Goal: Task Accomplishment & Management: Use online tool/utility

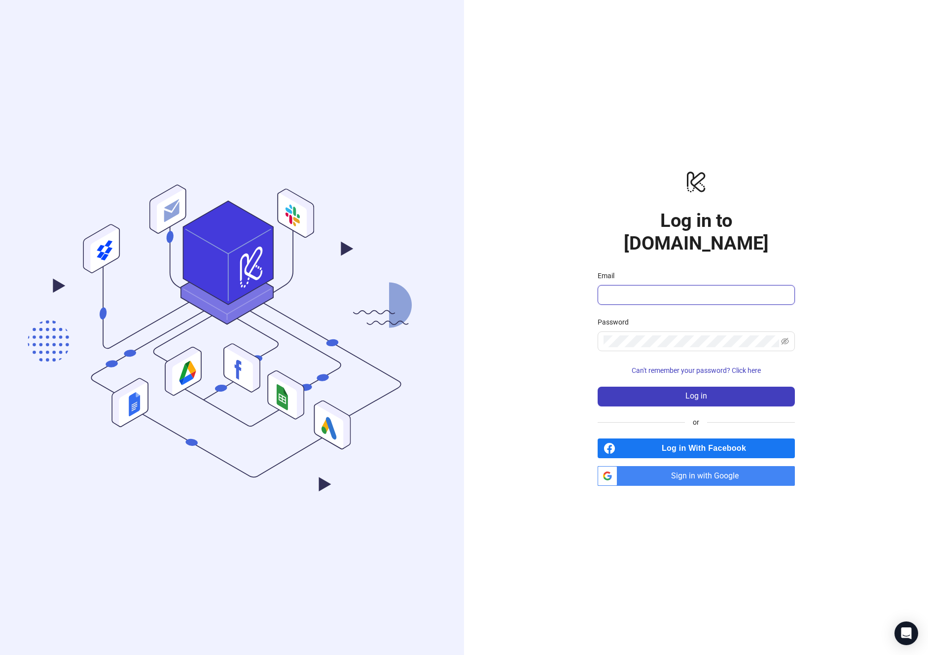
click at [678, 289] on input "Email" at bounding box center [695, 295] width 183 height 12
click at [660, 468] on span "Sign in with Google" at bounding box center [708, 476] width 174 height 20
click at [685, 466] on span "Sign in with Google" at bounding box center [708, 476] width 174 height 20
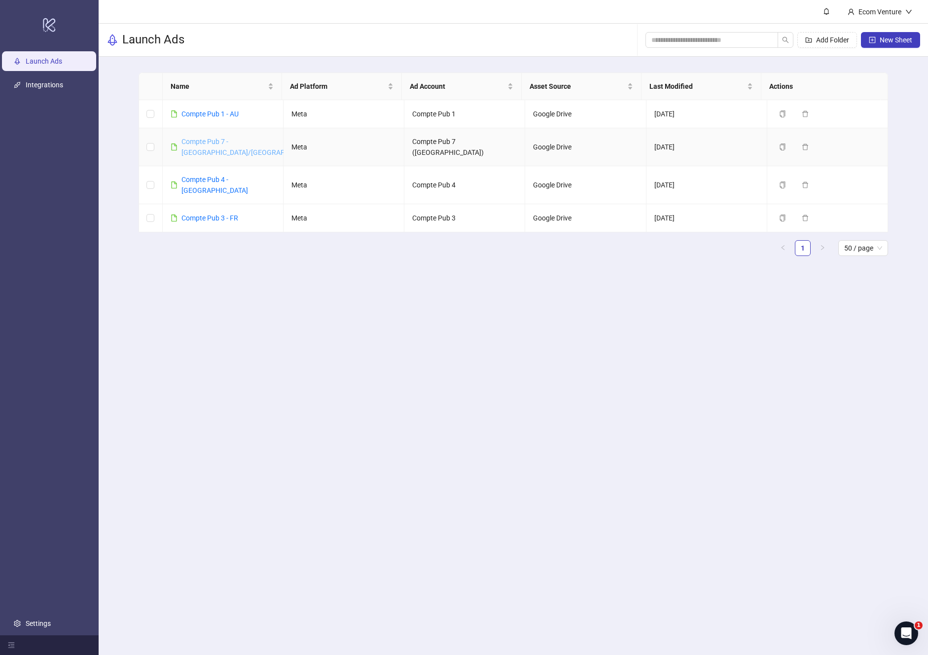
click at [217, 144] on link "Compte Pub 7 - [GEOGRAPHIC_DATA]/[GEOGRAPHIC_DATA]" at bounding box center [249, 147] width 136 height 19
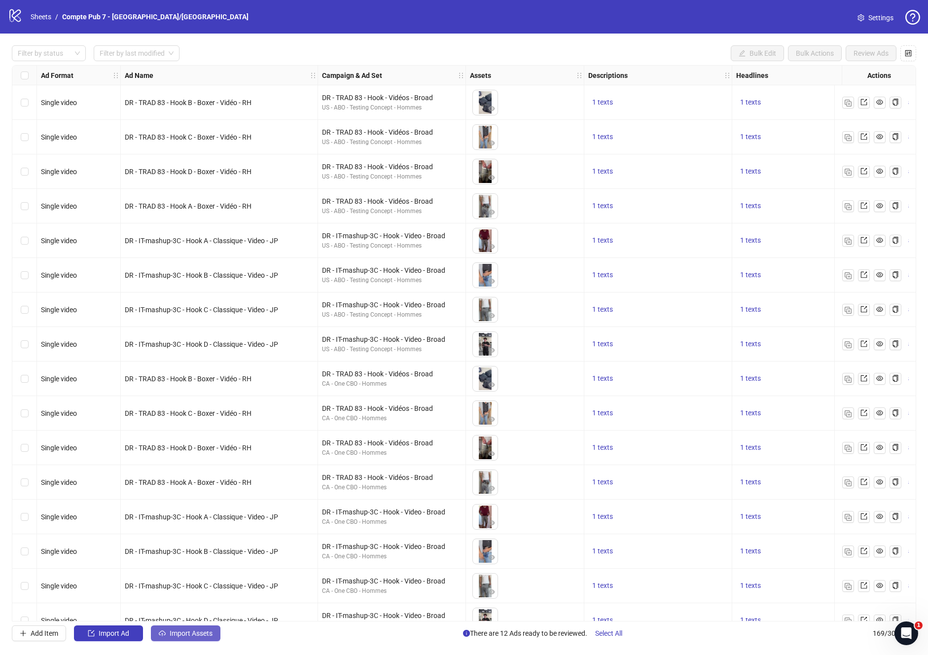
click at [194, 633] on span "Import Assets" at bounding box center [191, 633] width 43 height 8
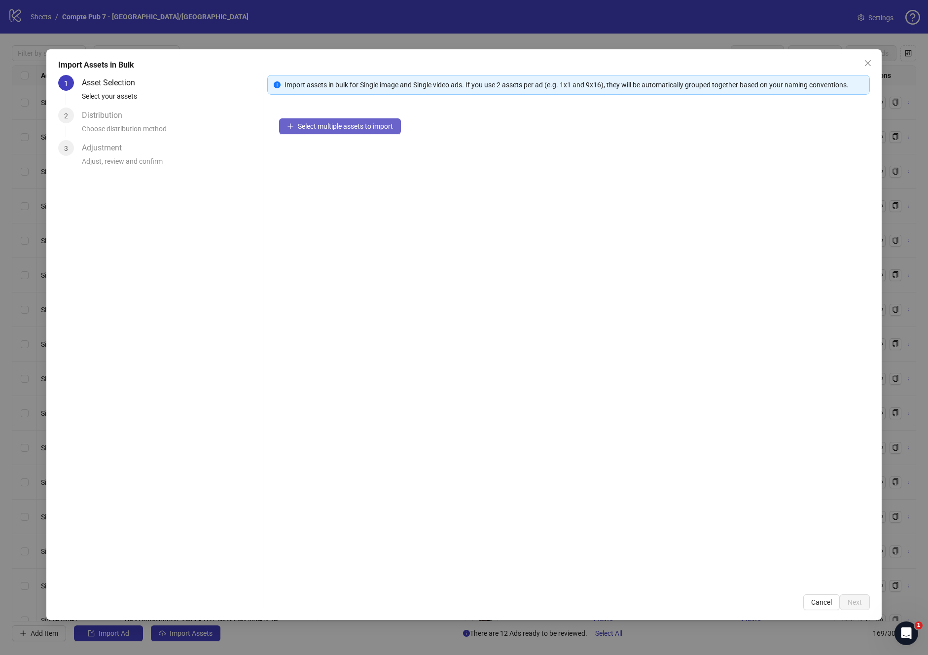
click at [319, 129] on span "Select multiple assets to import" at bounding box center [345, 126] width 95 height 8
click at [319, 151] on button "Add more assets" at bounding box center [318, 158] width 78 height 16
click at [854, 601] on span "Next" at bounding box center [855, 602] width 14 height 8
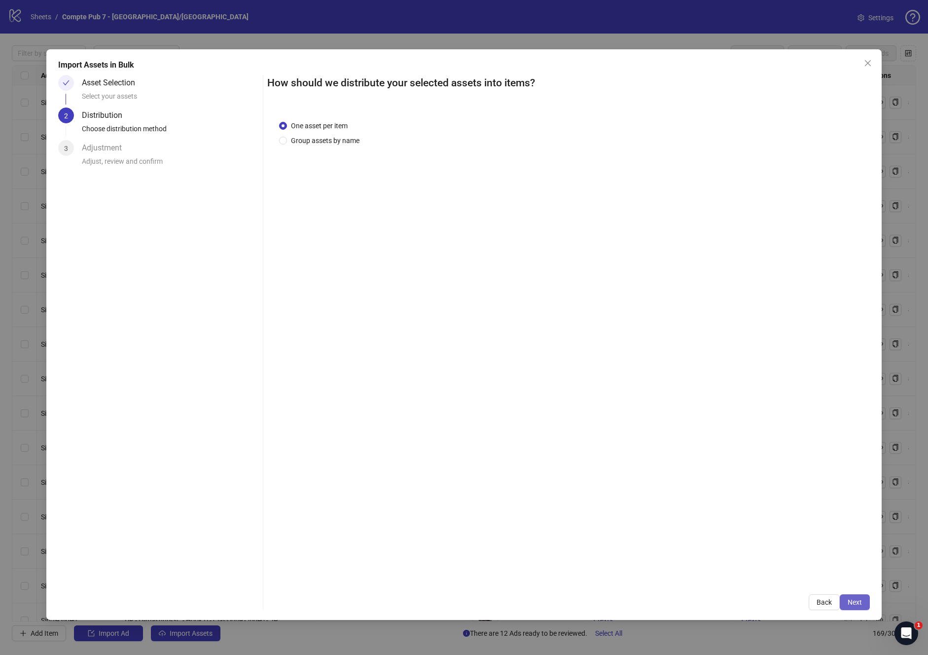
click at [863, 602] on button "Next" at bounding box center [855, 602] width 30 height 16
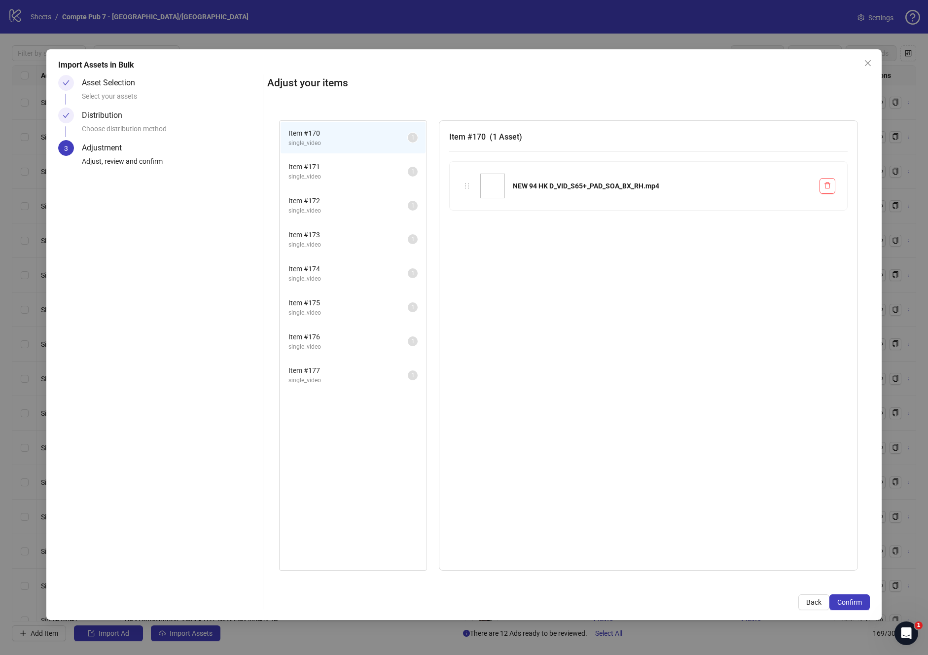
click at [370, 174] on span "single_video" at bounding box center [348, 176] width 119 height 9
click at [367, 199] on span "Item # 172" at bounding box center [348, 200] width 119 height 11
click at [360, 236] on span "Item # 173" at bounding box center [348, 234] width 119 height 11
click at [350, 277] on span "single_video" at bounding box center [348, 278] width 119 height 9
click at [343, 313] on span "single_video" at bounding box center [348, 312] width 119 height 9
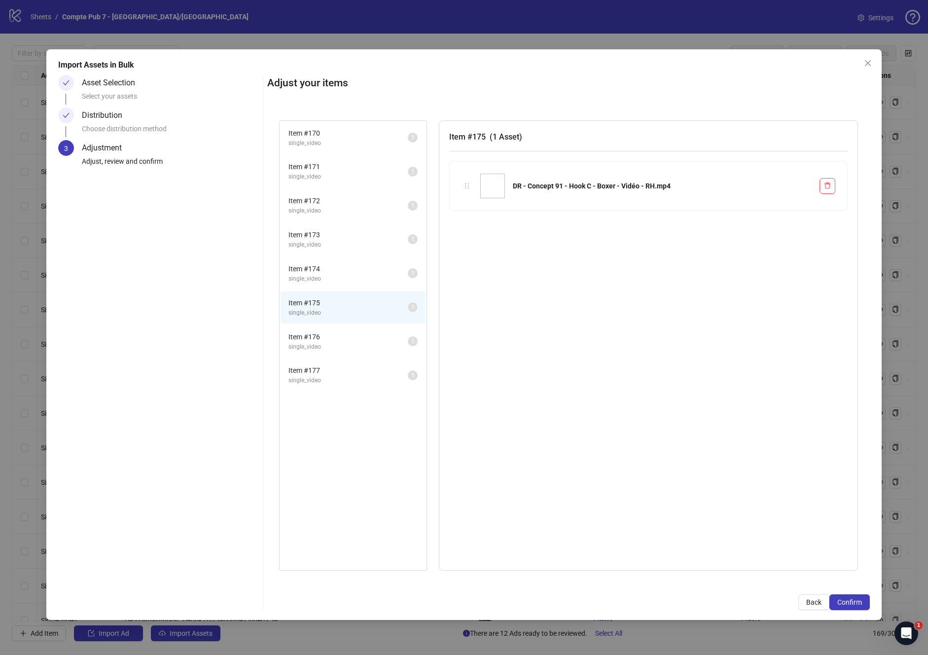
click at [339, 333] on span "Item # 176" at bounding box center [348, 336] width 119 height 11
drag, startPoint x: 324, startPoint y: 377, endPoint x: 401, endPoint y: 420, distance: 89.2
click at [324, 377] on span "single_video" at bounding box center [348, 380] width 119 height 9
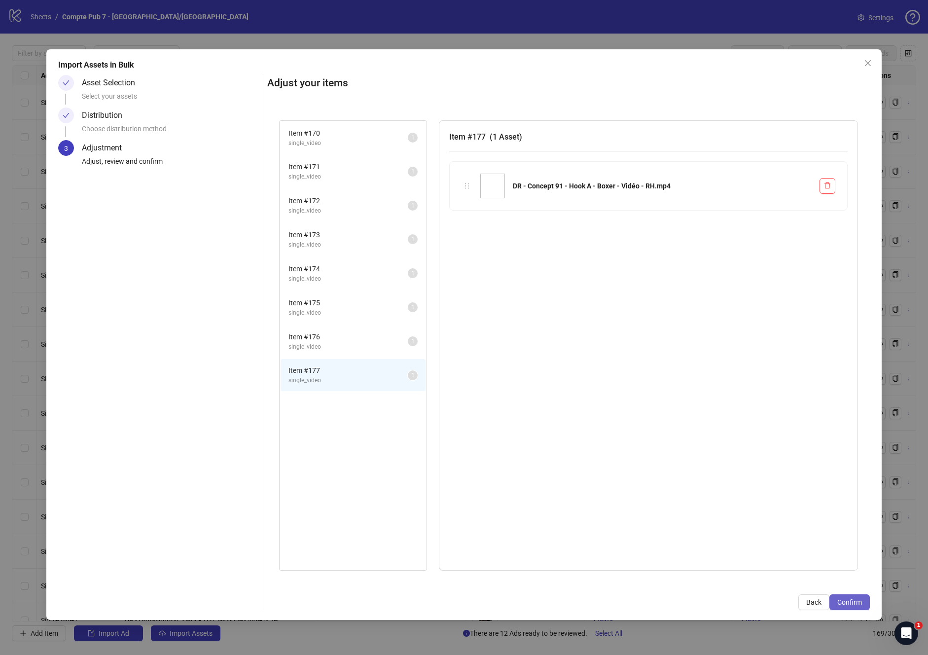
click at [847, 599] on span "Confirm" at bounding box center [849, 602] width 25 height 8
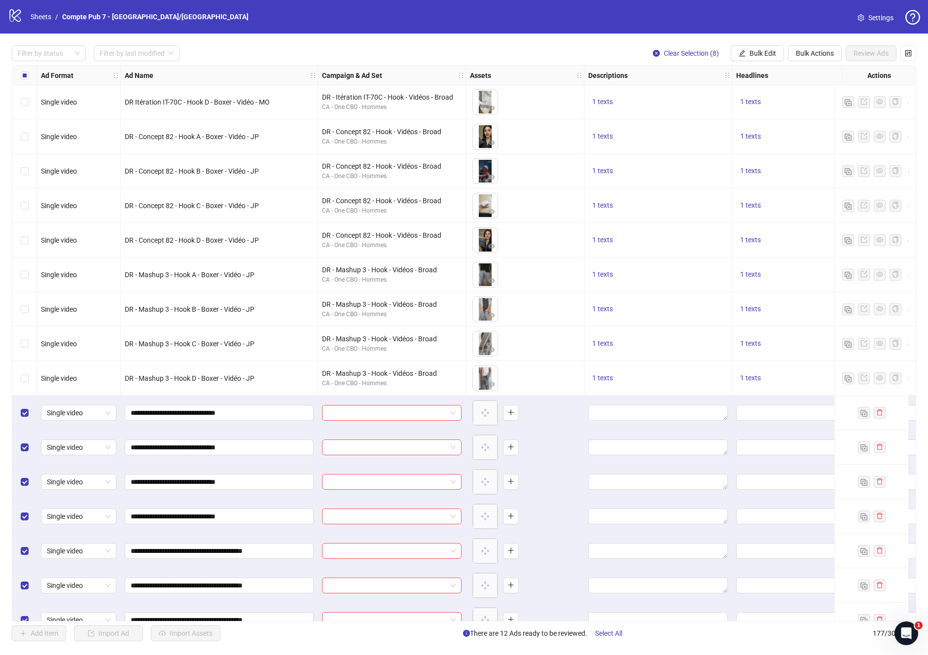
scroll to position [5579, 0]
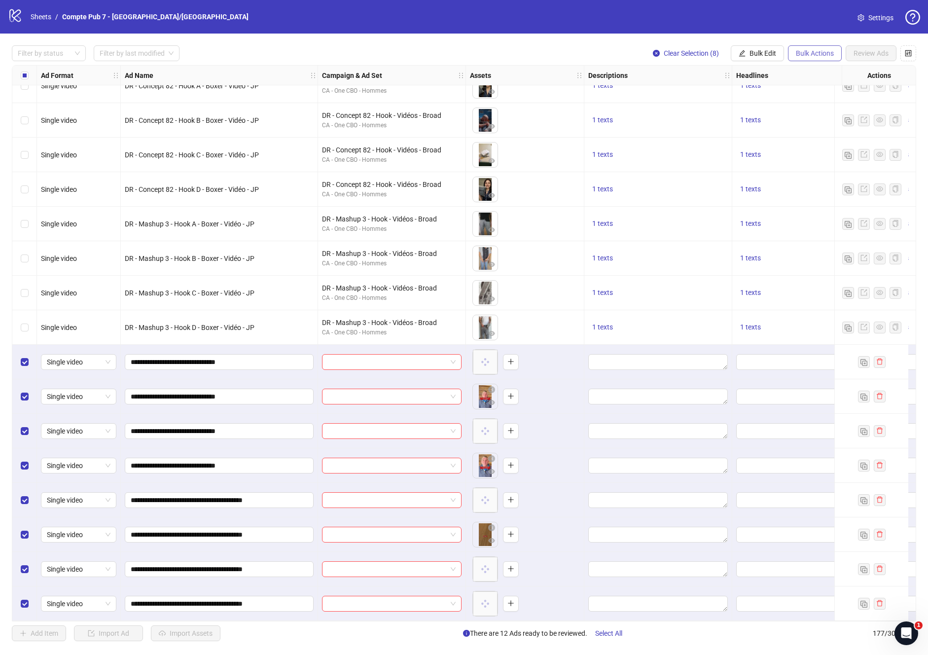
click at [802, 54] on span "Bulk Actions" at bounding box center [815, 53] width 38 height 8
click at [756, 56] on span "Bulk Edit" at bounding box center [763, 53] width 27 height 8
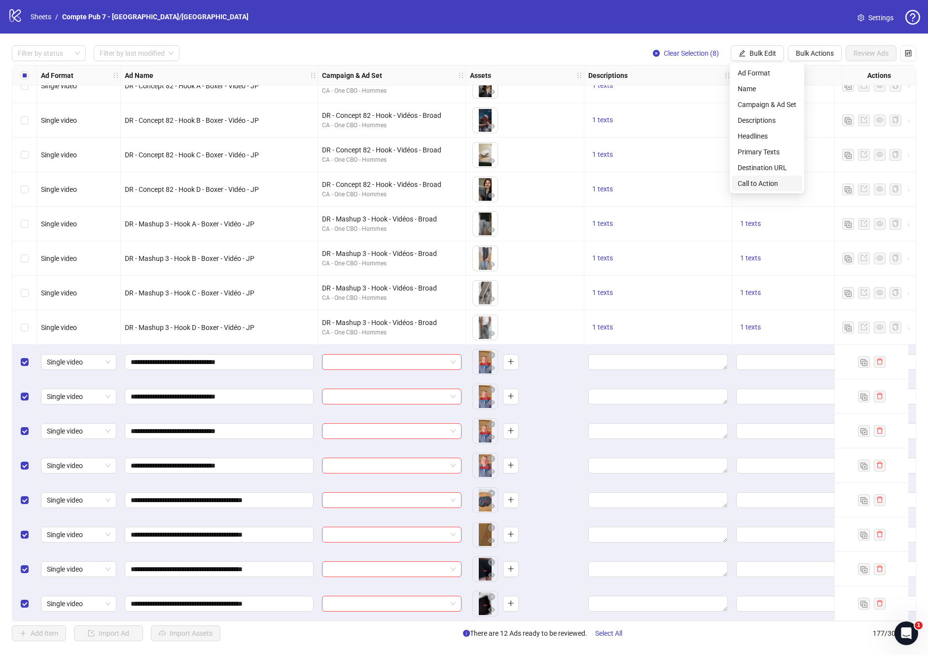
click at [763, 186] on span "Call to Action" at bounding box center [767, 183] width 59 height 11
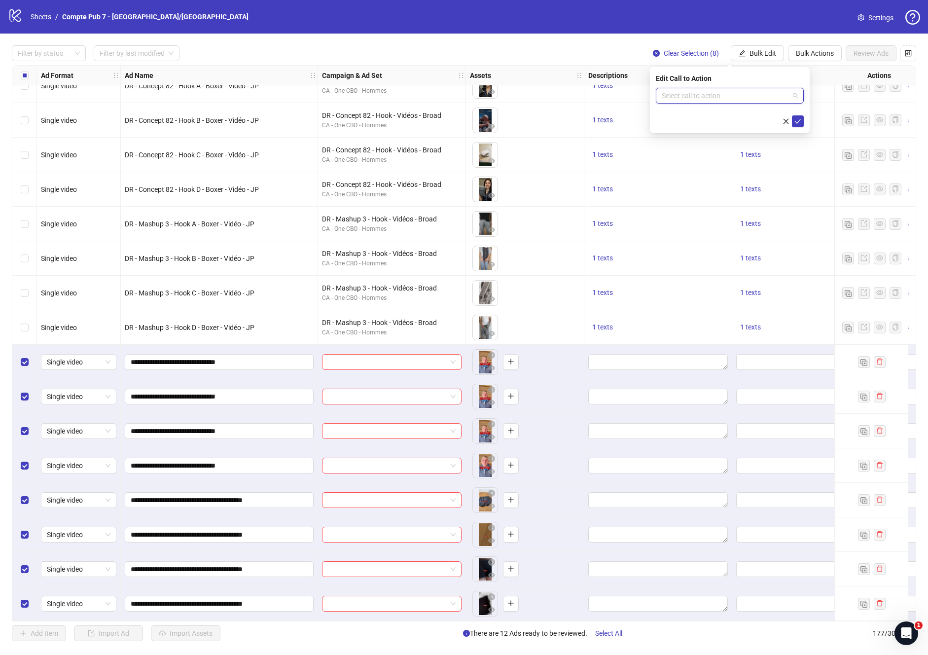
click at [679, 98] on input "search" at bounding box center [725, 95] width 127 height 15
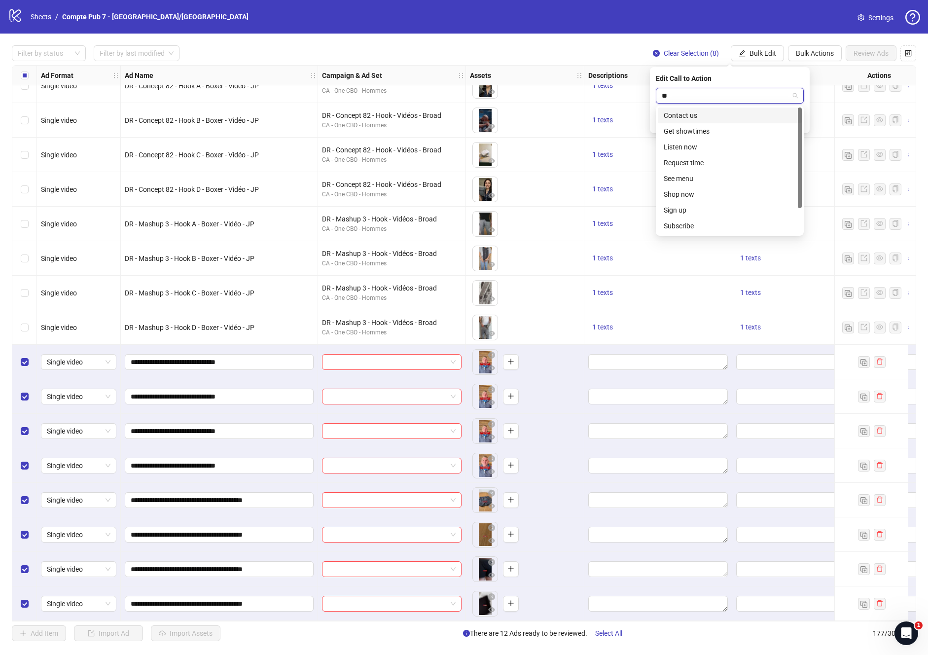
type input "***"
click at [682, 127] on div "Shop now" at bounding box center [730, 131] width 132 height 11
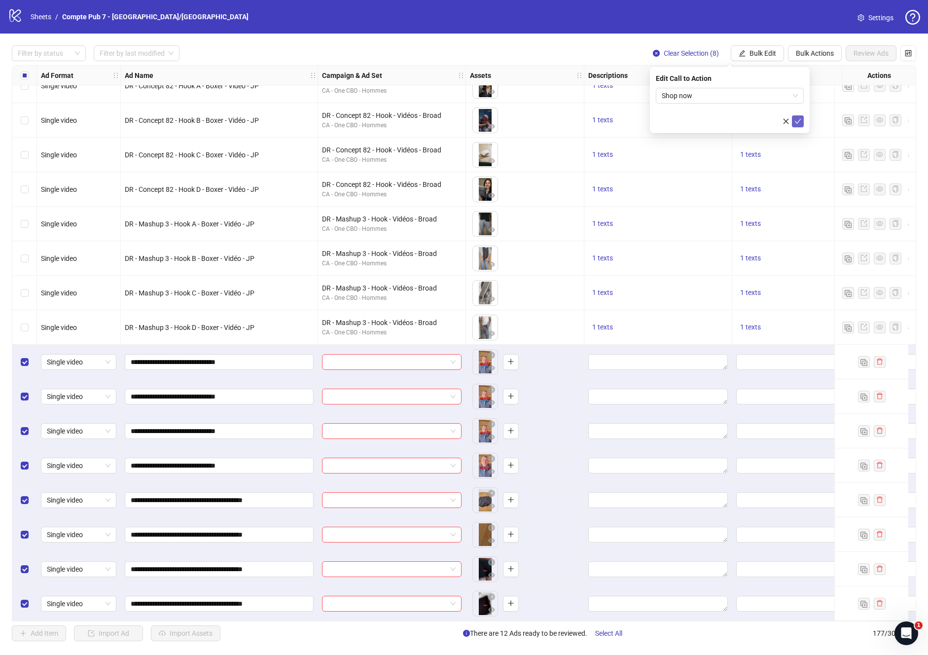
click at [800, 121] on icon "check" at bounding box center [798, 121] width 7 height 7
click at [752, 56] on span "Bulk Edit" at bounding box center [763, 53] width 27 height 8
click at [762, 170] on span "Destination URL" at bounding box center [767, 167] width 59 height 11
click at [755, 47] on button "Bulk Edit" at bounding box center [757, 53] width 53 height 16
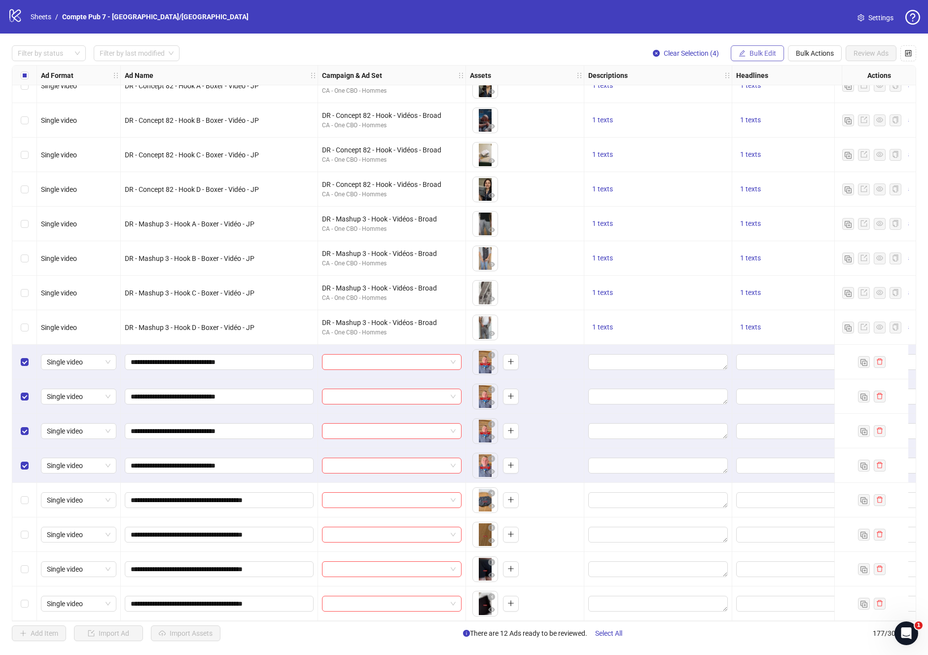
click at [746, 56] on button "Bulk Edit" at bounding box center [757, 53] width 53 height 16
click at [756, 106] on span "Campaign & Ad Set" at bounding box center [767, 104] width 59 height 11
click at [776, 89] on input "search" at bounding box center [725, 95] width 127 height 15
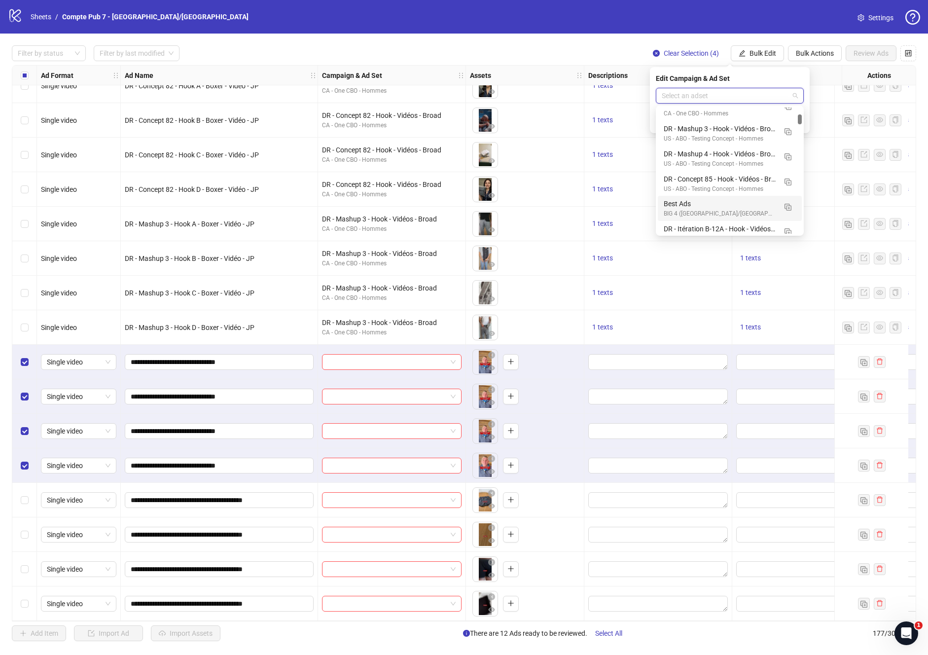
scroll to position [417, 0]
click at [790, 181] on img "button" at bounding box center [788, 180] width 7 height 7
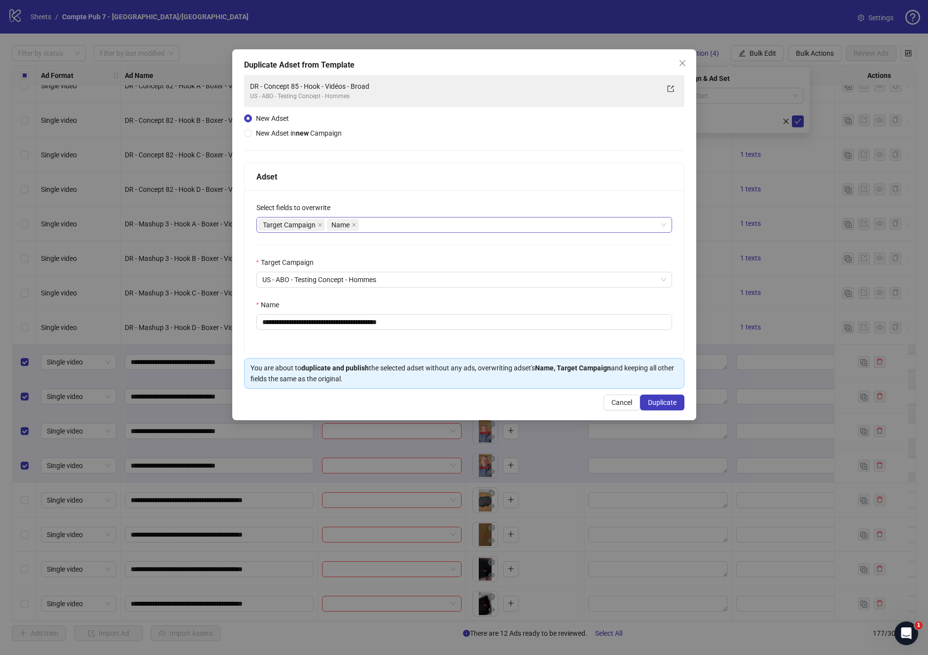
click at [378, 224] on div "Target Campaign Name" at bounding box center [458, 225] width 401 height 14
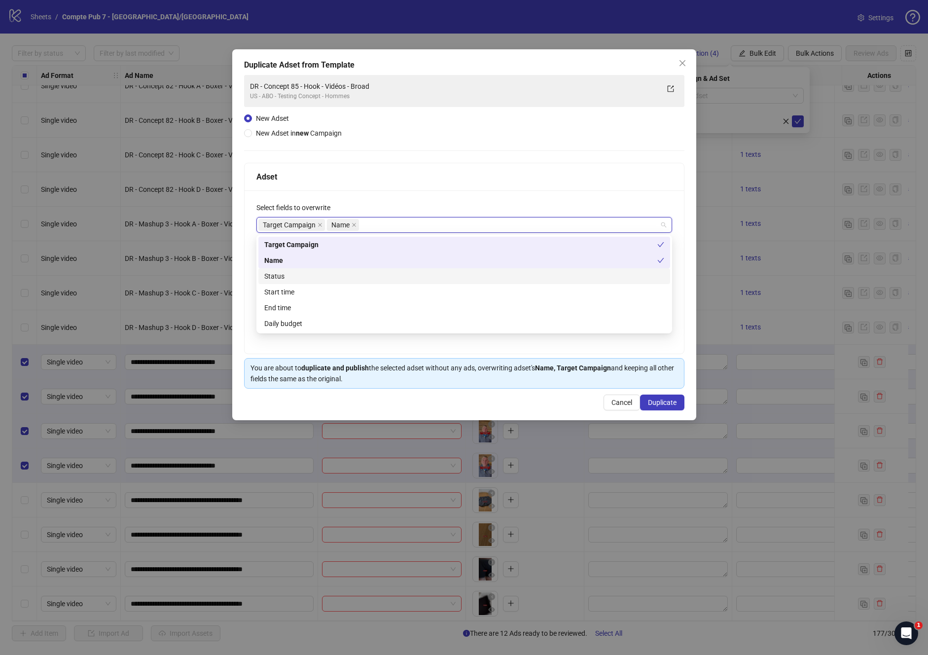
click at [338, 276] on div "Status" at bounding box center [464, 276] width 400 height 11
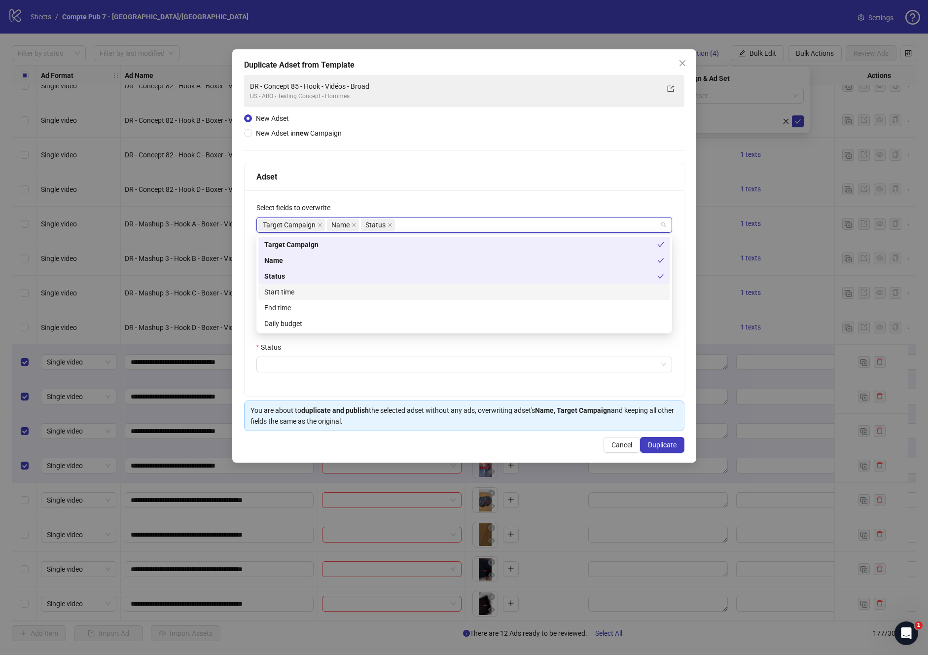
click at [320, 296] on div "Start time" at bounding box center [464, 292] width 400 height 11
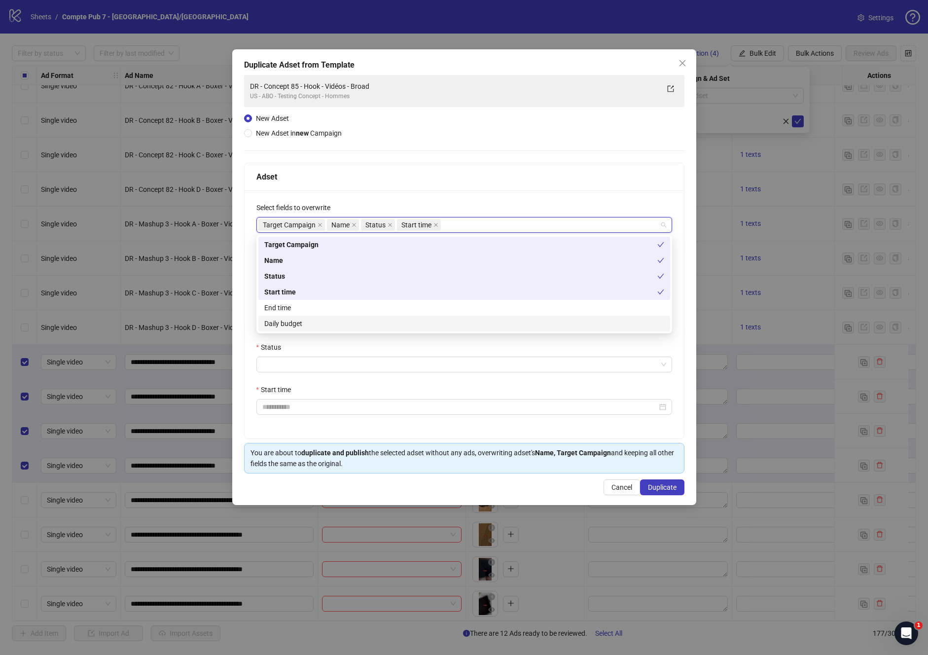
click at [306, 327] on div "Daily budget" at bounding box center [464, 323] width 400 height 11
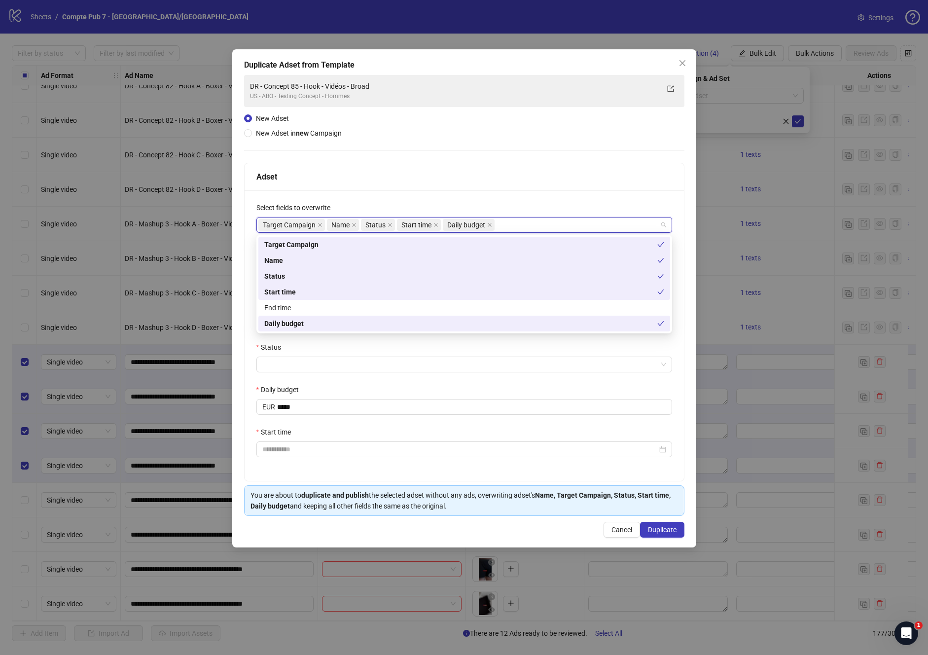
click at [592, 190] on div "**********" at bounding box center [464, 335] width 439 height 290
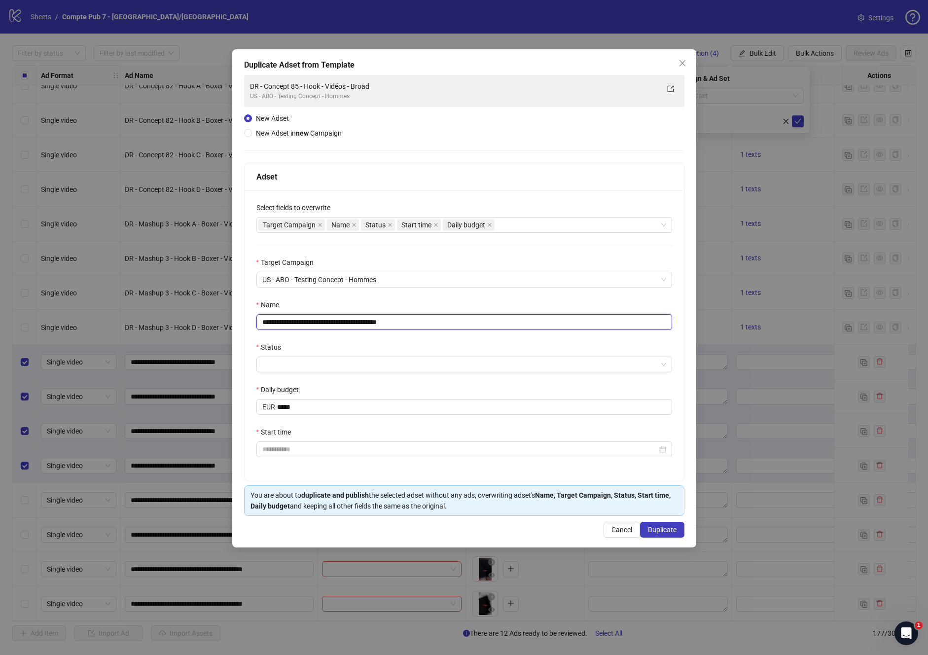
click at [337, 325] on input "**********" at bounding box center [464, 322] width 416 height 16
paste input "****"
type input "**********"
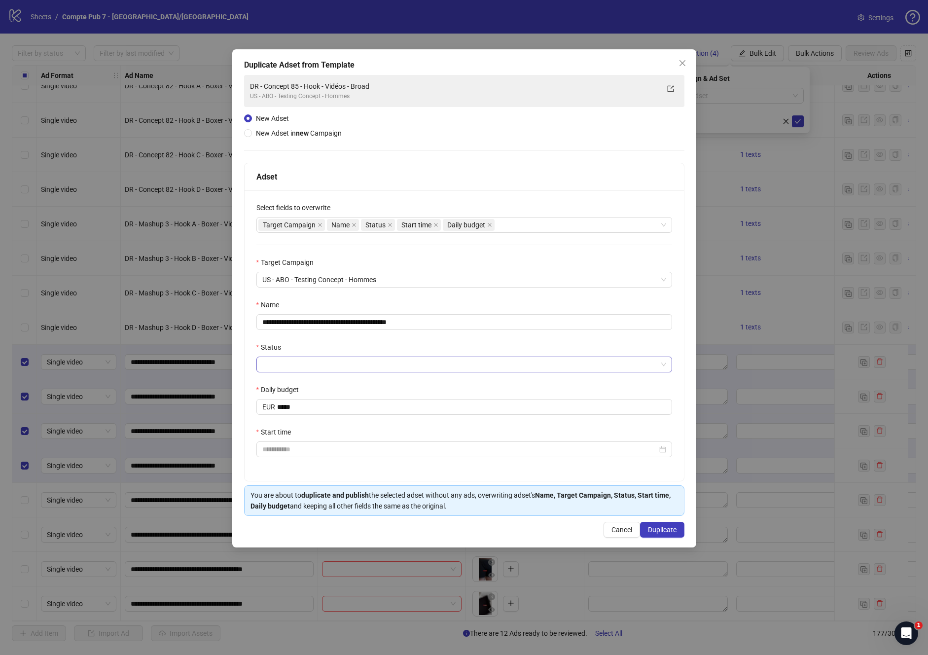
click at [342, 365] on input "Status" at bounding box center [459, 364] width 395 height 15
click at [298, 387] on div "ACTIVE" at bounding box center [464, 384] width 400 height 11
click at [291, 409] on input "*****" at bounding box center [474, 406] width 395 height 15
click at [289, 451] on input "Start time" at bounding box center [459, 449] width 395 height 11
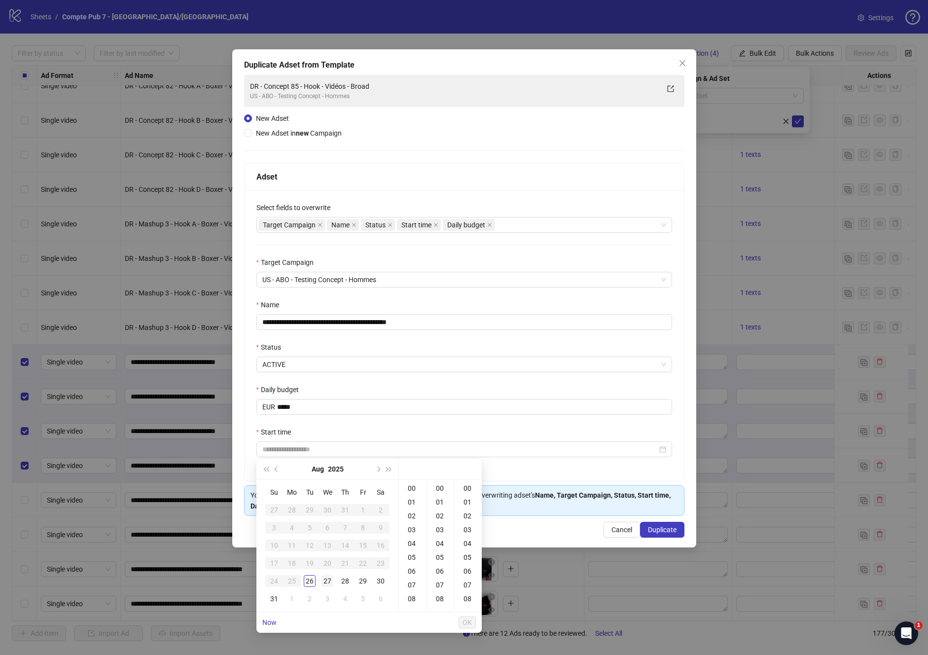
click at [326, 584] on div "27" at bounding box center [328, 581] width 12 height 12
click at [415, 541] on div "12" at bounding box center [413, 544] width 24 height 14
type input "**********"
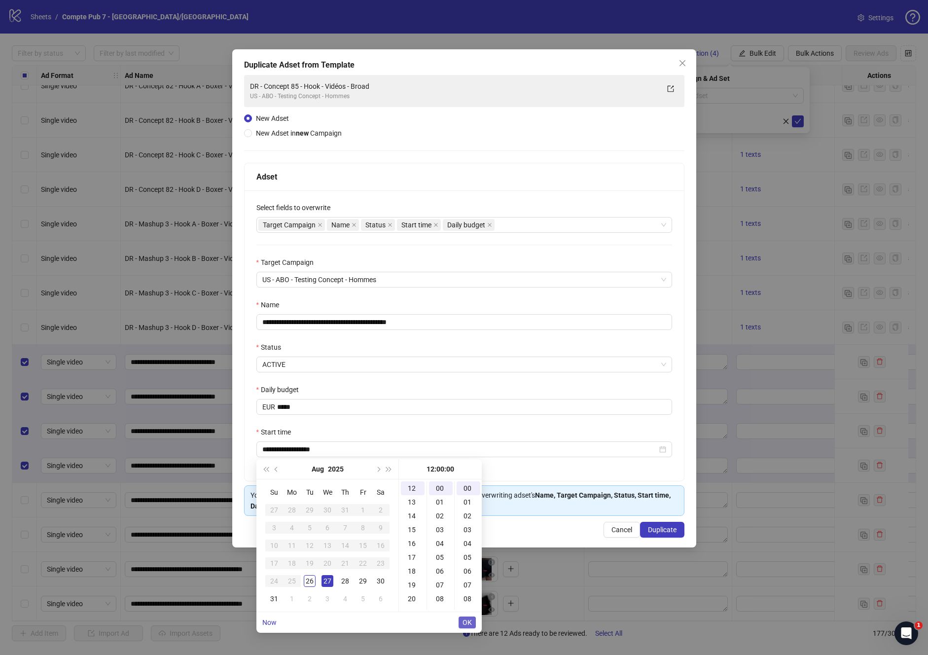
click at [472, 622] on button "OK" at bounding box center [467, 622] width 17 height 12
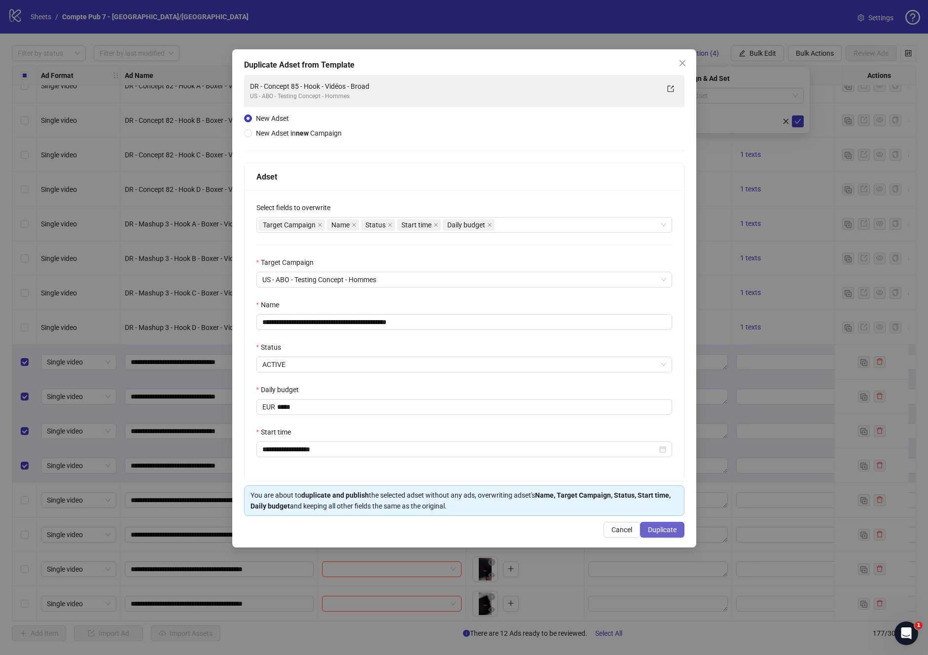
click at [661, 532] on span "Duplicate" at bounding box center [662, 530] width 29 height 8
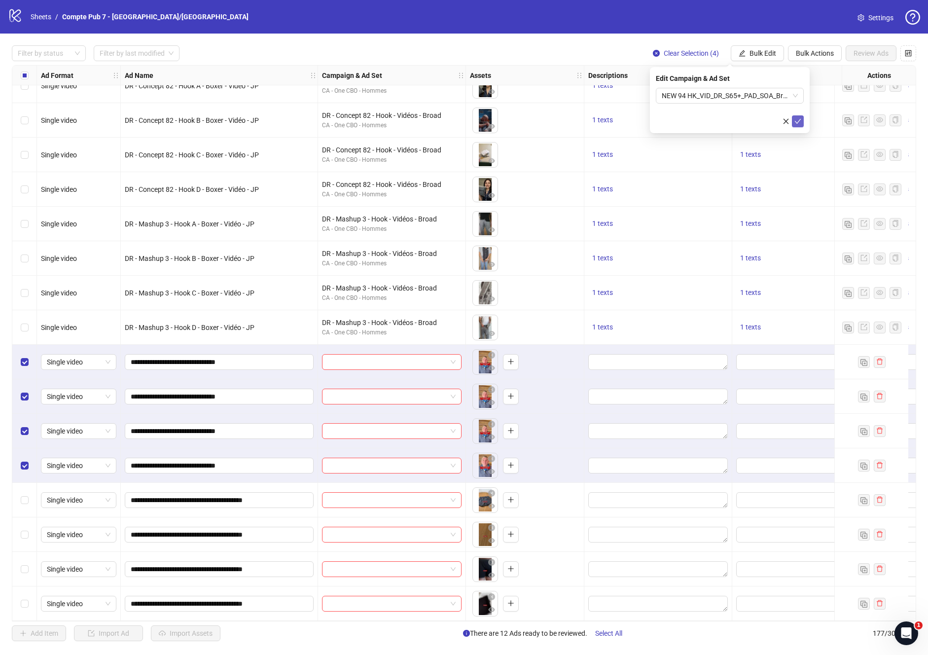
click at [798, 121] on icon "check" at bounding box center [798, 121] width 7 height 7
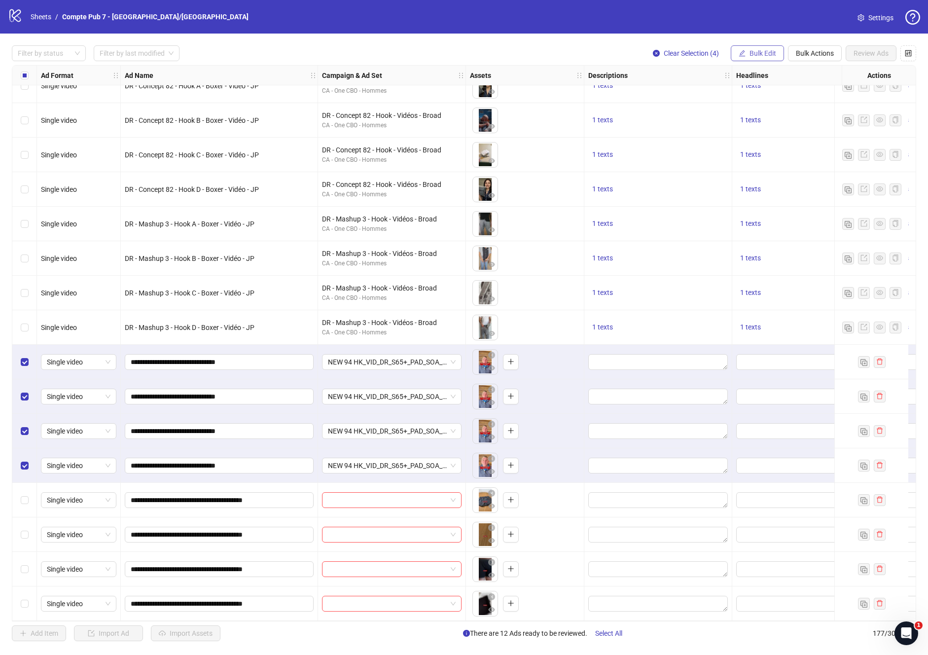
click at [762, 52] on span "Bulk Edit" at bounding box center [763, 53] width 27 height 8
click at [754, 120] on span "Descriptions" at bounding box center [767, 120] width 59 height 11
click at [686, 95] on textarea at bounding box center [730, 101] width 148 height 27
paste textarea "**********"
type textarea "**********"
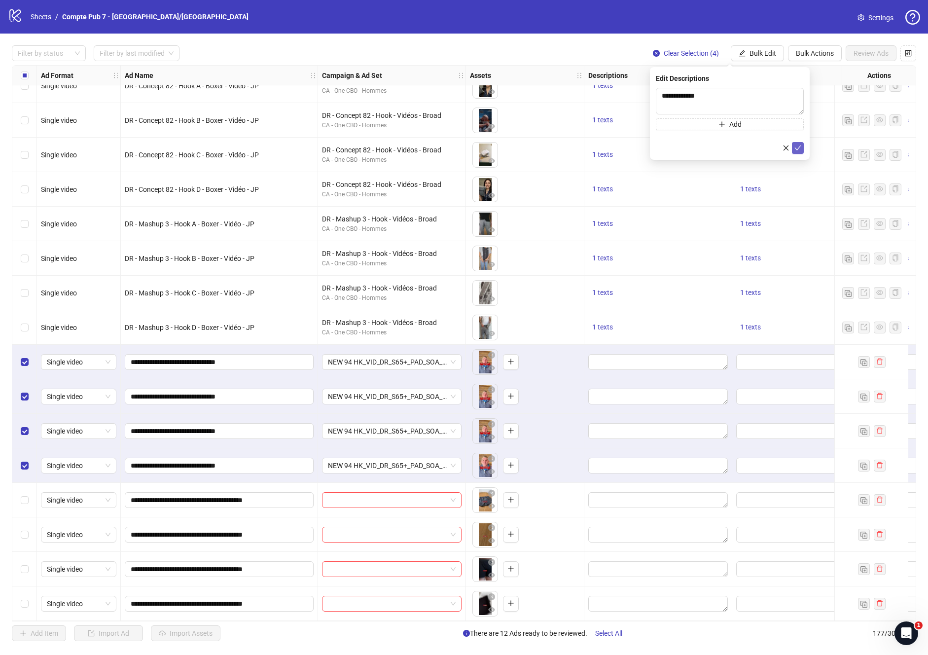
click at [802, 147] on button "submit" at bounding box center [798, 148] width 12 height 12
click at [684, 73] on div "Descriptions" at bounding box center [658, 76] width 148 height 20
drag, startPoint x: 611, startPoint y: 75, endPoint x: 774, endPoint y: 80, distance: 163.3
click at [774, 75] on div "Ad Format Ad Name Campaign & Ad Set Assets Descriptions Headlines Primary Texts…" at bounding box center [545, 75] width 1016 height 0
click at [641, 72] on div "Descriptions" at bounding box center [658, 76] width 148 height 20
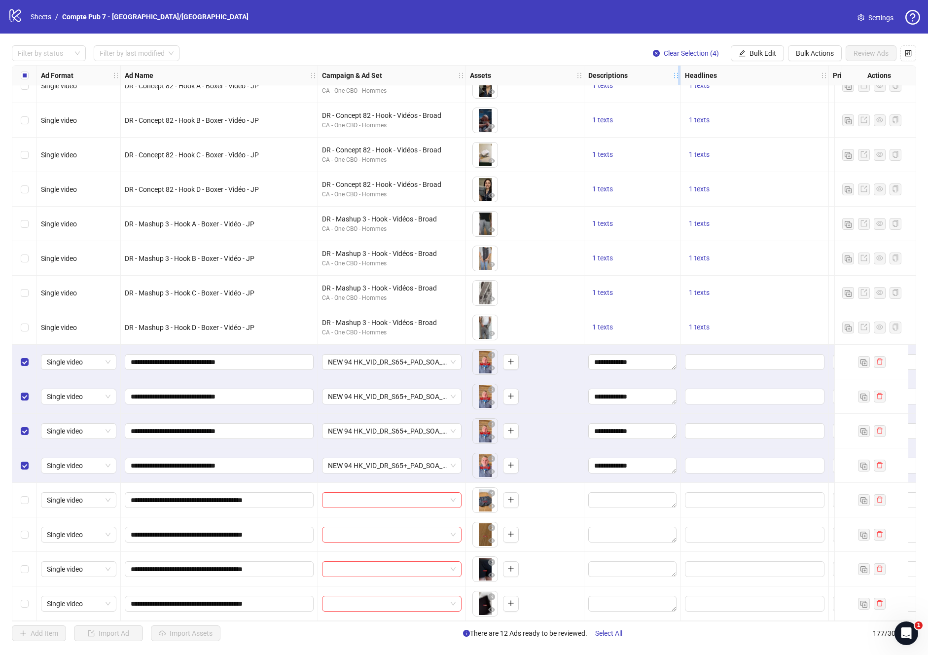
drag, startPoint x: 725, startPoint y: 75, endPoint x: 673, endPoint y: 77, distance: 52.8
click at [673, 77] on icon "holder" at bounding box center [676, 75] width 7 height 7
click at [747, 49] on button "Bulk Edit" at bounding box center [757, 53] width 53 height 16
click at [750, 132] on span "Headlines" at bounding box center [767, 136] width 59 height 11
click at [685, 97] on input "text" at bounding box center [730, 96] width 148 height 16
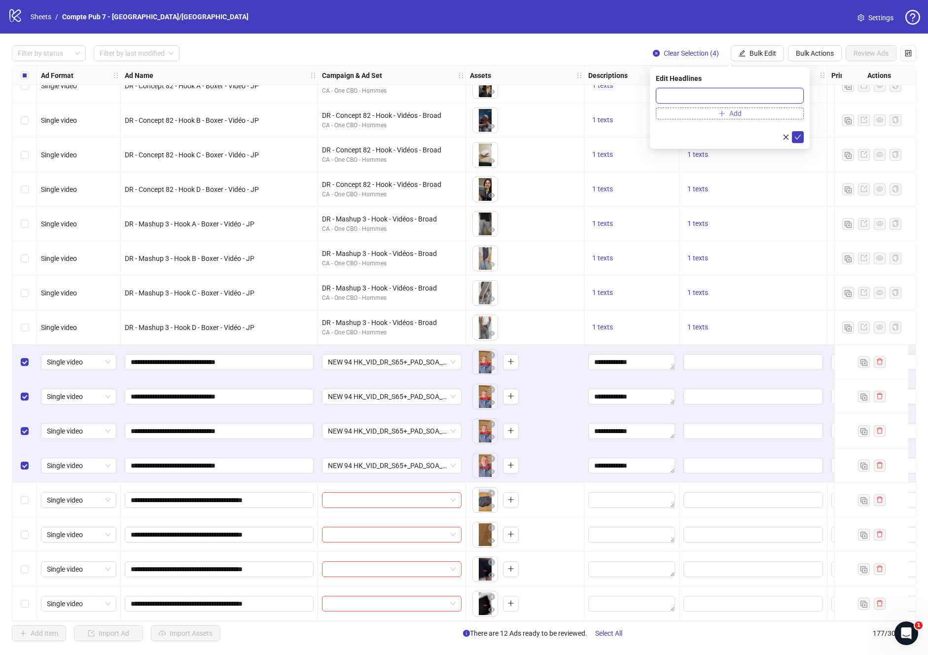
paste input "**********"
type input "**********"
click at [797, 139] on icon "check" at bounding box center [798, 137] width 6 height 5
click at [743, 56] on icon "edit" at bounding box center [742, 53] width 6 height 6
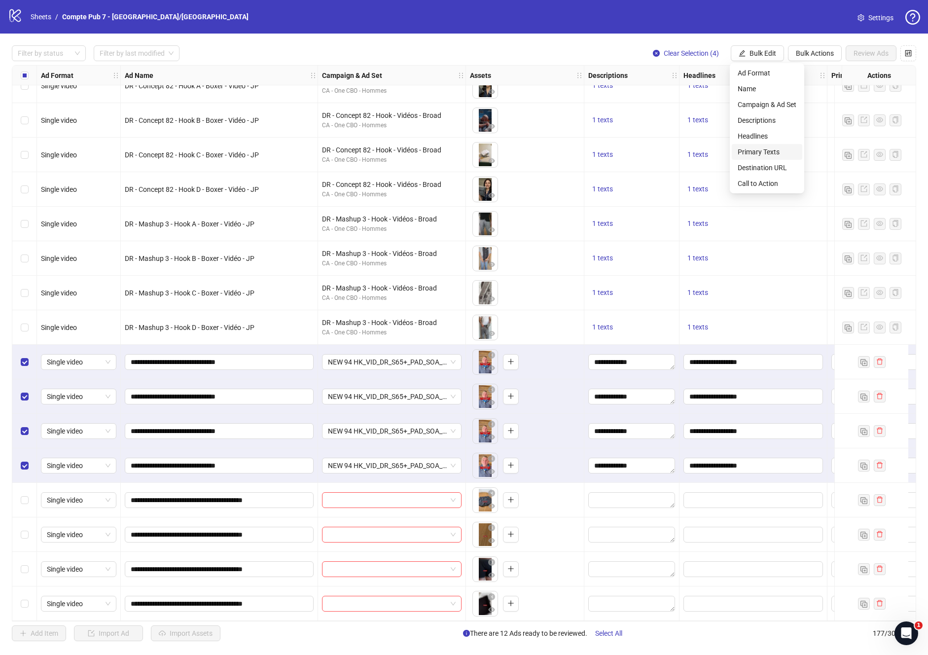
click at [757, 148] on span "Primary Texts" at bounding box center [767, 151] width 59 height 11
click at [686, 93] on textarea at bounding box center [730, 101] width 148 height 27
paste textarea "**********"
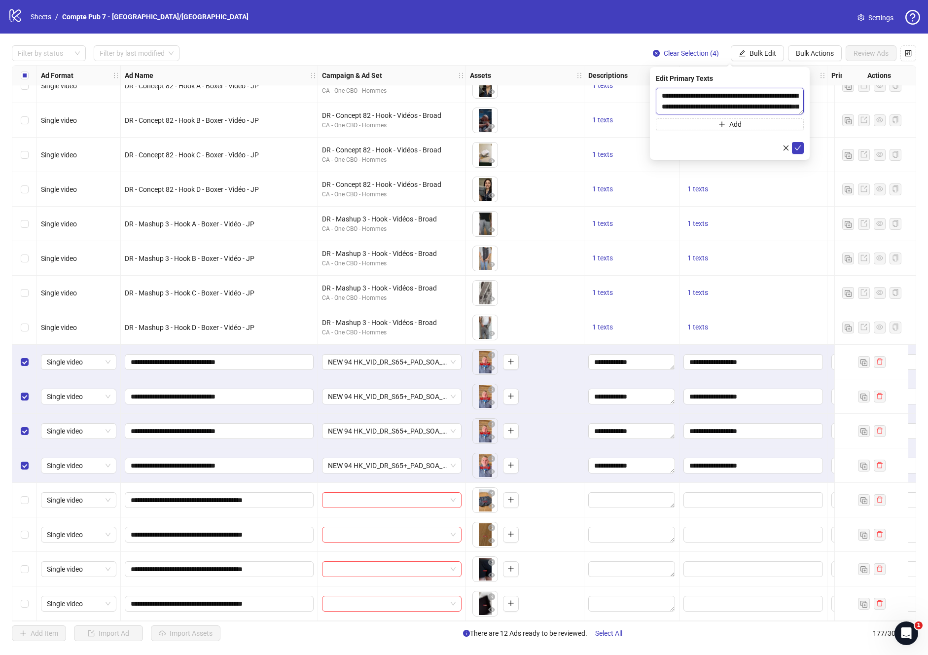
scroll to position [18, 0]
type textarea "**********"
click at [797, 145] on icon "check" at bounding box center [798, 148] width 7 height 7
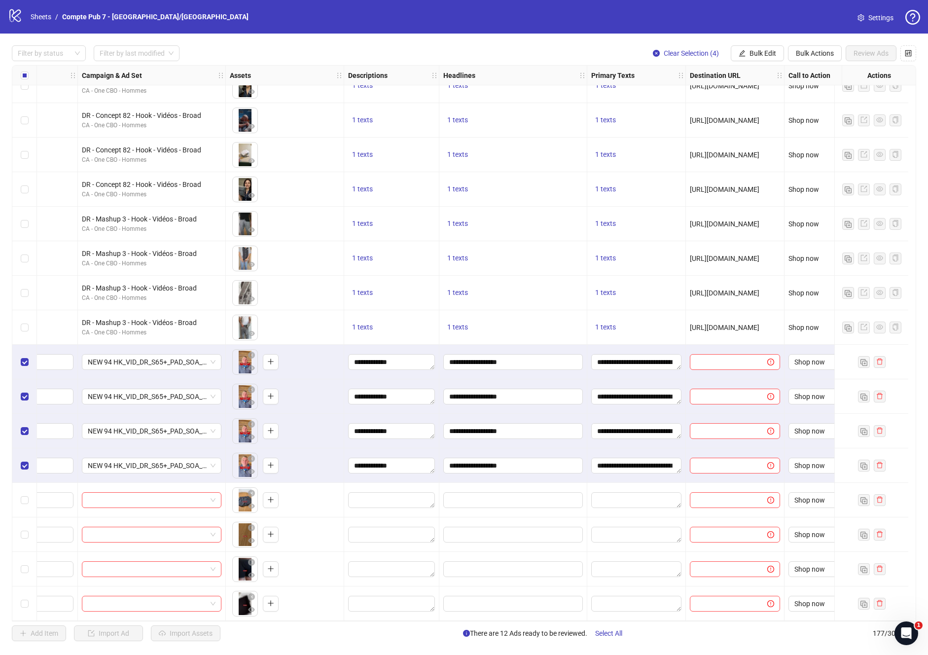
scroll to position [5579, 269]
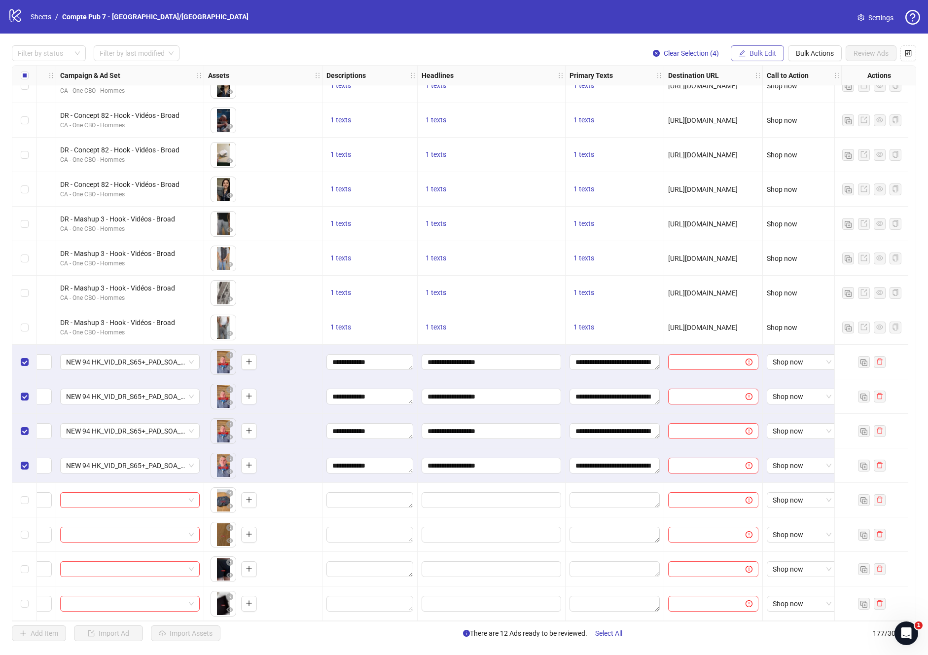
click at [748, 51] on button "Bulk Edit" at bounding box center [757, 53] width 53 height 16
click at [763, 165] on span "Destination URL" at bounding box center [767, 167] width 59 height 11
click at [762, 95] on input "text" at bounding box center [726, 95] width 128 height 11
paste input "**********"
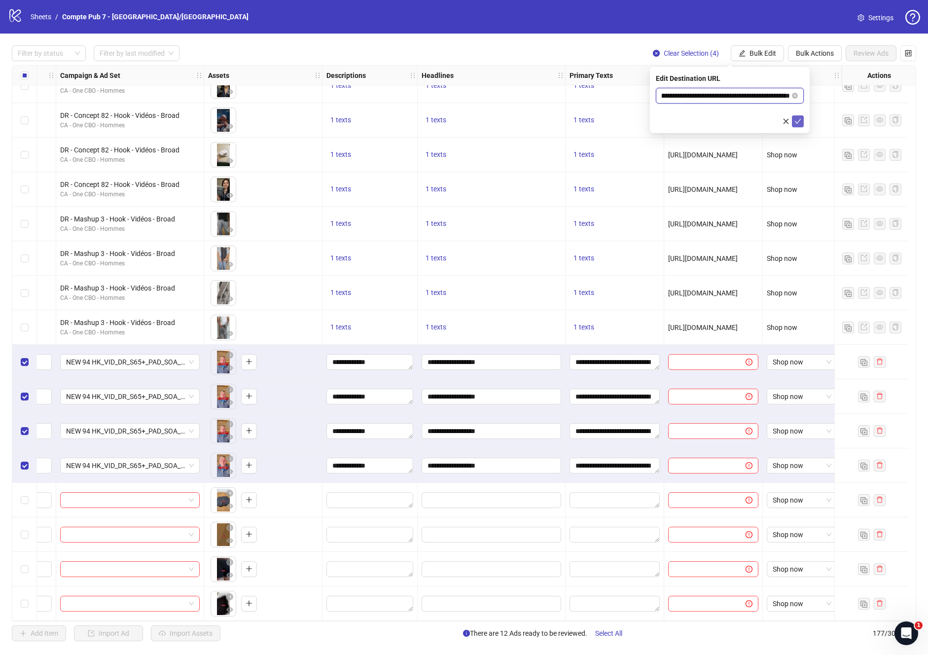
type input "**********"
click at [797, 119] on icon "check" at bounding box center [798, 121] width 7 height 7
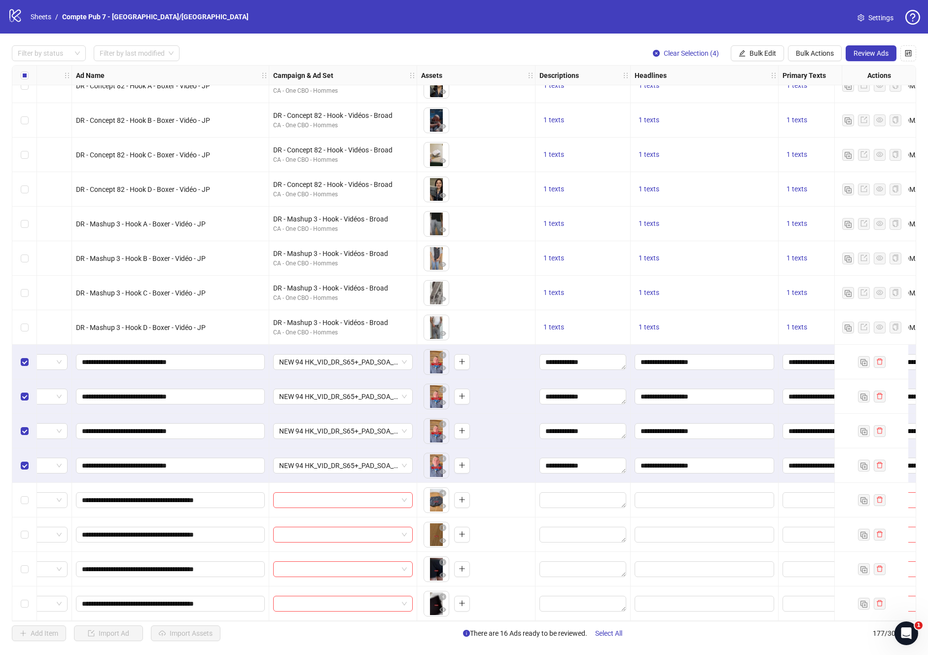
scroll to position [5579, 0]
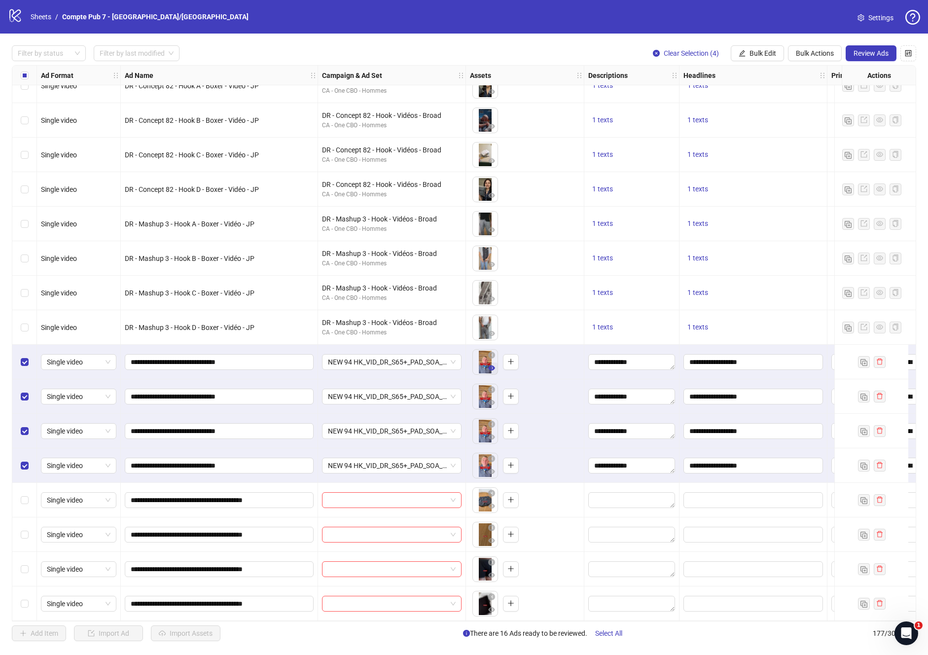
click at [490, 365] on icon "eye" at bounding box center [491, 367] width 7 height 5
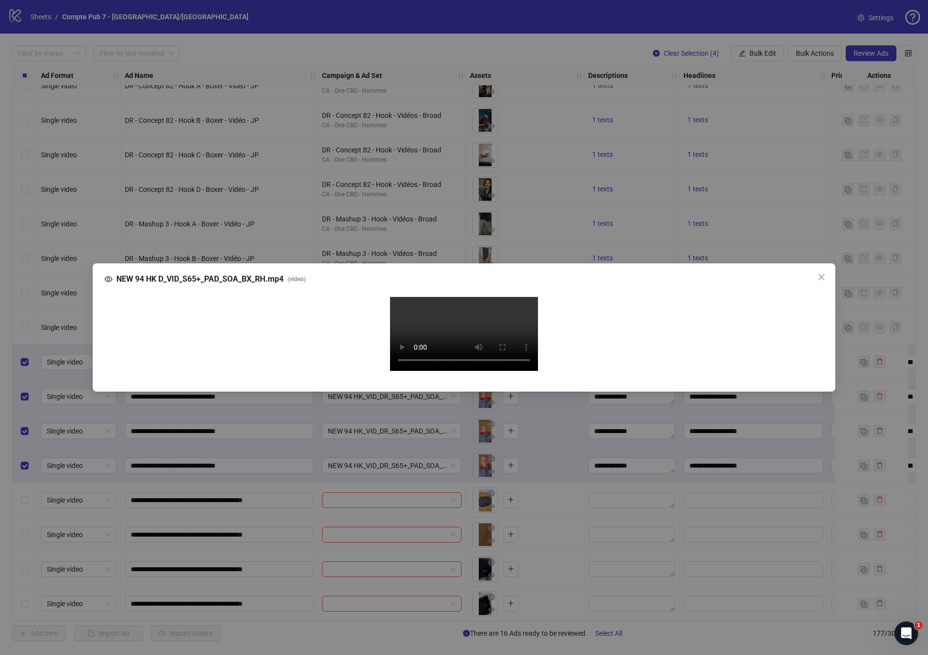
click at [464, 611] on div "NEW 94 HK D_VID_S65+_PAD_SOA_BX_RH.mp4 ( video ) Your browser does not support …" at bounding box center [464, 327] width 928 height 655
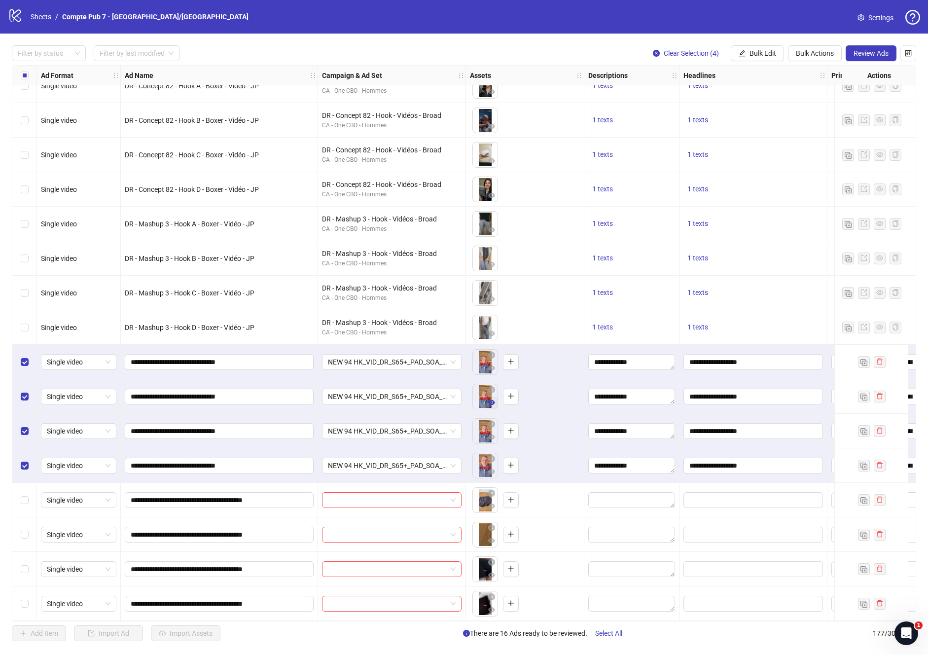
click at [490, 401] on icon "eye" at bounding box center [491, 402] width 7 height 7
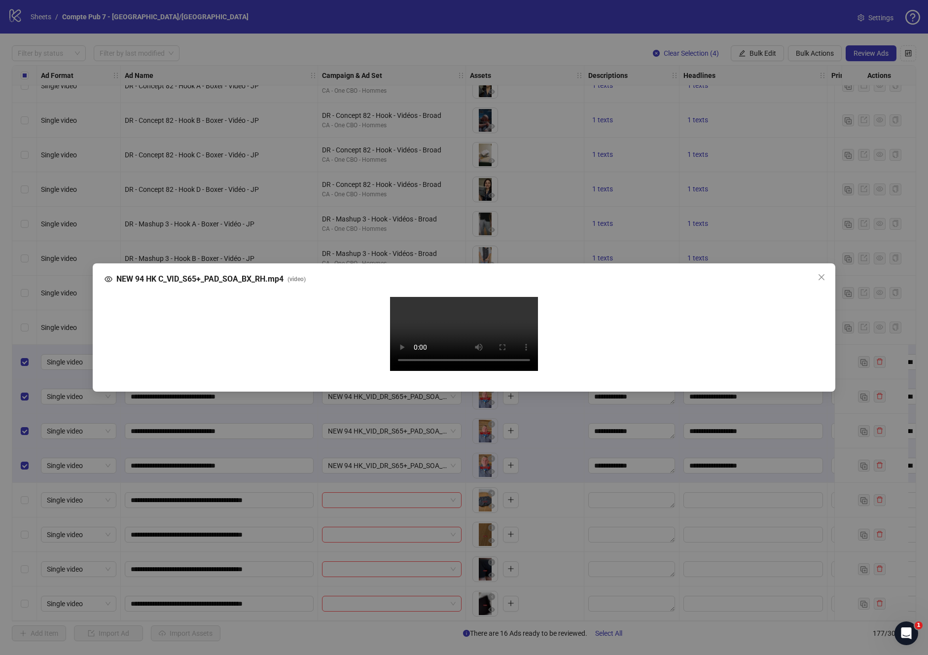
click at [384, 597] on div "NEW 94 HK C_VID_S65+_PAD_SOA_BX_RH.mp4 ( video ) Your browser does not support …" at bounding box center [464, 327] width 928 height 655
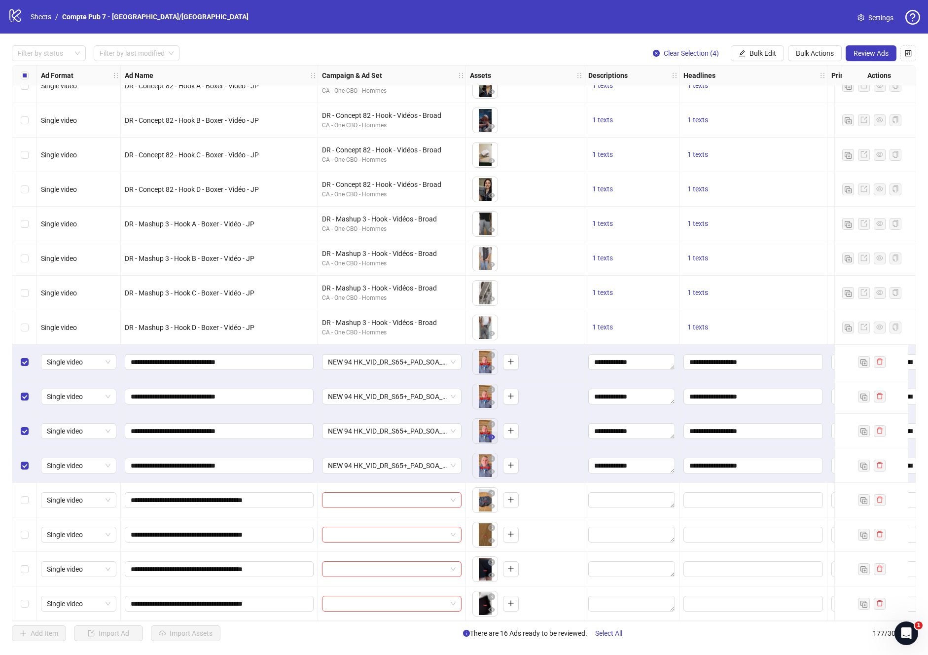
click at [492, 435] on icon "eye" at bounding box center [491, 437] width 7 height 7
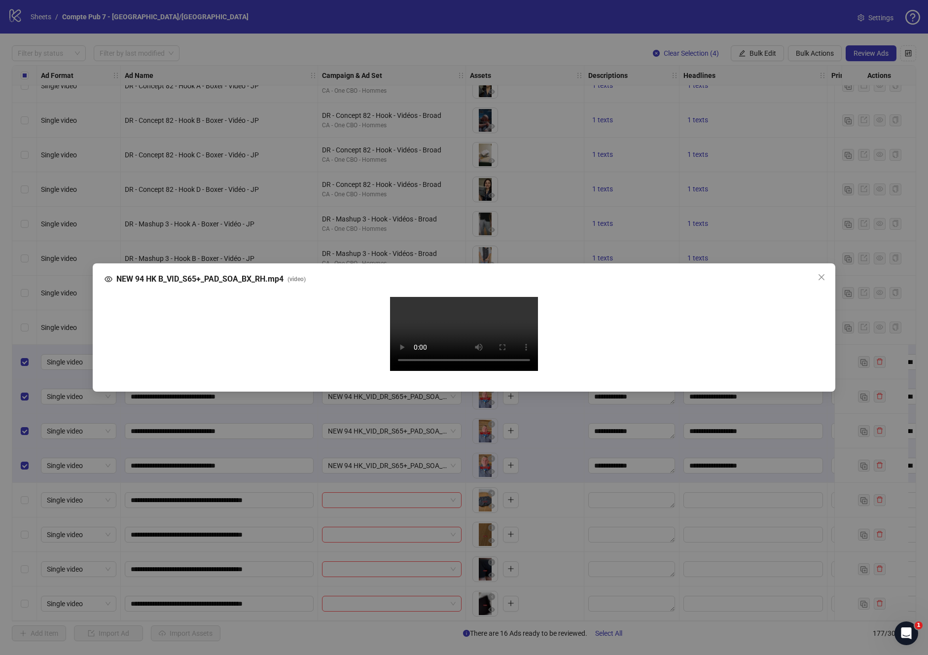
click at [578, 618] on div "NEW 94 HK B_VID_S65+_PAD_SOA_BX_RH.mp4 ( video ) Your browser does not support …" at bounding box center [464, 327] width 928 height 655
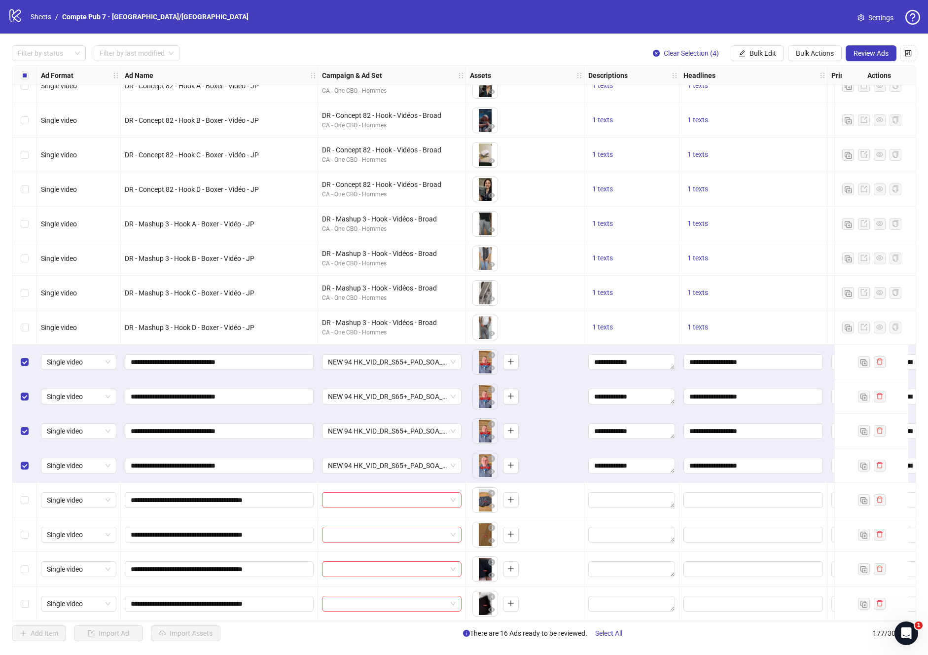
click at [485, 391] on body "logo/logo-mobile Sheets / Compte Pub 7 - [GEOGRAPHIC_DATA]/[GEOGRAPHIC_DATA] Se…" at bounding box center [464, 327] width 928 height 655
click at [489, 400] on icon "eye" at bounding box center [491, 402] width 7 height 5
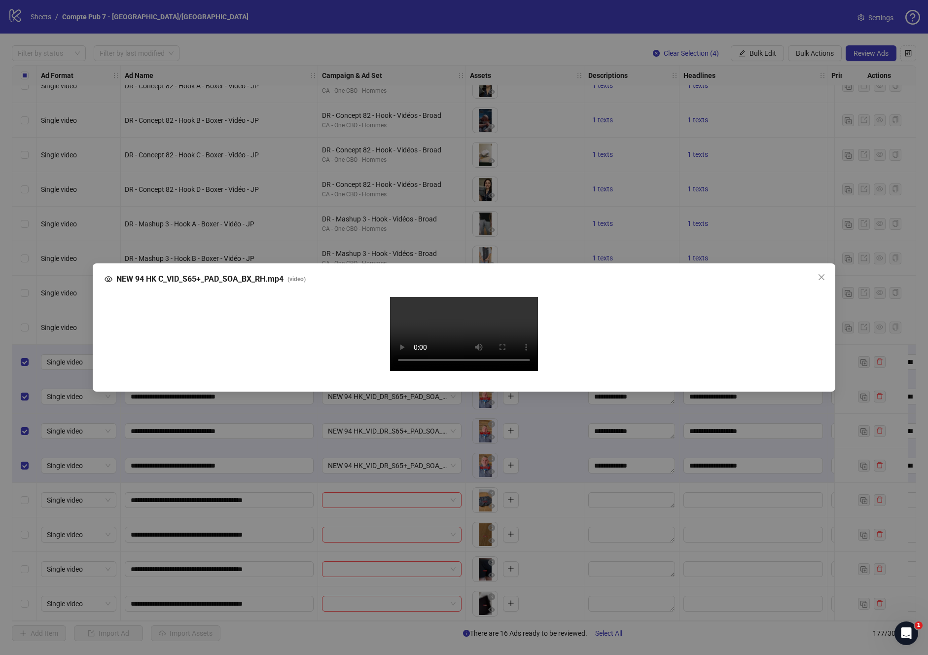
click at [407, 612] on div "NEW 94 HK C_VID_S65+_PAD_SOA_BX_RH.mp4 ( video ) Your browser does not support …" at bounding box center [464, 327] width 928 height 655
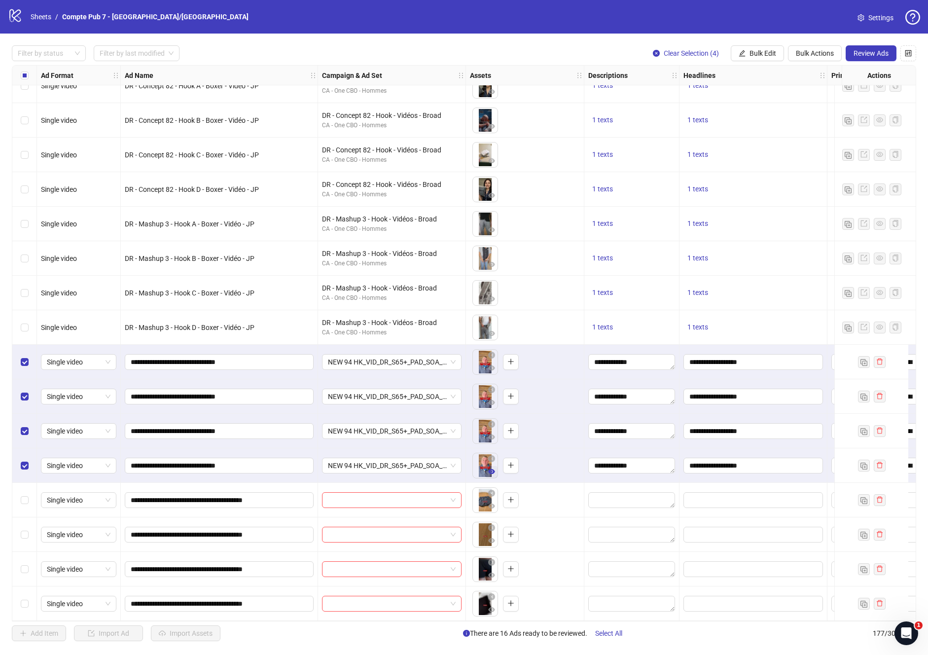
click at [488, 471] on button "button" at bounding box center [492, 472] width 12 height 12
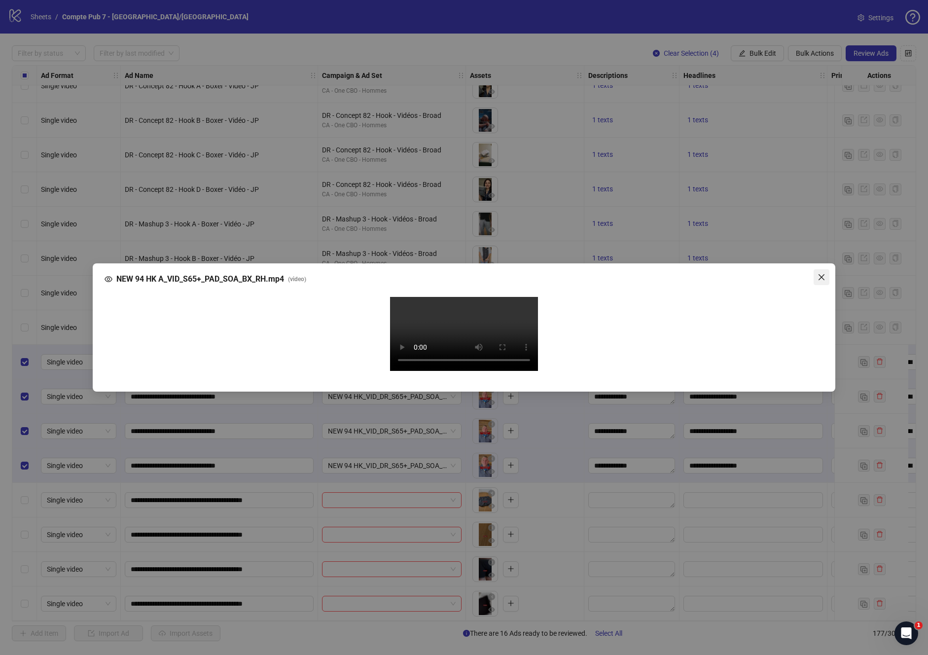
click at [821, 274] on icon "close" at bounding box center [822, 277] width 6 height 6
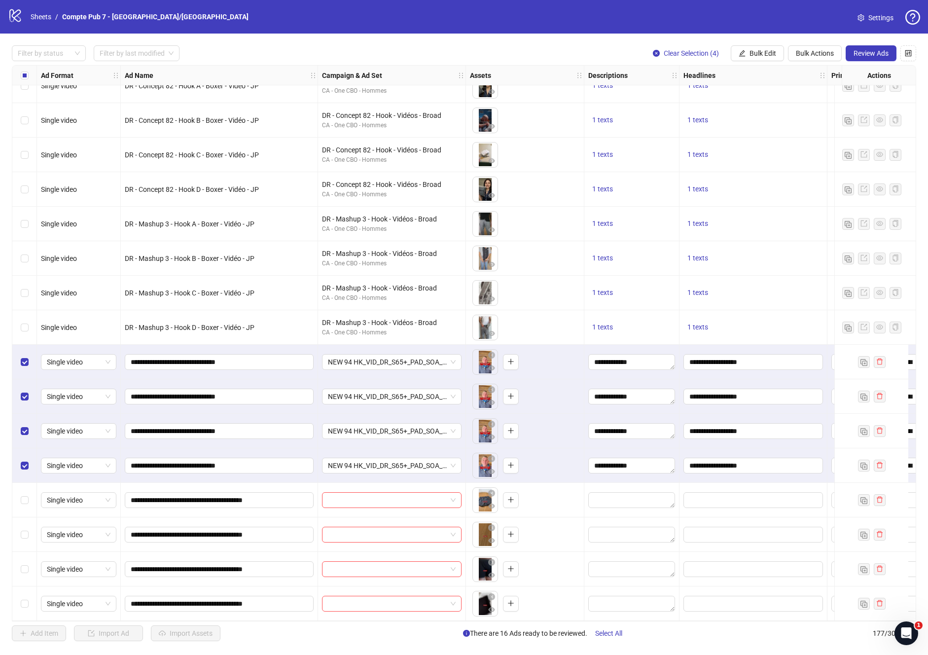
click at [481, 462] on body "logo/logo-mobile Sheets / Compte Pub 7 - [GEOGRAPHIC_DATA]/[GEOGRAPHIC_DATA] Se…" at bounding box center [464, 327] width 928 height 655
click at [492, 469] on icon "eye" at bounding box center [491, 471] width 7 height 5
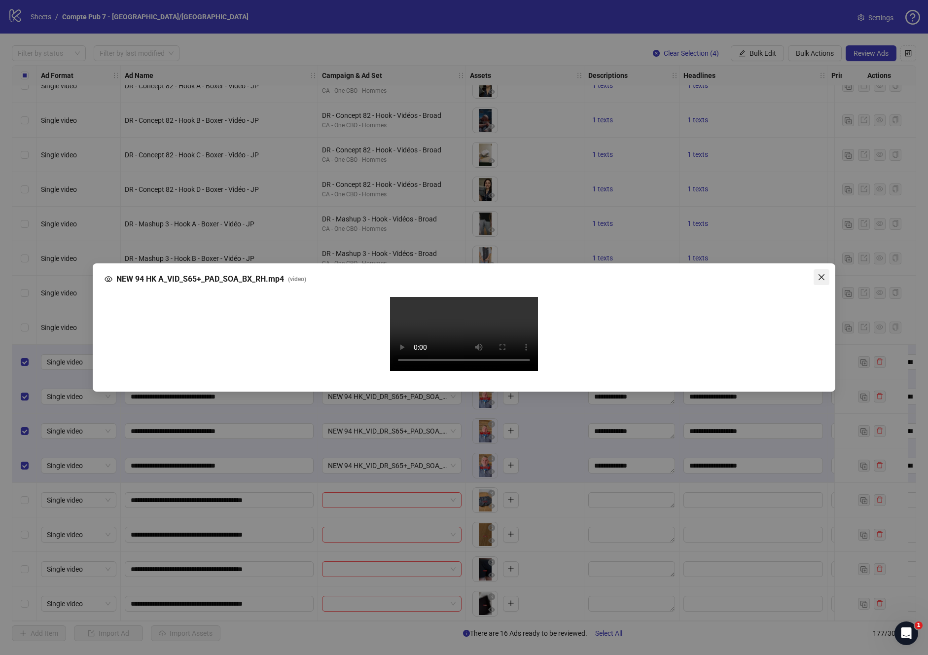
click at [816, 273] on span "Close" at bounding box center [822, 277] width 16 height 8
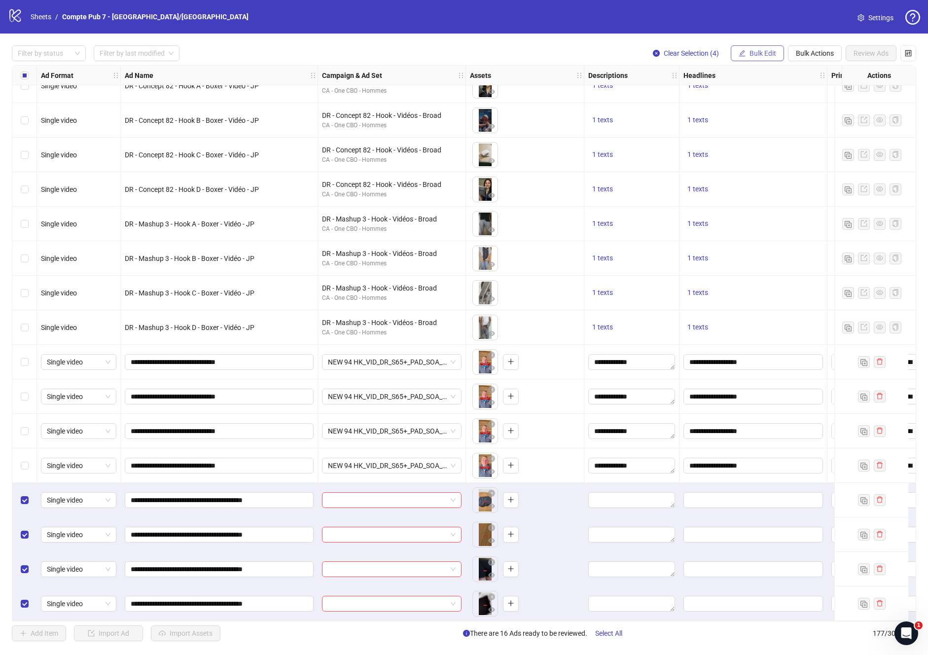
click at [748, 48] on button "Bulk Edit" at bounding box center [757, 53] width 53 height 16
click at [768, 108] on span "Campaign & Ad Set" at bounding box center [767, 104] width 59 height 11
click at [776, 95] on input "search" at bounding box center [725, 95] width 127 height 15
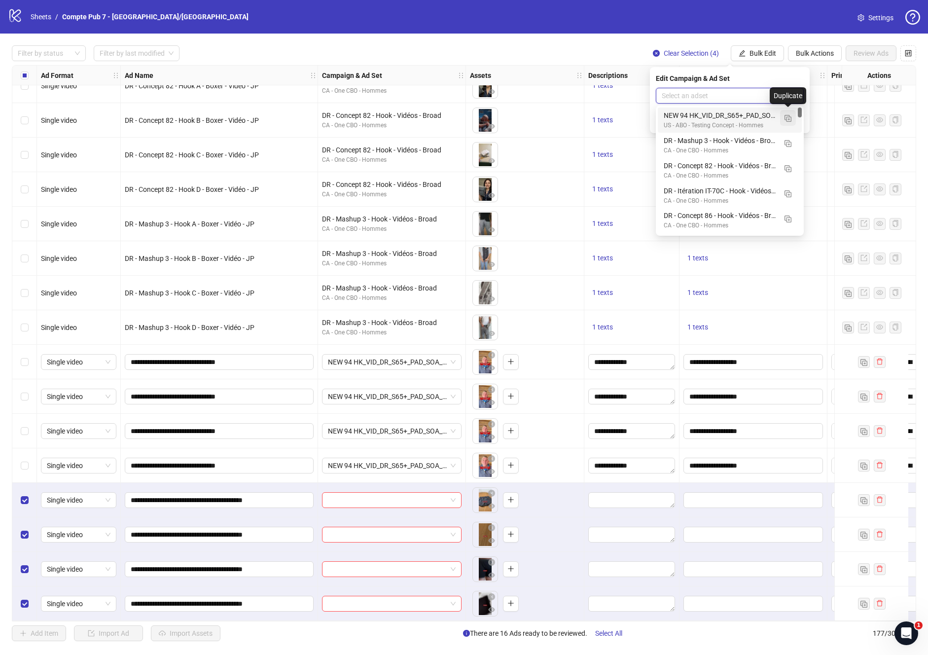
click at [787, 118] on img "button" at bounding box center [788, 118] width 7 height 7
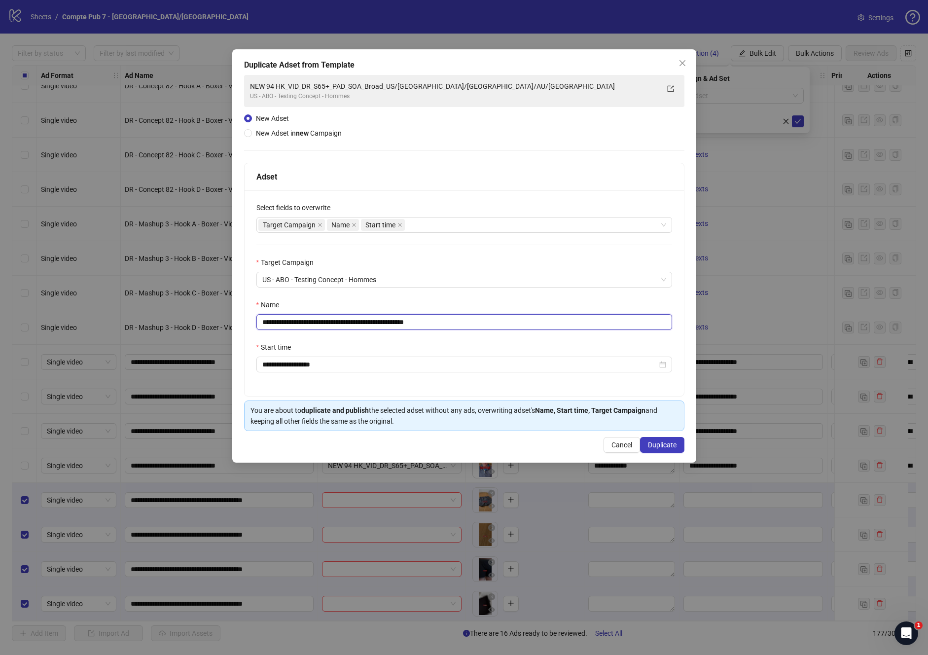
click at [338, 321] on input "**********" at bounding box center [464, 322] width 416 height 16
paste input "text"
click at [428, 224] on div "Target Campaign Name Start time" at bounding box center [458, 225] width 401 height 14
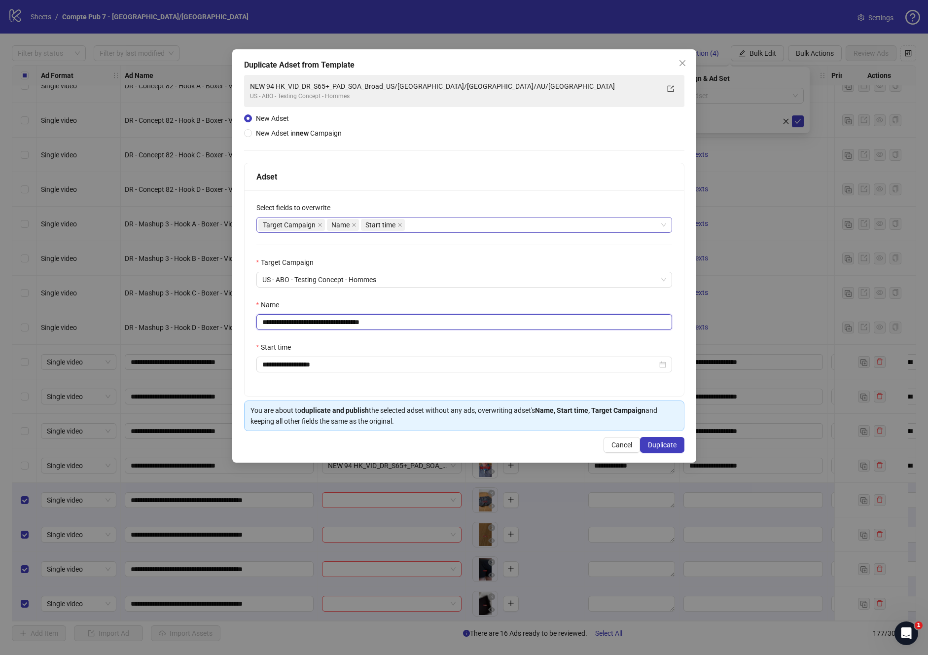
type input "**********"
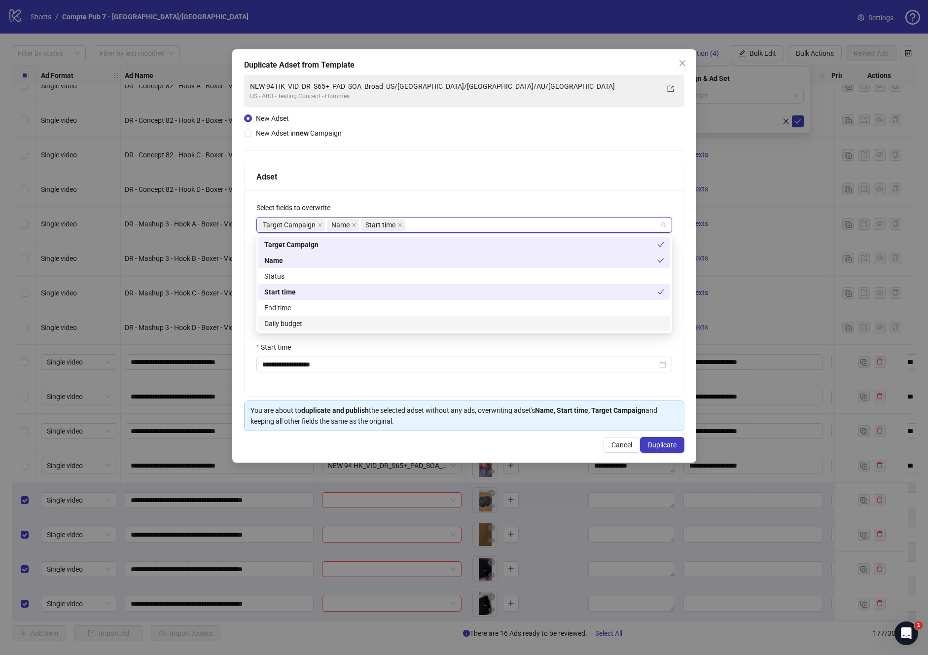
click at [333, 322] on div "Daily budget" at bounding box center [464, 323] width 400 height 11
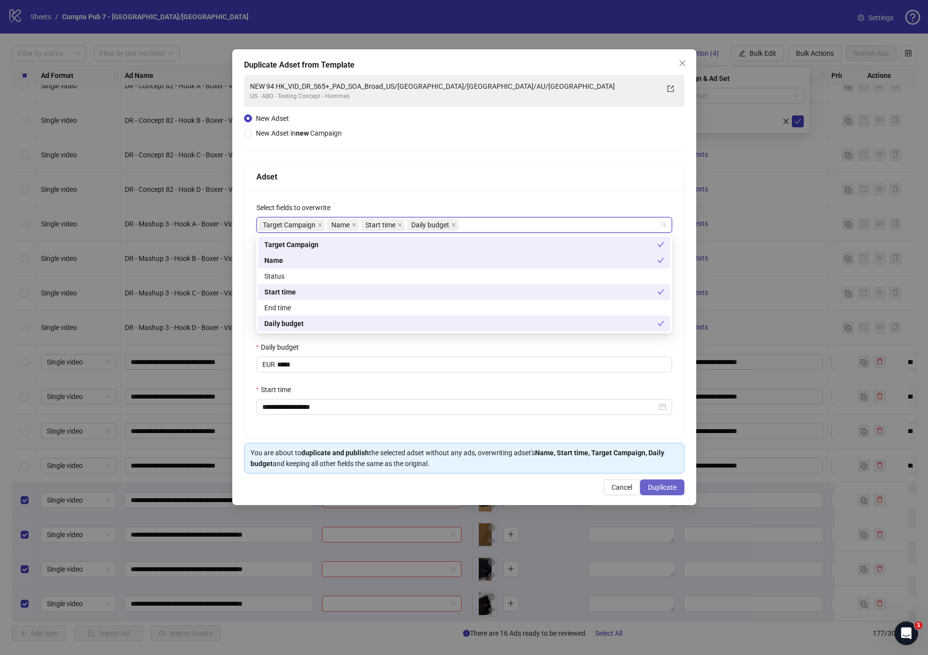
click at [677, 493] on button "Duplicate" at bounding box center [662, 487] width 44 height 16
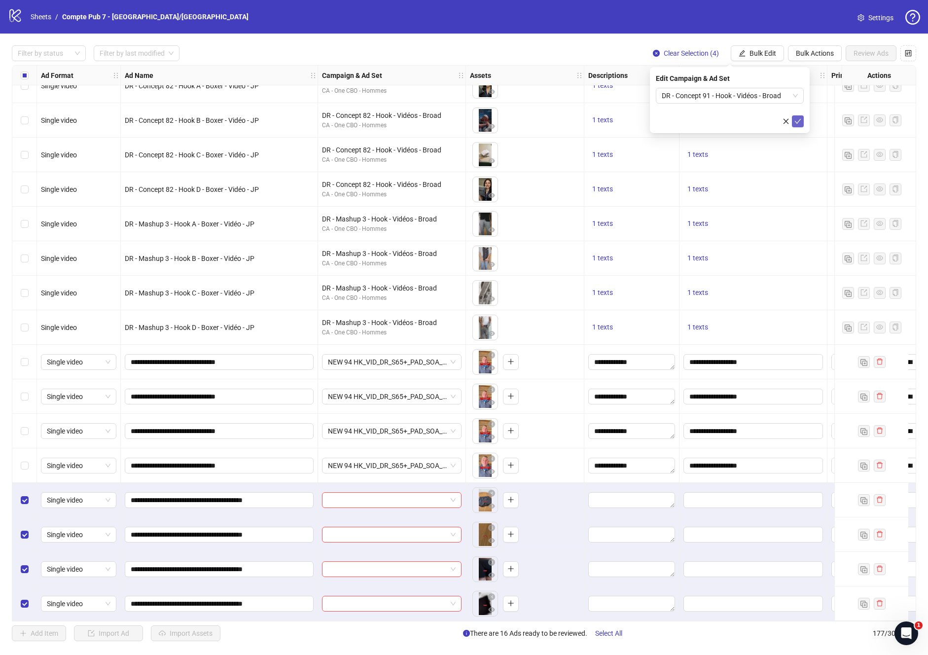
click at [802, 121] on button "submit" at bounding box center [798, 121] width 12 height 12
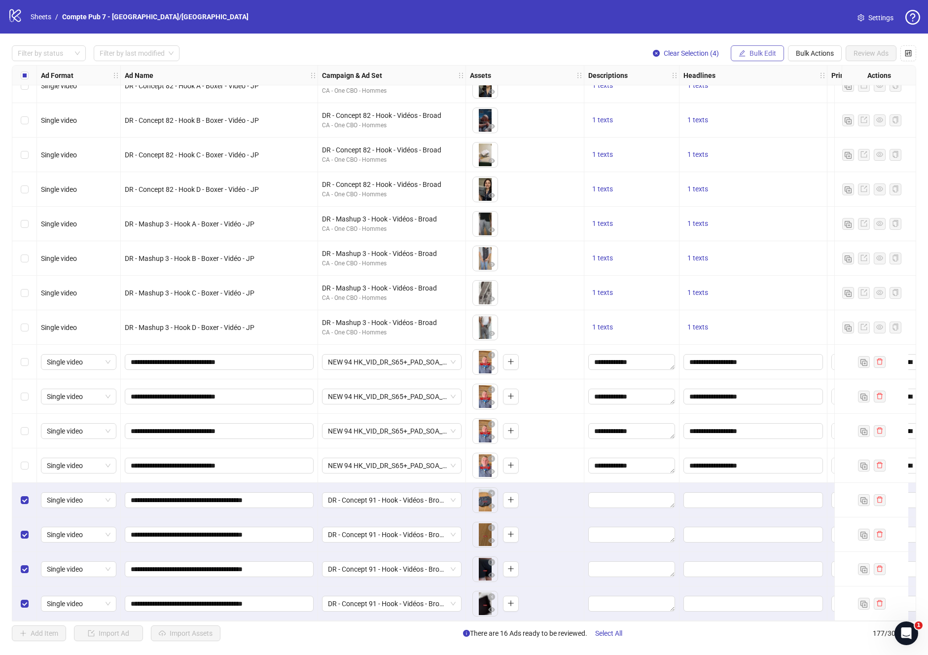
click at [757, 57] on span "Bulk Edit" at bounding box center [763, 53] width 27 height 8
click at [910, 52] on icon "control" at bounding box center [908, 53] width 7 height 7
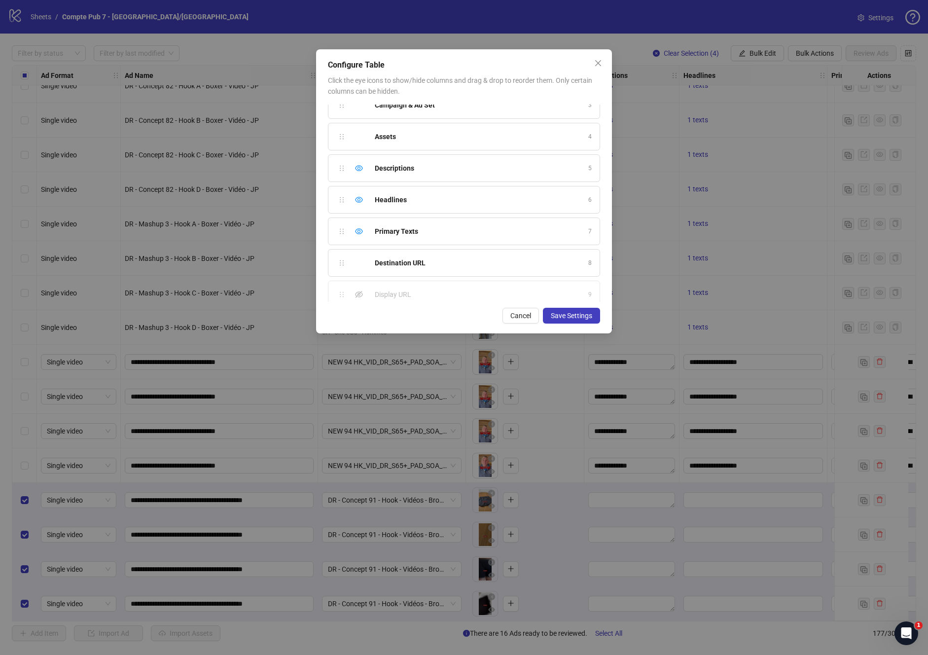
scroll to position [72, 0]
drag, startPoint x: 340, startPoint y: 206, endPoint x: 342, endPoint y: 178, distance: 27.7
click at [342, 178] on div "Ad Format 1 Ad Name 2 Campaign & Ad Set 3 Assets 4 Descriptions 5 Headlines 6 P…" at bounding box center [464, 203] width 272 height 197
drag, startPoint x: 343, startPoint y: 235, endPoint x: 343, endPoint y: 206, distance: 29.1
click at [343, 206] on div "Ad Format 1 Ad Name 2 Campaign & Ad Set 3 Assets 4 Headlines 5 Descriptions 6 P…" at bounding box center [464, 203] width 272 height 197
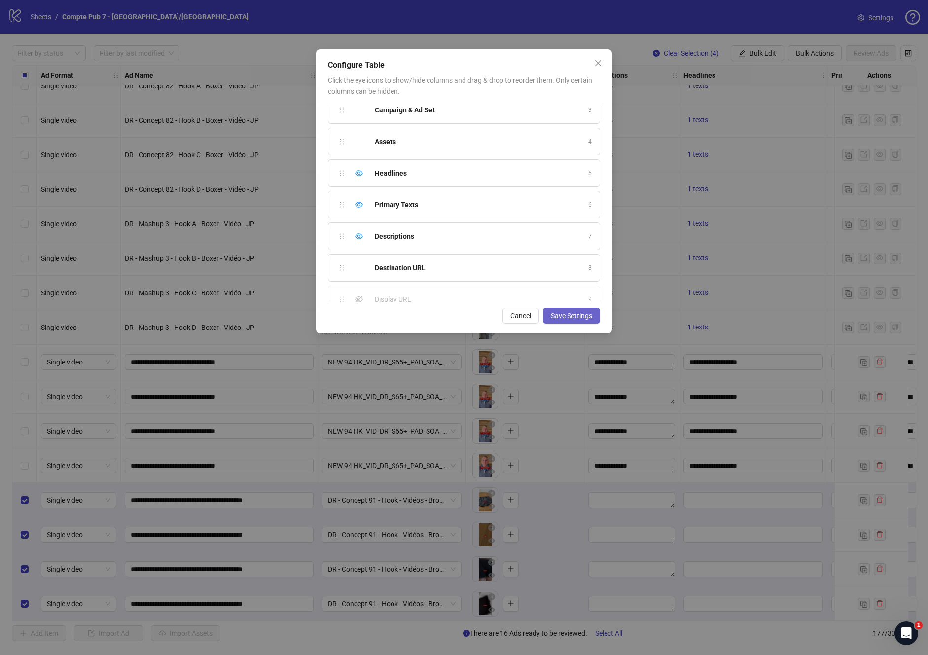
click at [562, 318] on span "Save Settings" at bounding box center [571, 316] width 41 height 8
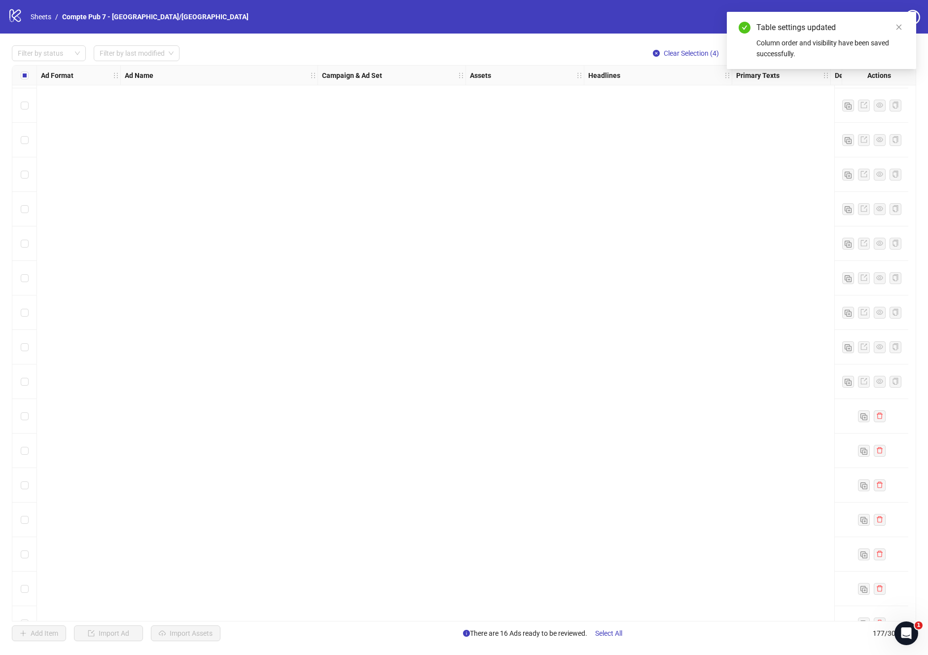
scroll to position [5579, 0]
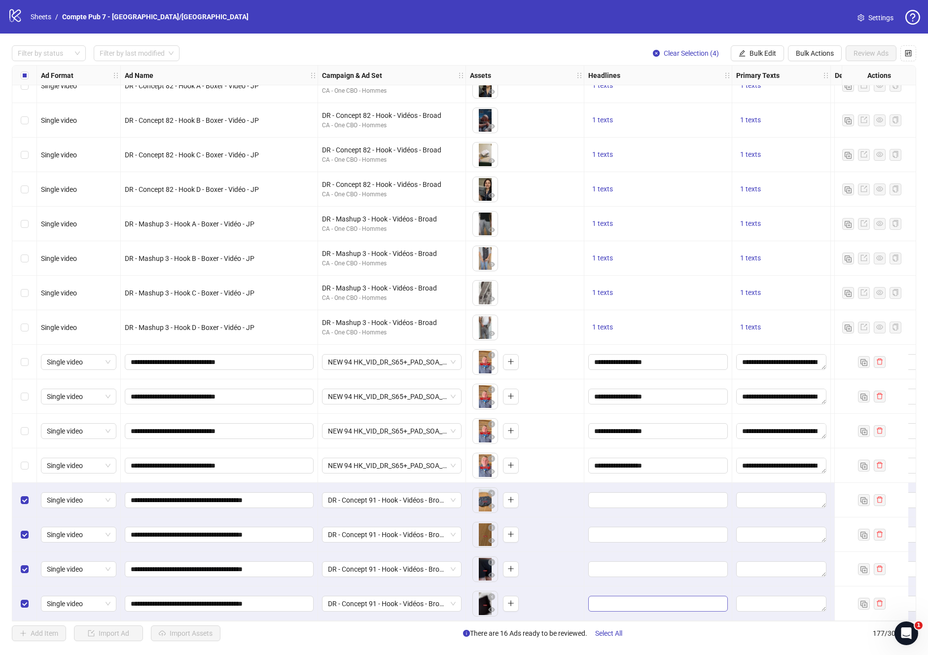
drag, startPoint x: 585, startPoint y: 616, endPoint x: 714, endPoint y: 594, distance: 130.6
click at [693, 616] on div "Ad Format Ad Name Campaign & Ad Set Assets Headlines Primary Texts Descriptions…" at bounding box center [464, 343] width 904 height 556
click at [747, 54] on button "Bulk Edit" at bounding box center [757, 53] width 53 height 16
click at [753, 122] on span "Headlines" at bounding box center [767, 120] width 59 height 11
click at [670, 94] on input "text" at bounding box center [730, 96] width 148 height 16
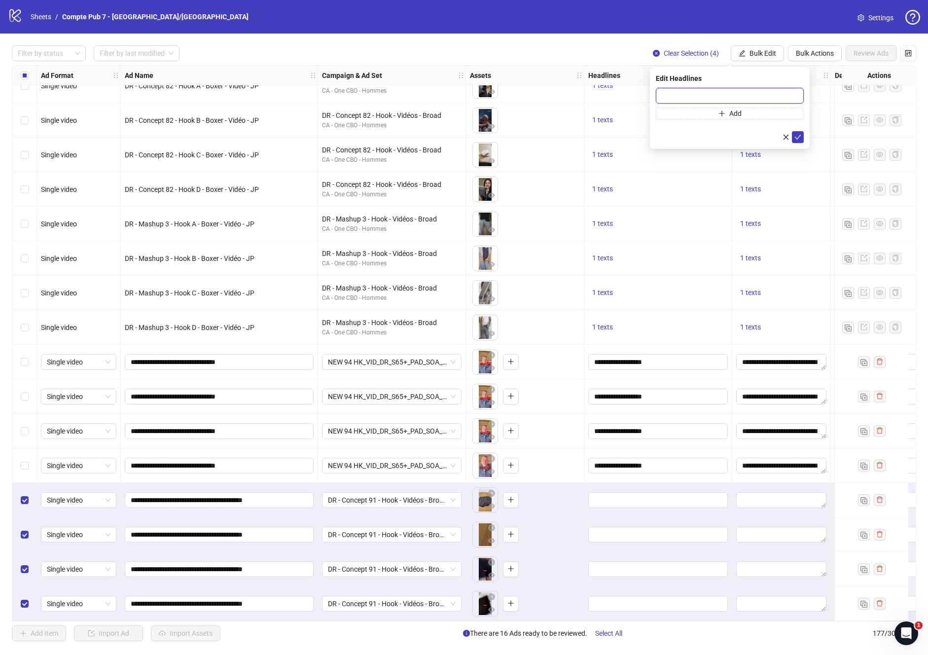
paste input "**********"
type input "**********"
click at [797, 136] on icon "check" at bounding box center [798, 137] width 7 height 7
click at [750, 49] on span "Bulk Edit" at bounding box center [763, 53] width 27 height 8
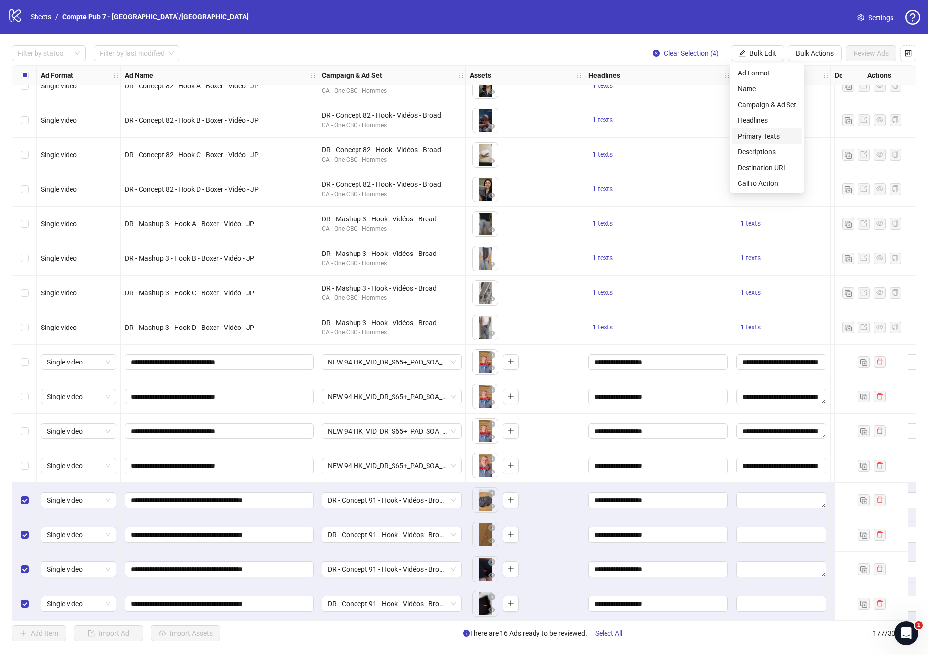
click at [761, 136] on span "Primary Texts" at bounding box center [767, 136] width 59 height 11
click at [687, 91] on textarea at bounding box center [730, 101] width 148 height 27
paste textarea "**********"
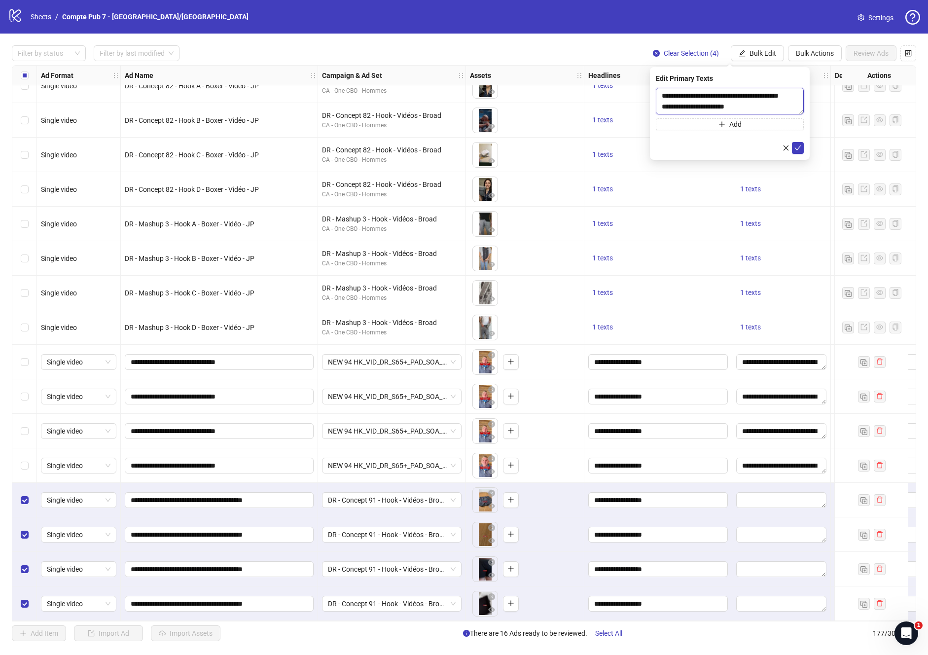
scroll to position [18, 0]
type textarea "**********"
click at [798, 148] on icon "check" at bounding box center [798, 147] width 6 height 5
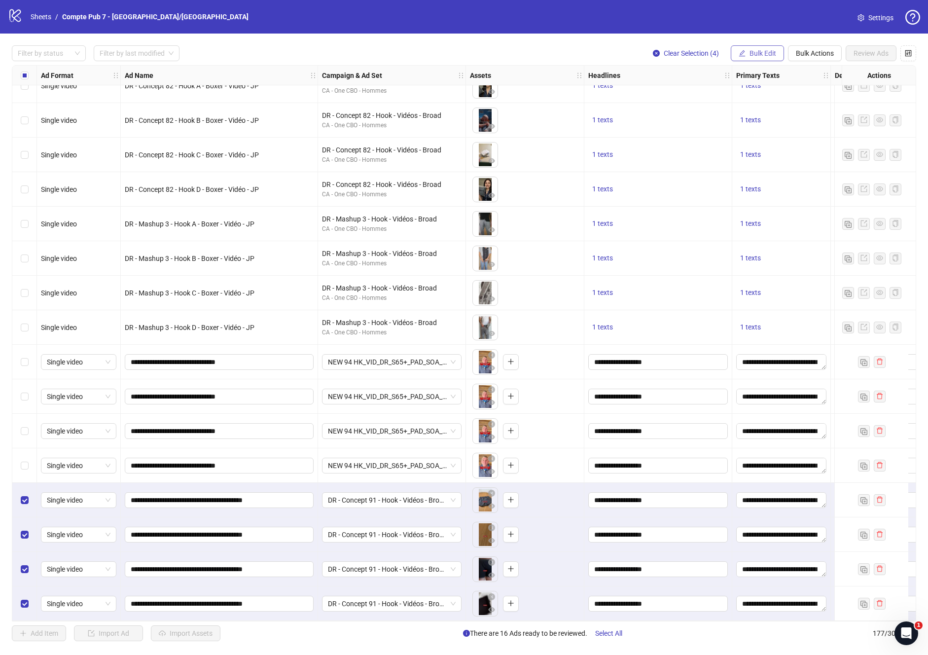
click at [762, 50] on span "Bulk Edit" at bounding box center [763, 53] width 27 height 8
click at [755, 55] on span "Bulk Edit" at bounding box center [763, 53] width 27 height 8
click at [753, 150] on span "Descriptions" at bounding box center [767, 151] width 59 height 11
click at [681, 103] on textarea at bounding box center [730, 101] width 148 height 27
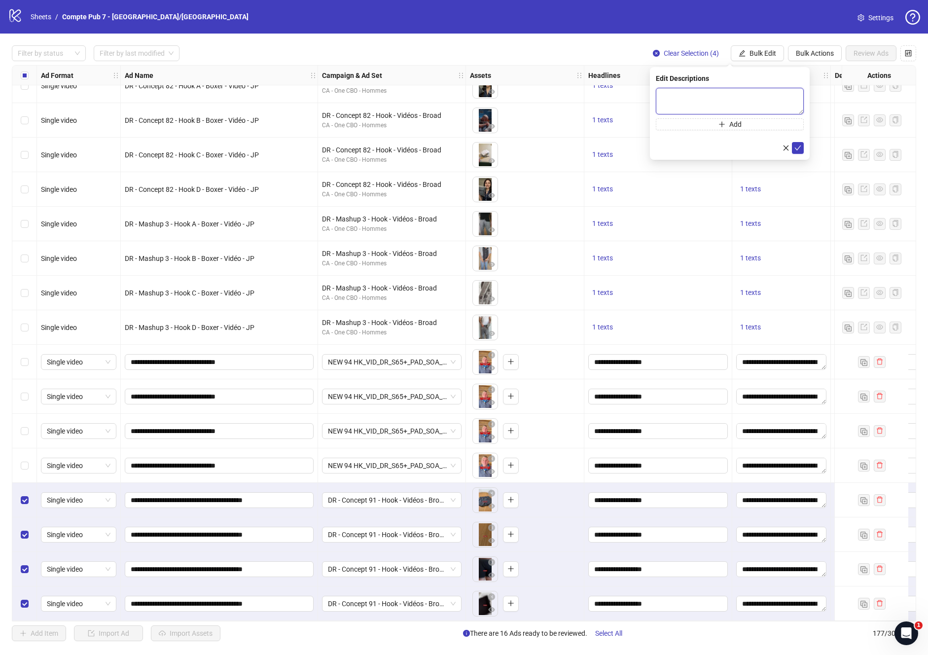
paste textarea "**********"
type textarea "**********"
click at [800, 148] on icon "check" at bounding box center [798, 148] width 7 height 7
click at [734, 51] on button "Bulk Edit" at bounding box center [757, 53] width 53 height 16
click at [770, 167] on span "Destination URL" at bounding box center [767, 167] width 59 height 11
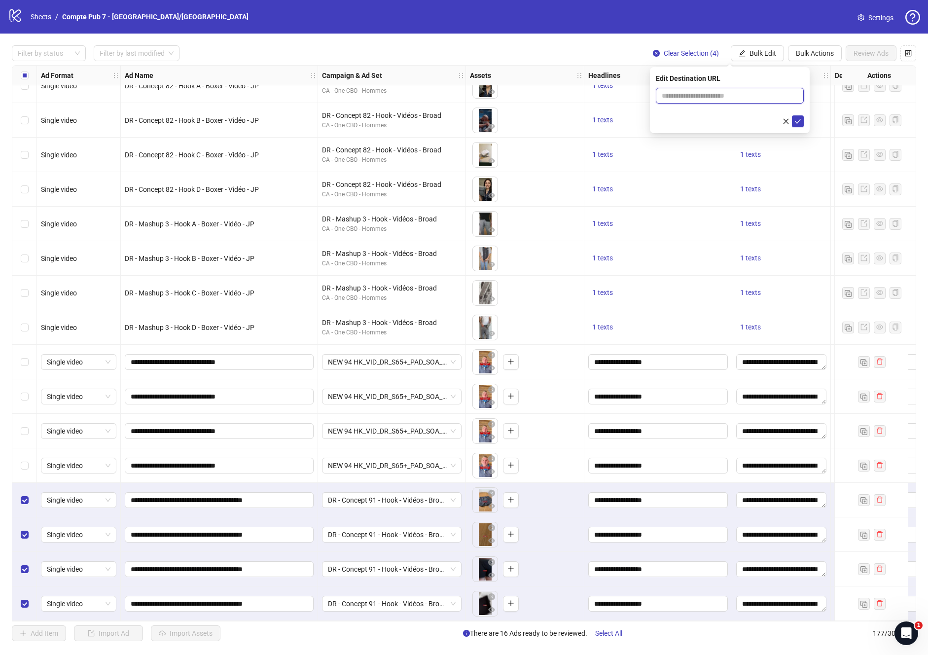
click at [673, 97] on input "text" at bounding box center [726, 95] width 128 height 11
paste input "**********"
type input "**********"
click at [799, 121] on icon "check" at bounding box center [798, 121] width 6 height 5
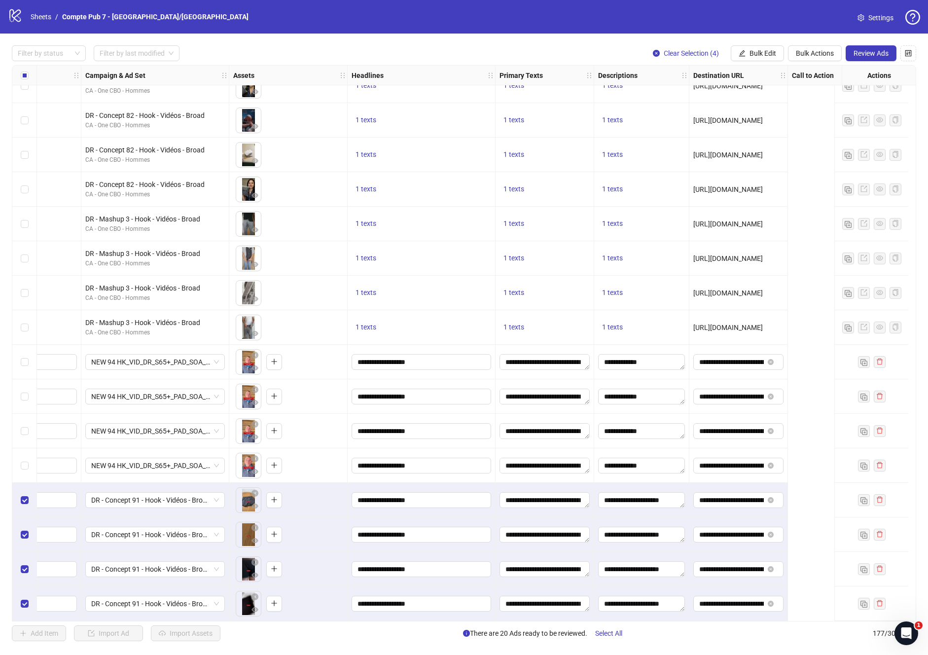
scroll to position [5579, 0]
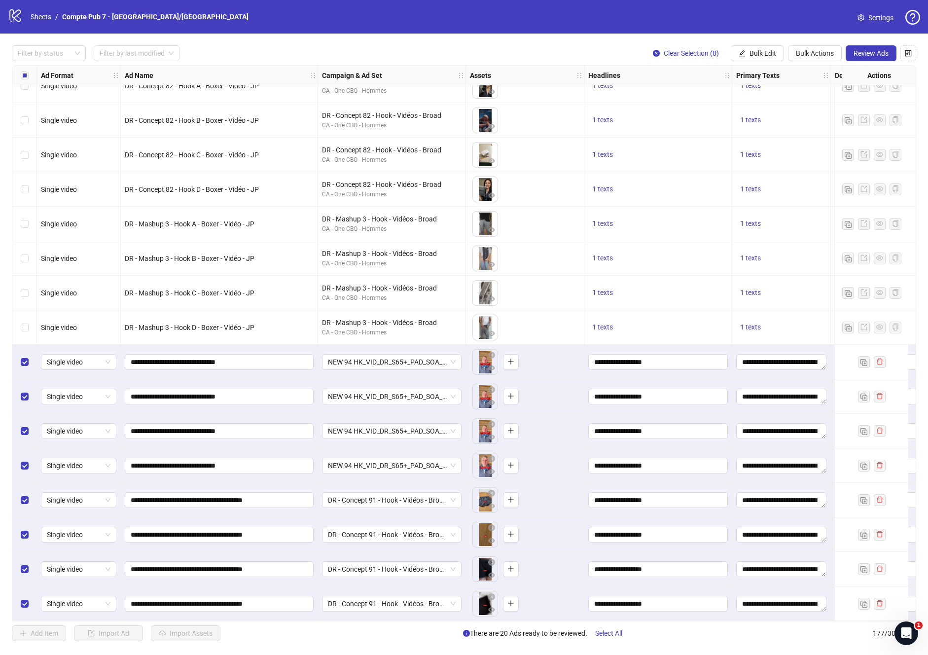
drag, startPoint x: 402, startPoint y: 624, endPoint x: 753, endPoint y: 633, distance: 351.3
click at [754, 633] on div "Filter by status Filter by last modified Clear Selection (8) Bulk Edit Bulk Act…" at bounding box center [464, 343] width 928 height 619
click at [884, 49] on span "Review Ads" at bounding box center [871, 53] width 35 height 8
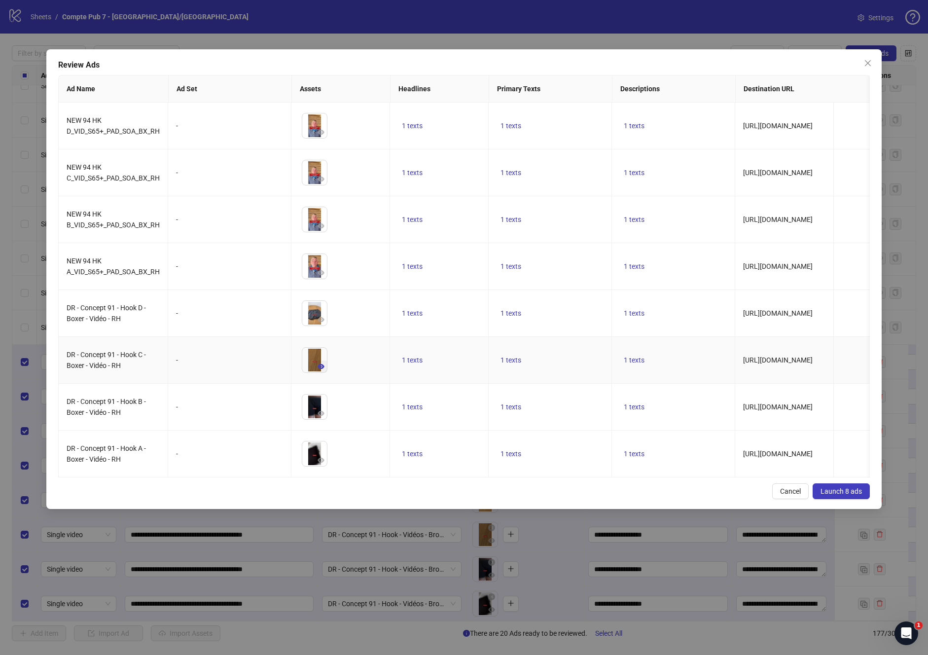
click at [323, 370] on icon "eye" at bounding box center [321, 366] width 7 height 7
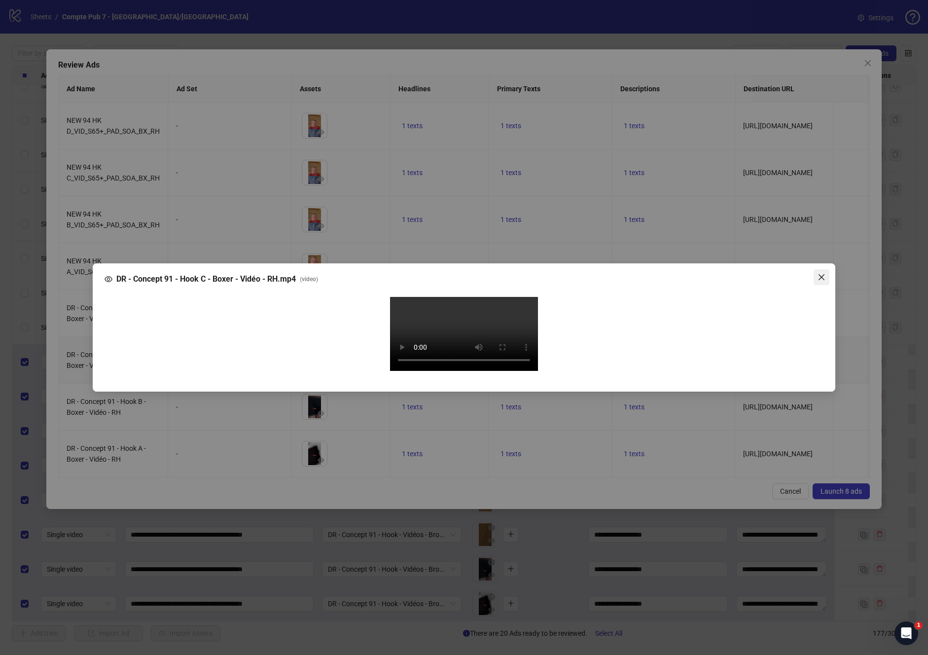
click at [824, 273] on icon "close" at bounding box center [822, 277] width 8 height 8
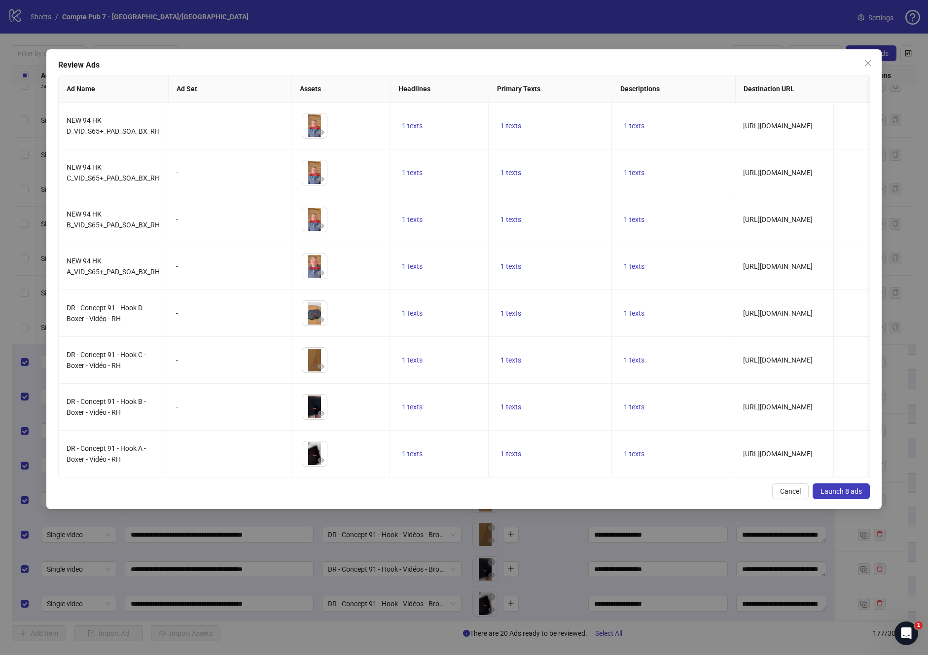
click at [856, 495] on span "Launch 8 ads" at bounding box center [841, 491] width 41 height 8
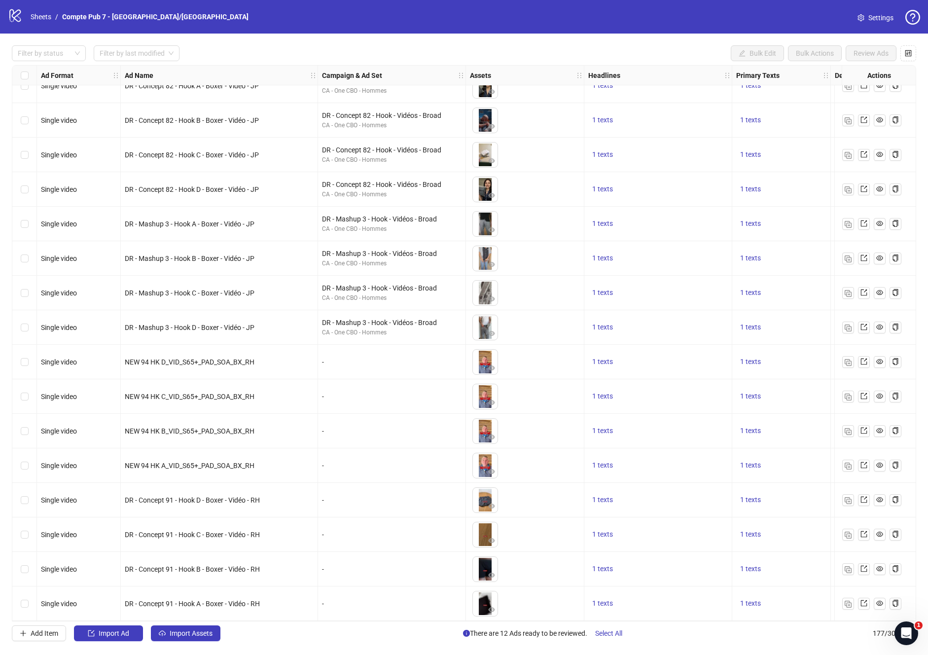
click at [26, 351] on div "Select row 170" at bounding box center [24, 362] width 25 height 35
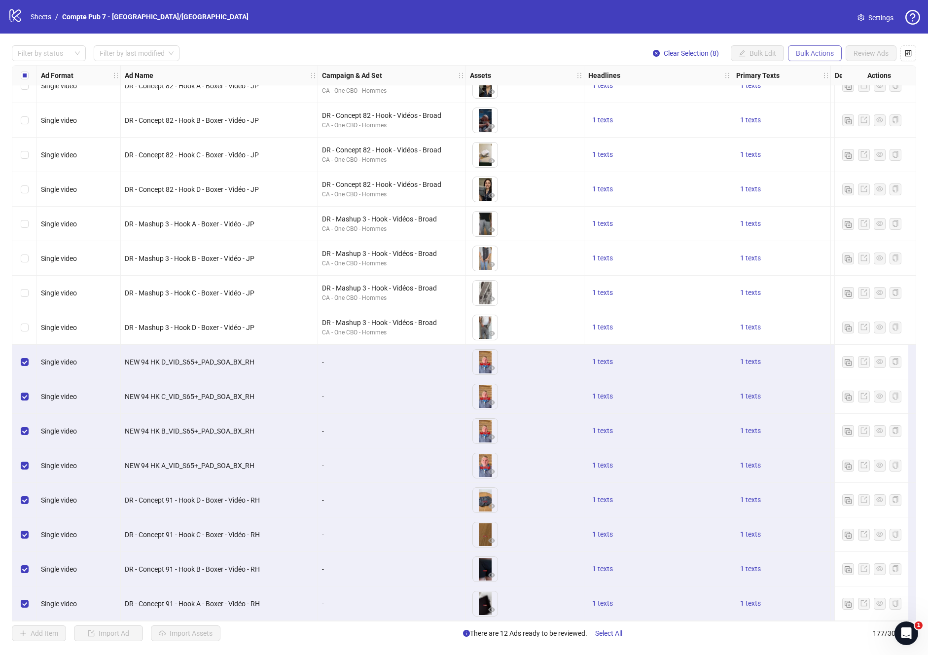
click at [809, 51] on span "Bulk Actions" at bounding box center [815, 53] width 38 height 8
click at [826, 122] on span "Copy to another sheet" at bounding box center [829, 120] width 68 height 11
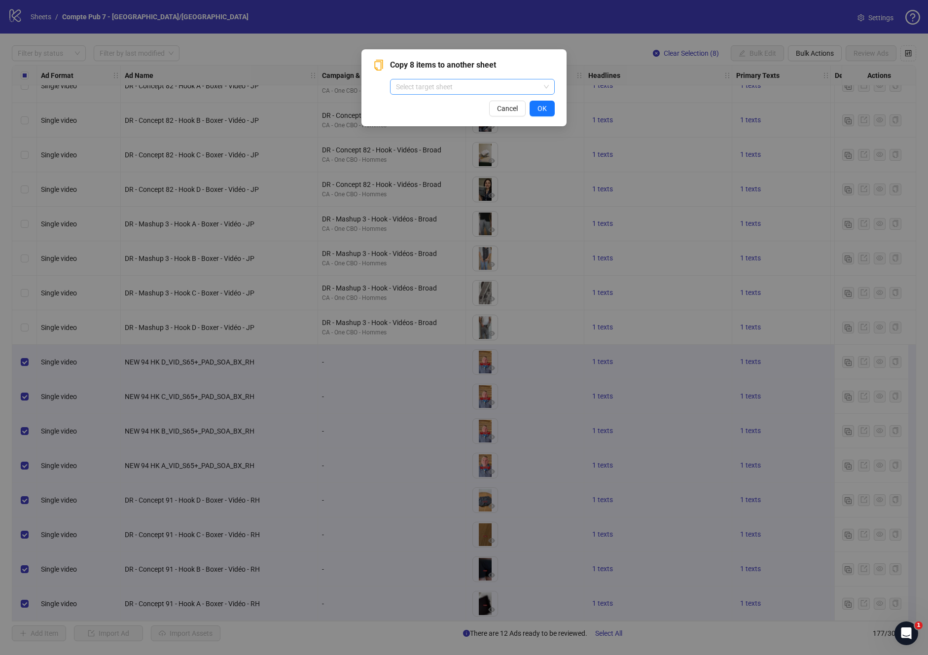
click at [502, 80] on input "search" at bounding box center [468, 86] width 144 height 15
click at [519, 60] on span "Copy 8 items to another sheet" at bounding box center [472, 65] width 165 height 12
click at [507, 110] on span "Cancel" at bounding box center [507, 109] width 21 height 8
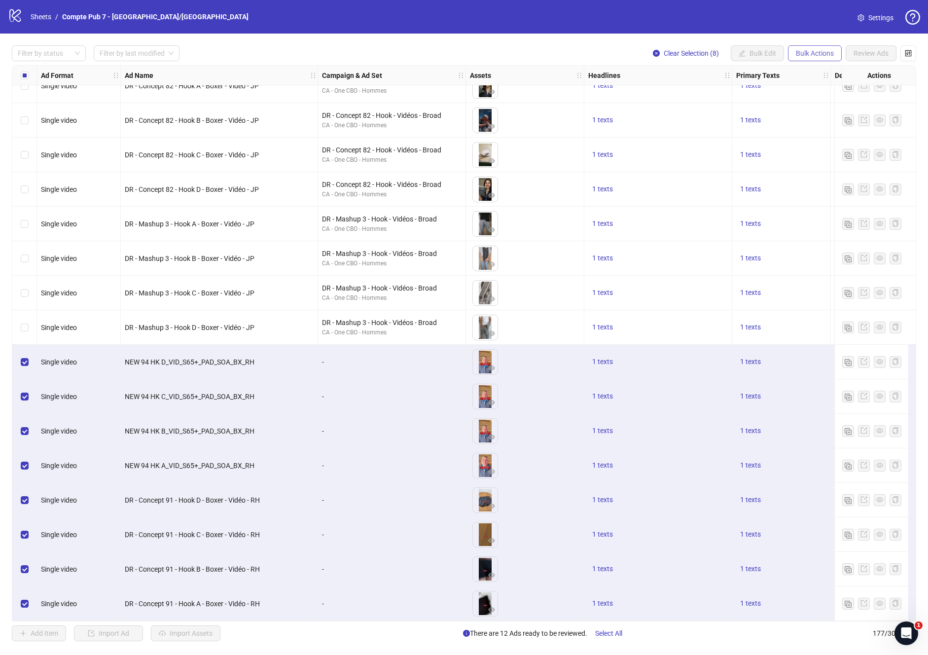
click at [806, 55] on span "Bulk Actions" at bounding box center [815, 53] width 38 height 8
click at [812, 102] on span "Duplicate with assets" at bounding box center [829, 104] width 68 height 11
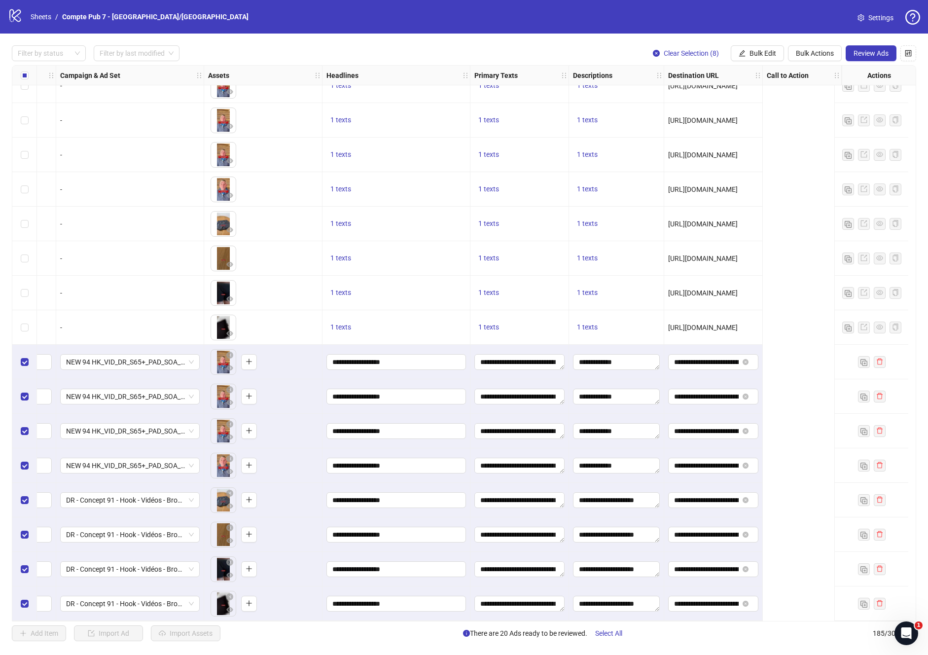
scroll to position [5855, 0]
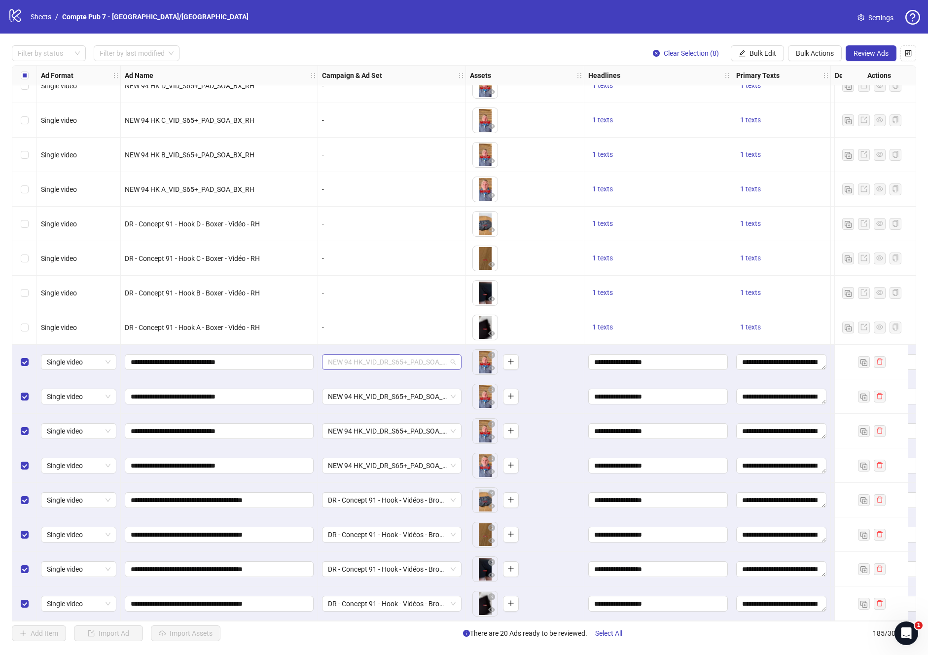
click at [388, 359] on span "NEW 94 HK_VID_DR_S65+_PAD_SOA_Broad_US/[GEOGRAPHIC_DATA]/[GEOGRAPHIC_DATA]/AU/[…" at bounding box center [392, 362] width 128 height 15
click at [760, 48] on button "Bulk Edit" at bounding box center [757, 53] width 53 height 16
click at [751, 107] on span "Campaign & Ad Set" at bounding box center [767, 104] width 59 height 11
click at [772, 94] on span "NEW 94 HK_VID_DR_S65+_PAD_SOA_Broad_US/[GEOGRAPHIC_DATA]/[GEOGRAPHIC_DATA]/AU/[…" at bounding box center [730, 95] width 136 height 15
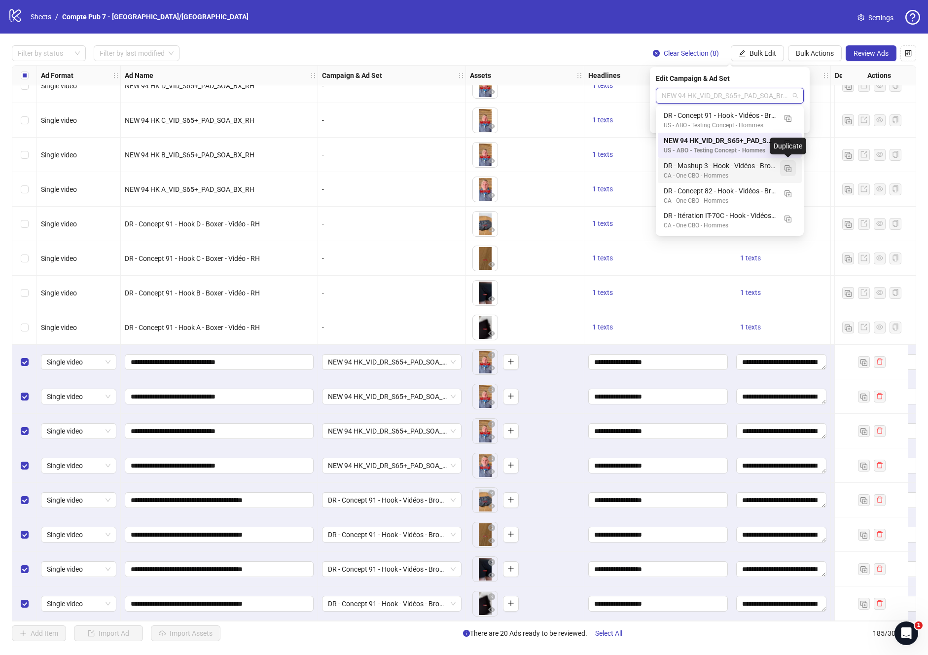
click at [789, 168] on img "button" at bounding box center [788, 168] width 7 height 7
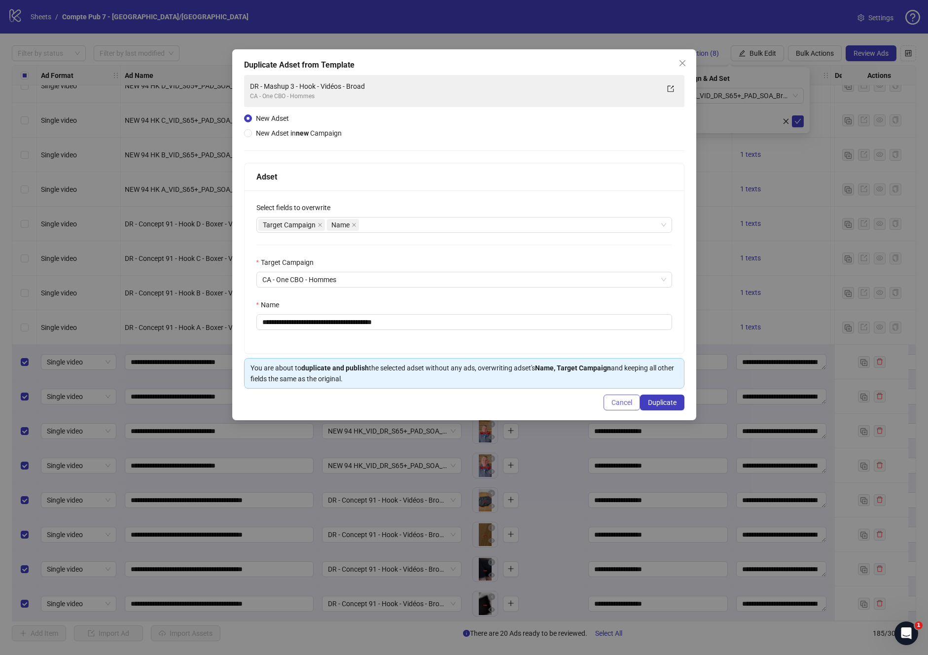
click at [618, 405] on span "Cancel" at bounding box center [622, 402] width 21 height 8
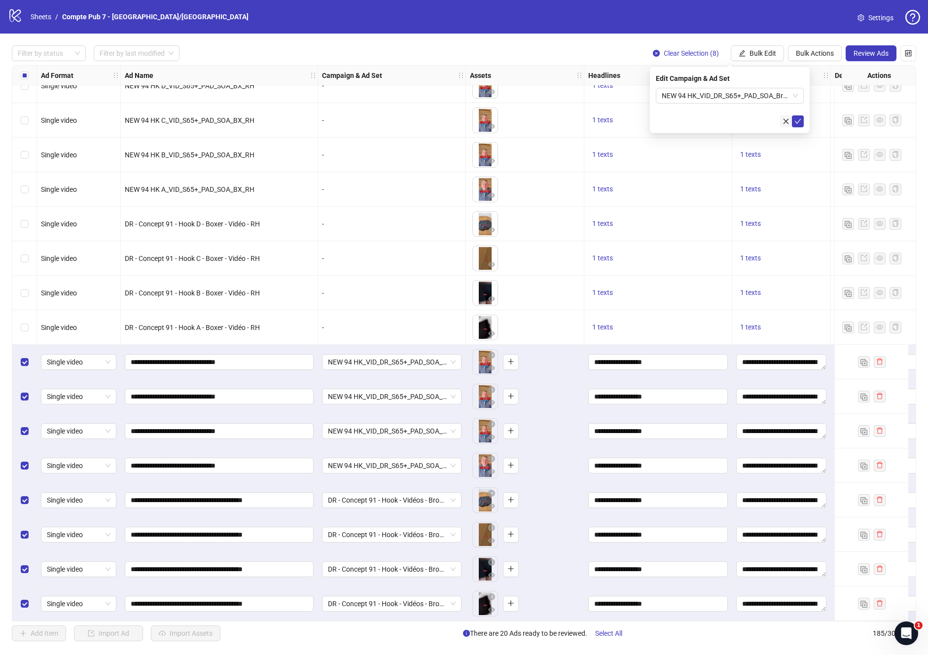
click at [783, 123] on icon "close" at bounding box center [786, 121] width 7 height 7
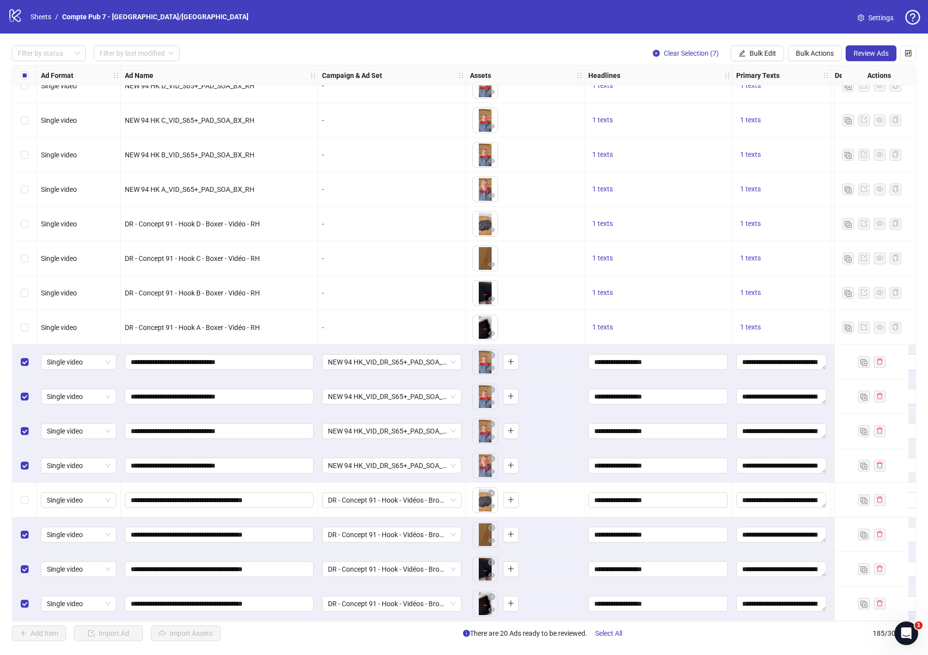
drag, startPoint x: 25, startPoint y: 535, endPoint x: 27, endPoint y: 540, distance: 5.8
click at [25, 535] on label "Select row 183" at bounding box center [25, 534] width 8 height 11
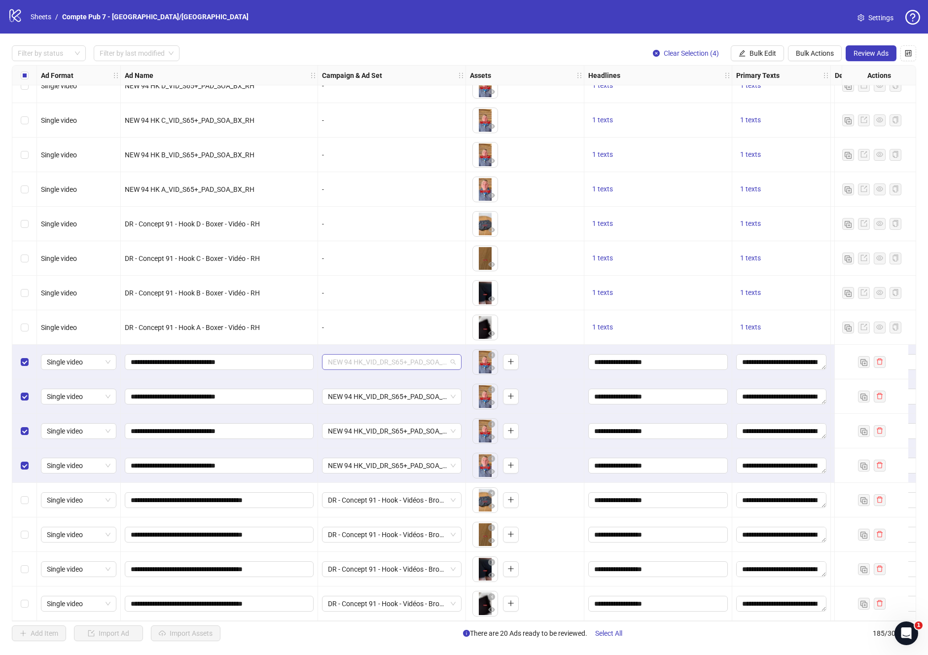
click at [382, 357] on span "NEW 94 HK_VID_DR_S65+_PAD_SOA_Broad_US/[GEOGRAPHIC_DATA]/[GEOGRAPHIC_DATA]/AU/[…" at bounding box center [392, 362] width 128 height 15
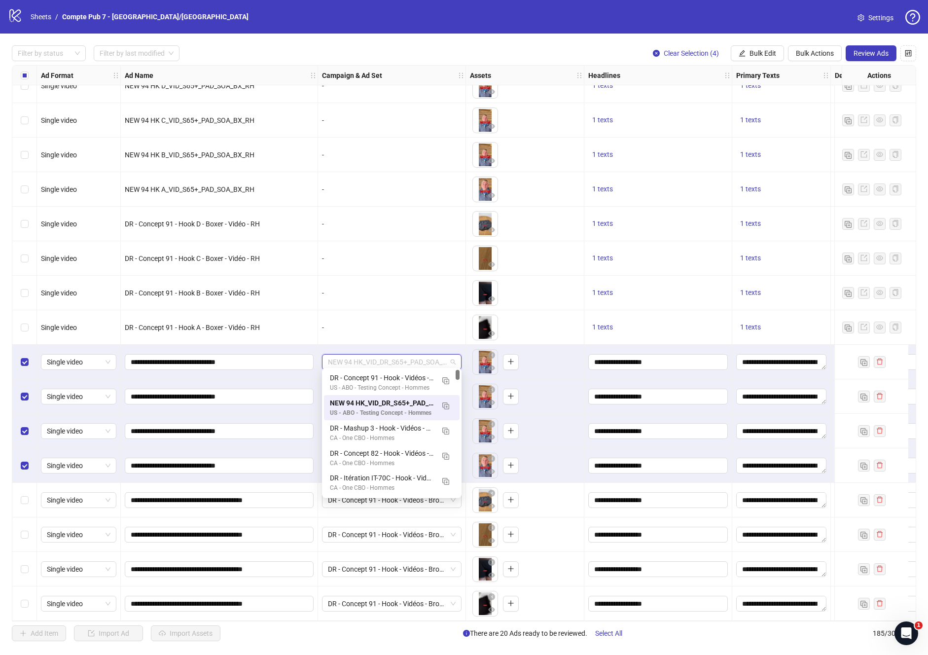
click at [246, 34] on div "Filter by status Filter by last modified Clear Selection (4) Bulk Edit Bulk Act…" at bounding box center [464, 343] width 928 height 619
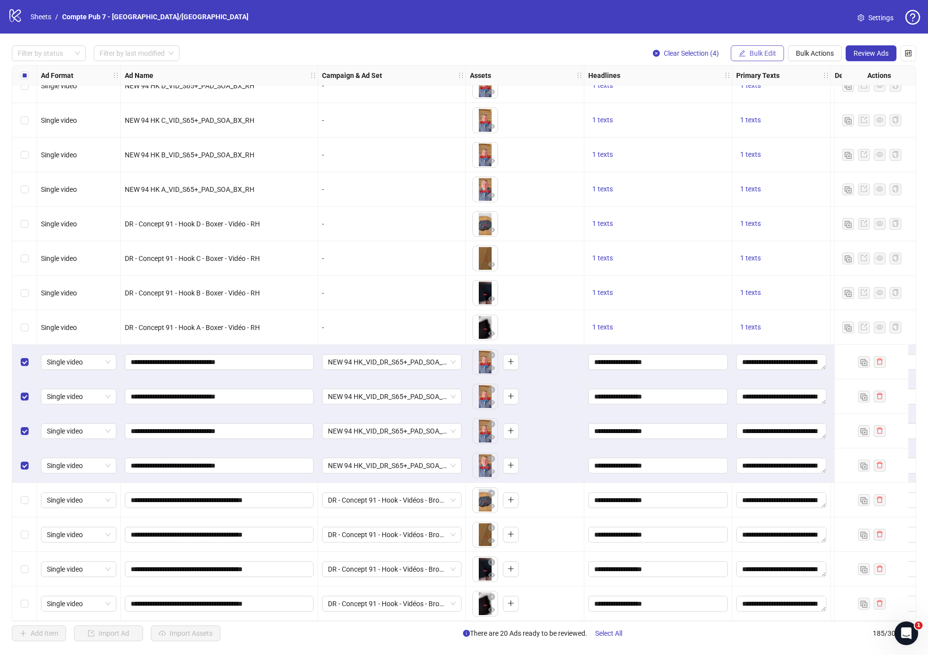
click at [750, 54] on span "Bulk Edit" at bounding box center [763, 53] width 27 height 8
click at [754, 102] on span "Campaign & Ad Set" at bounding box center [767, 104] width 59 height 11
click at [791, 95] on span "NEW 94 HK_VID_DR_S65+_PAD_SOA_Broad_US/[GEOGRAPHIC_DATA]/[GEOGRAPHIC_DATA]/AU/[…" at bounding box center [730, 95] width 136 height 15
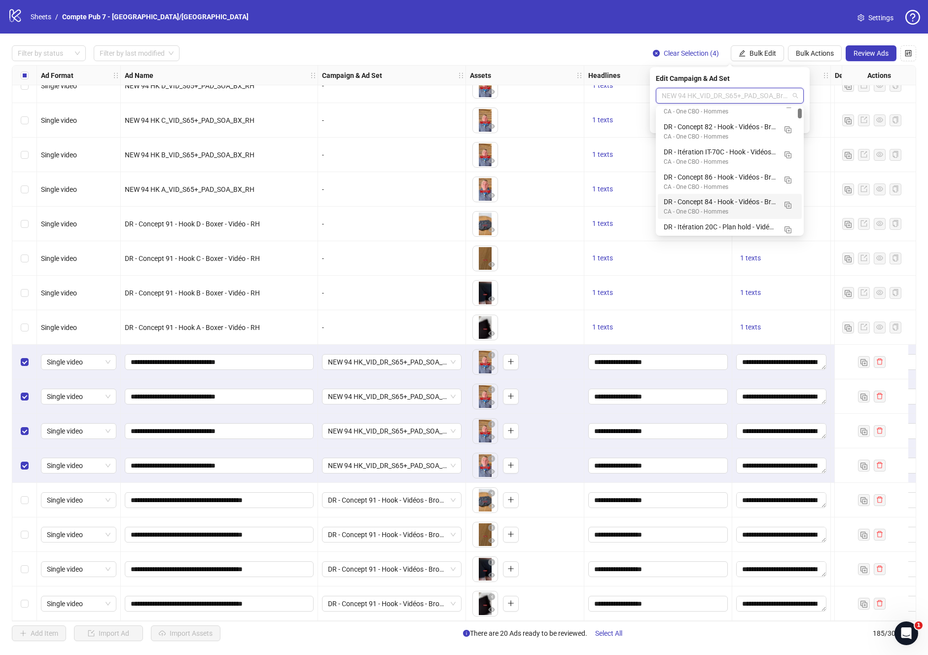
scroll to position [48, 0]
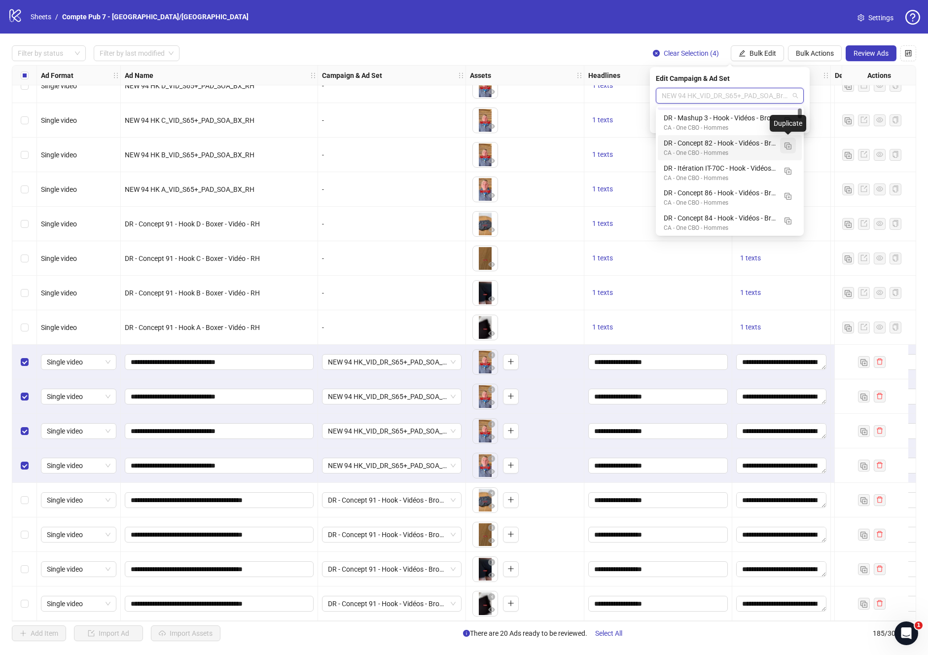
click at [790, 147] on img "button" at bounding box center [788, 146] width 7 height 7
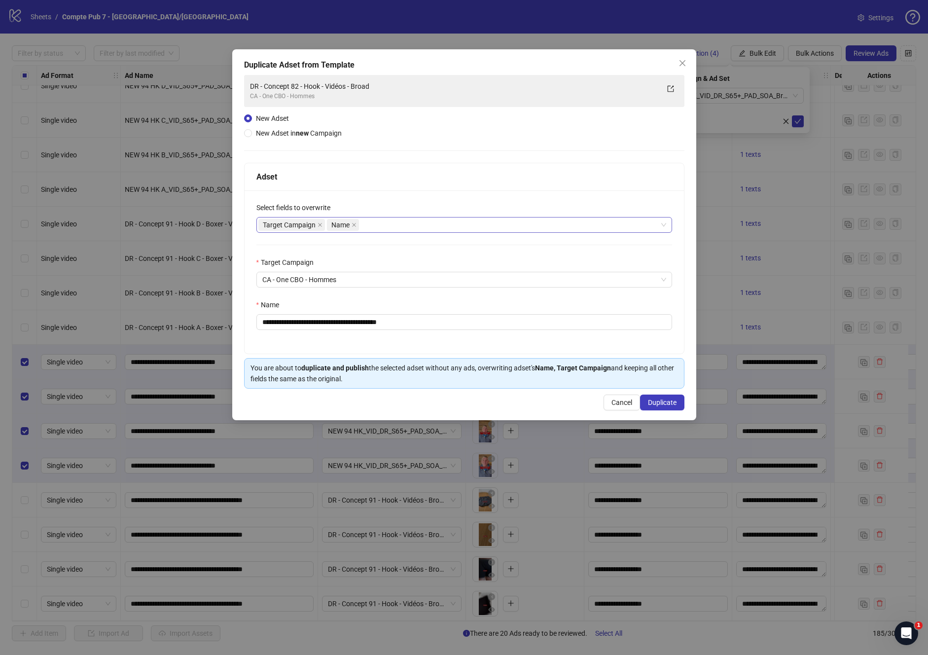
click at [388, 221] on div "Target Campaign Name" at bounding box center [458, 225] width 401 height 14
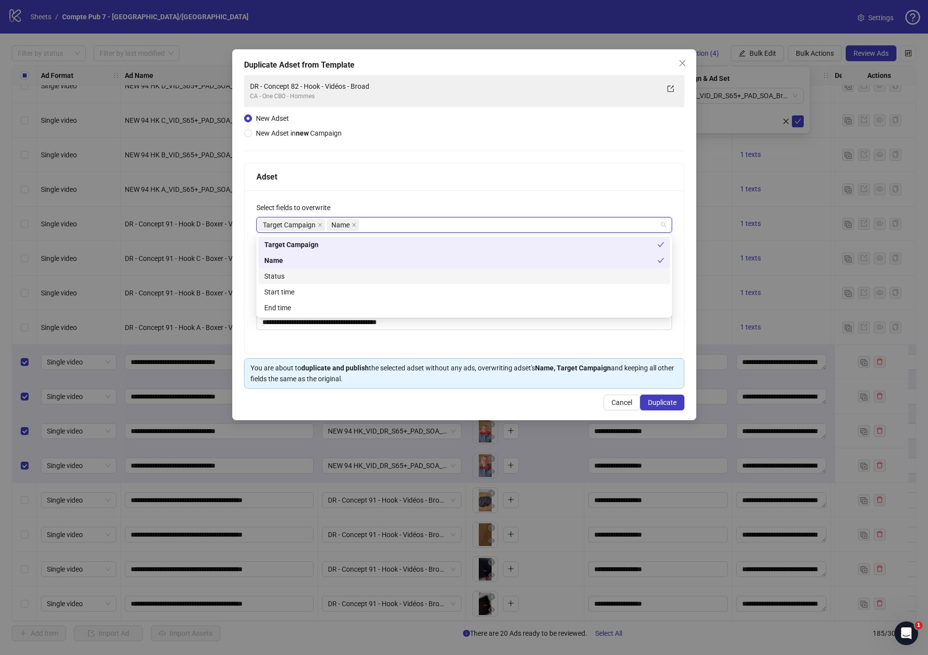
click at [323, 279] on div "Status" at bounding box center [464, 276] width 400 height 11
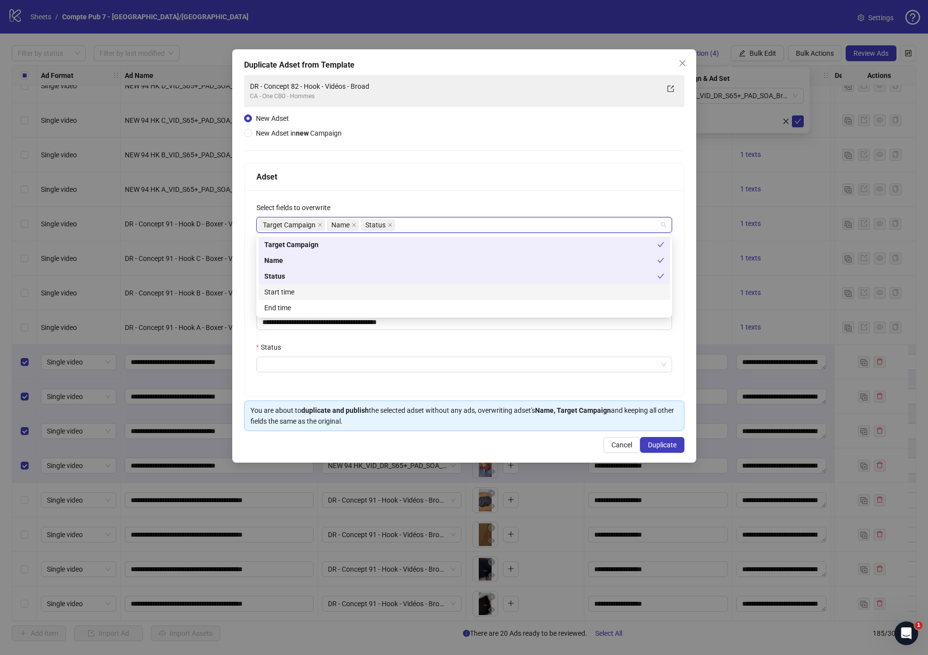
click at [319, 289] on div "Start time" at bounding box center [464, 292] width 400 height 11
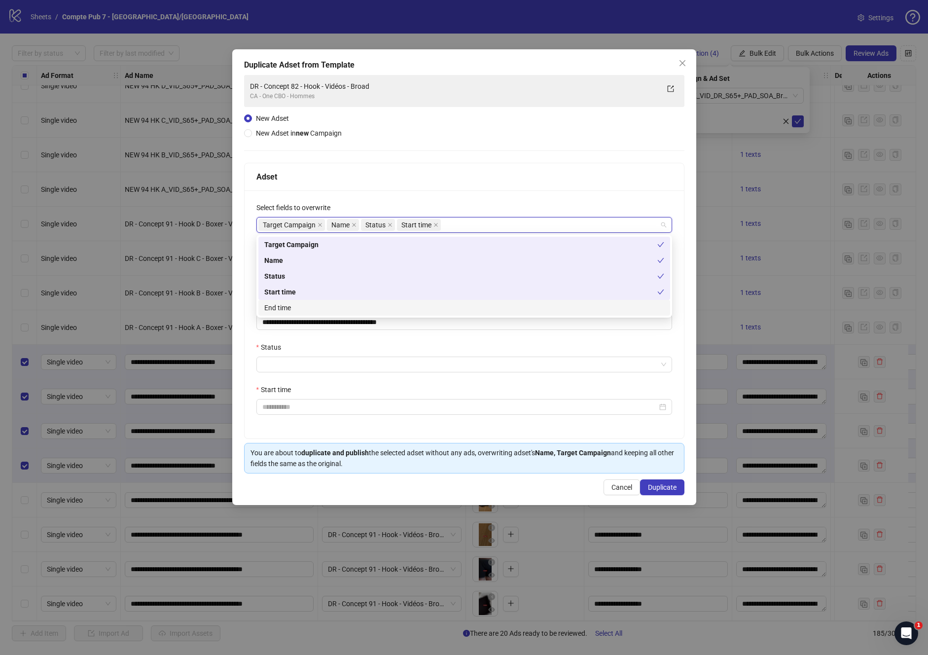
click at [324, 419] on div "**********" at bounding box center [464, 314] width 439 height 248
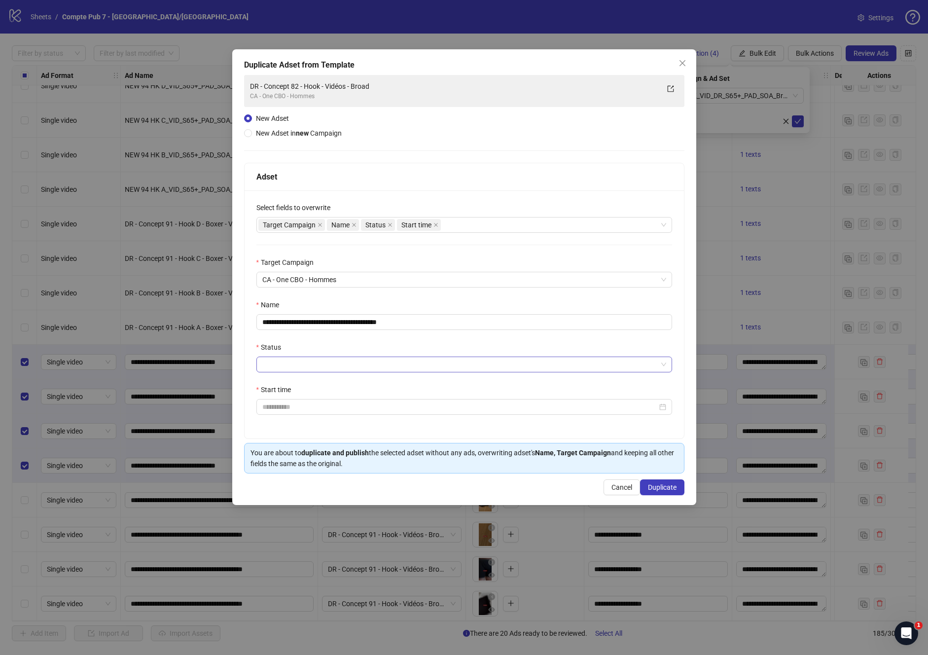
drag, startPoint x: 303, startPoint y: 346, endPoint x: 303, endPoint y: 359, distance: 12.3
click at [303, 347] on div "Status" at bounding box center [464, 349] width 416 height 15
click at [303, 369] on input "Status" at bounding box center [459, 364] width 395 height 15
click at [293, 387] on div "ACTIVE" at bounding box center [464, 384] width 400 height 11
click at [277, 411] on input "Start time" at bounding box center [459, 406] width 395 height 11
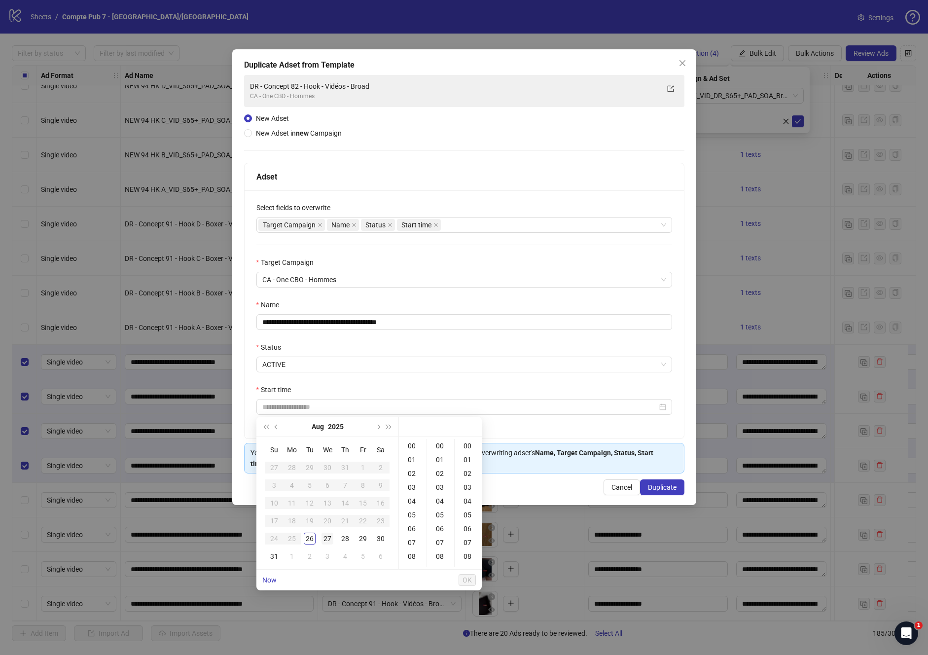
click at [326, 538] on div "27" at bounding box center [328, 539] width 12 height 12
click at [410, 467] on div "12" at bounding box center [413, 466] width 24 height 14
type input "**********"
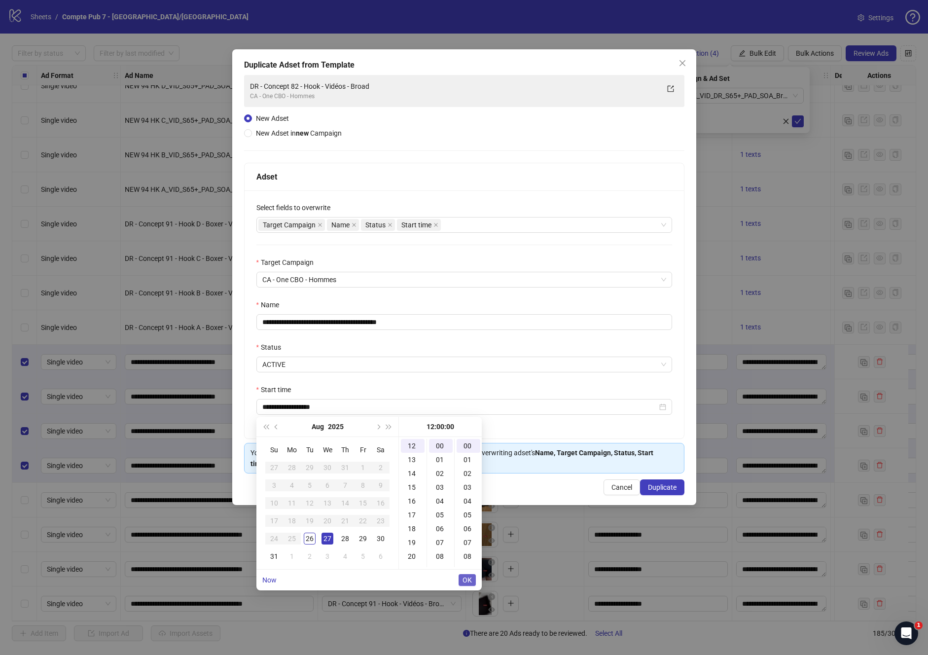
click at [468, 581] on span "OK" at bounding box center [467, 580] width 9 height 8
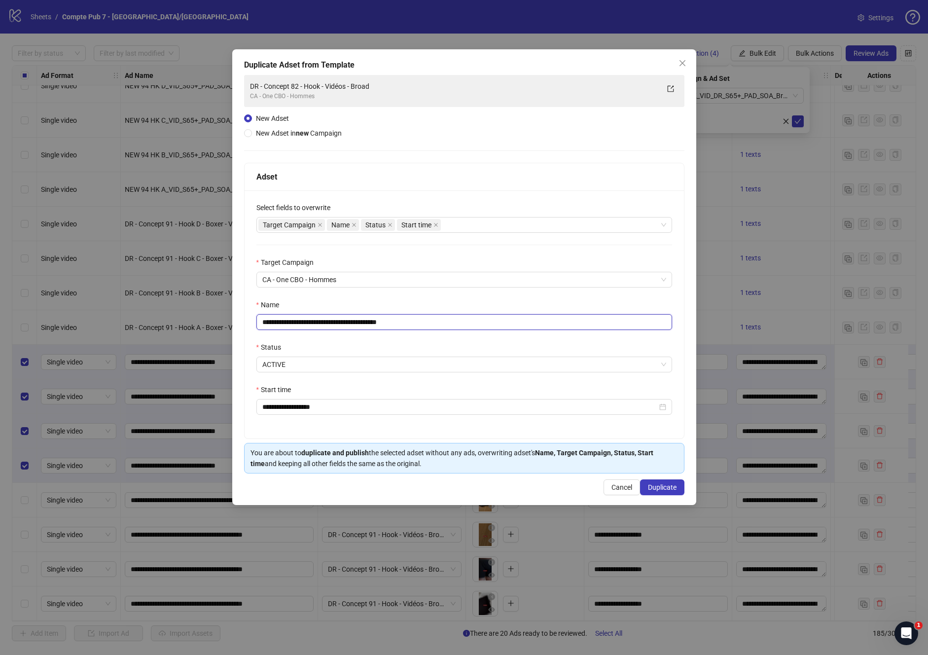
click at [373, 321] on input "**********" at bounding box center [464, 322] width 416 height 16
paste input "****"
type input "**********"
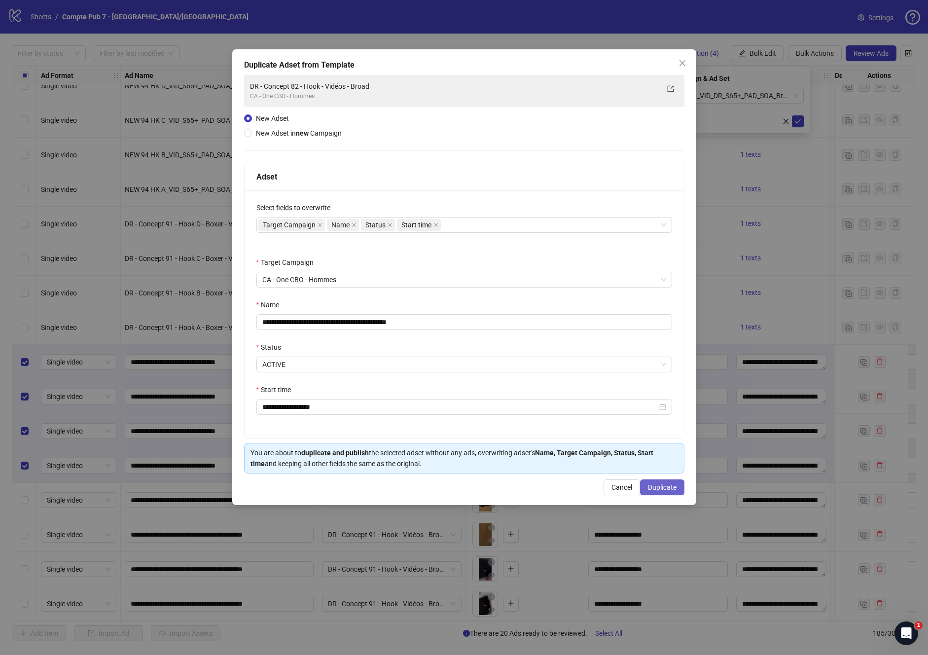
click at [657, 488] on span "Duplicate" at bounding box center [662, 487] width 29 height 8
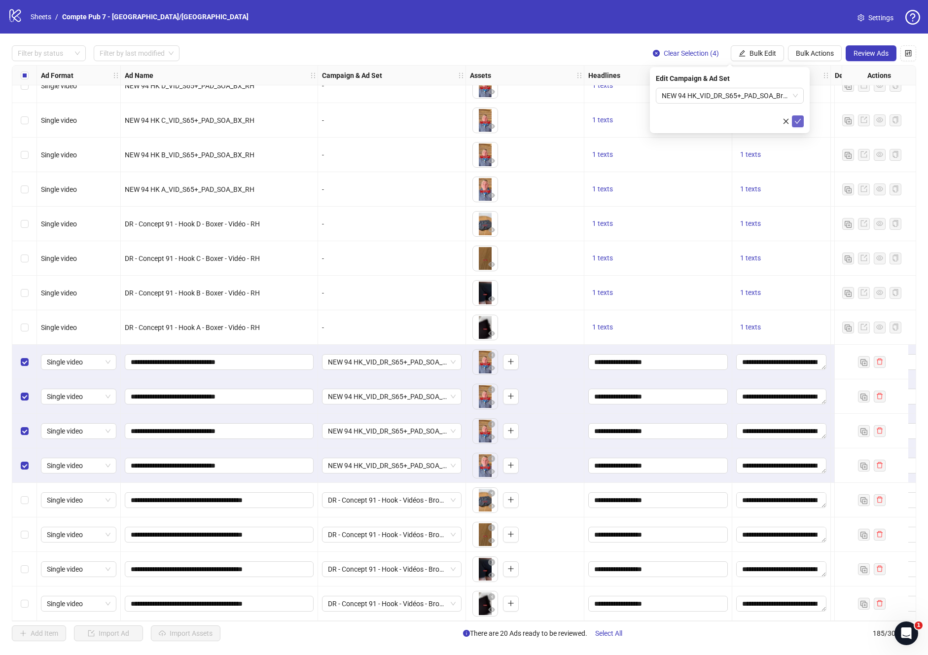
click at [796, 122] on icon "check" at bounding box center [798, 121] width 7 height 7
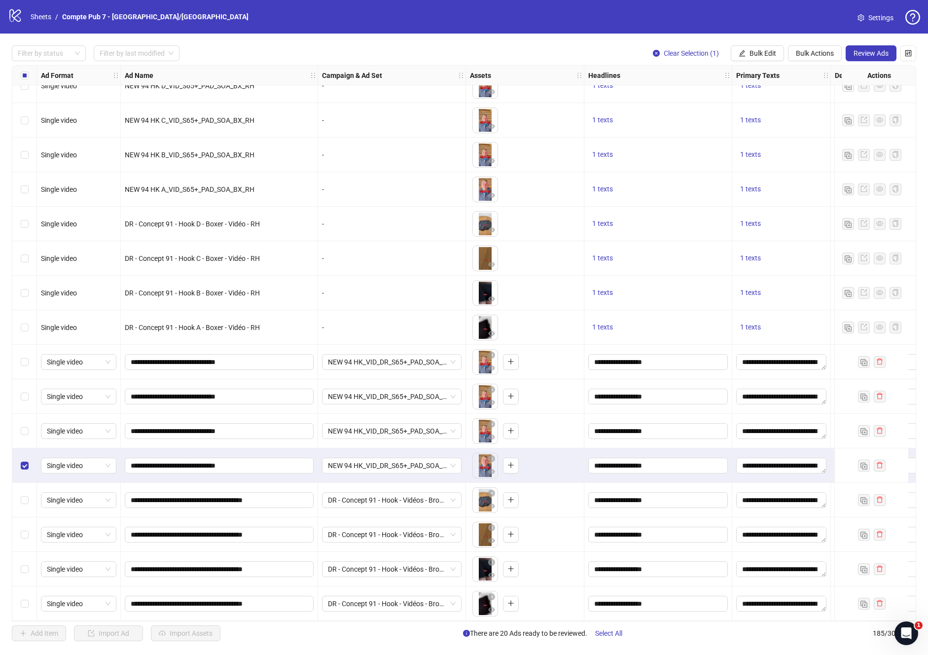
click at [19, 464] on div "Select row 181" at bounding box center [24, 465] width 25 height 35
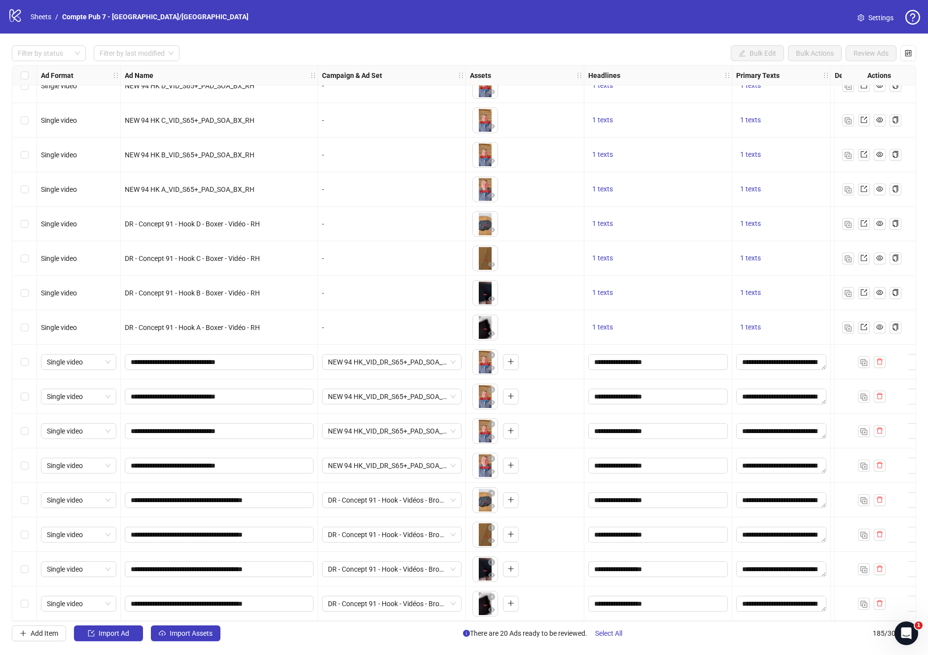
click at [29, 498] on div "Select row 182" at bounding box center [24, 500] width 25 height 35
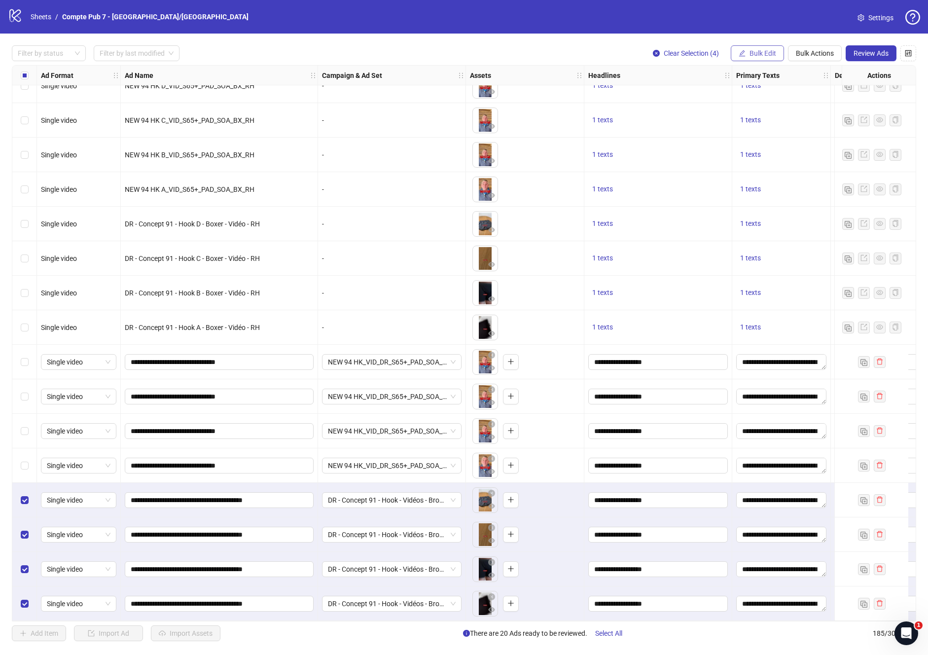
click at [759, 51] on span "Bulk Edit" at bounding box center [763, 53] width 27 height 8
click at [762, 105] on span "Campaign & Ad Set" at bounding box center [767, 104] width 59 height 11
click at [769, 93] on span "DR - Concept 91 - Hook - Vidéos - Broad" at bounding box center [730, 95] width 136 height 15
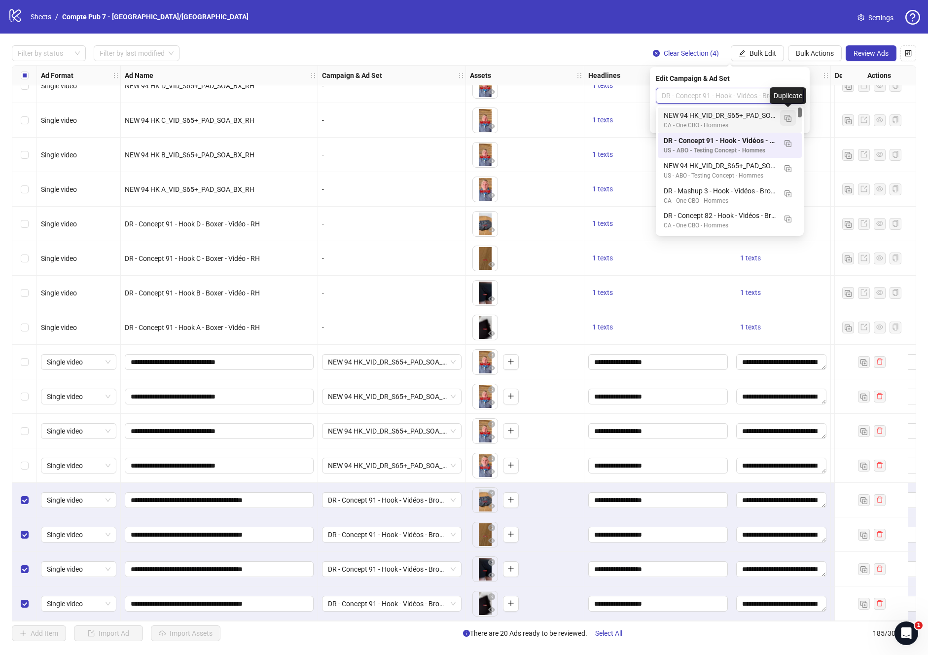
click at [786, 120] on img "button" at bounding box center [788, 118] width 7 height 7
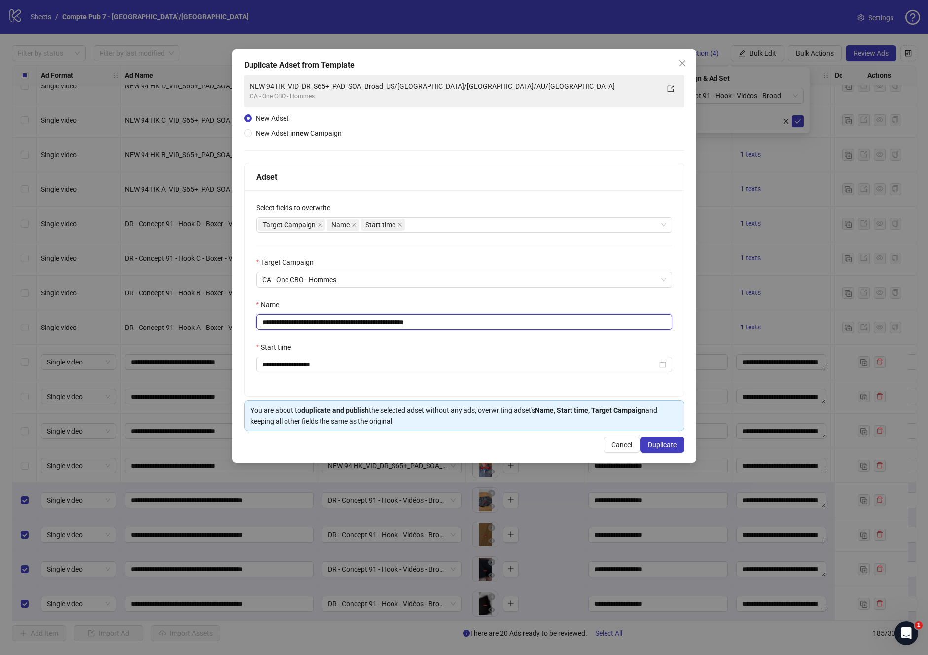
click at [418, 323] on input "**********" at bounding box center [464, 322] width 416 height 16
paste input "text"
type input "**********"
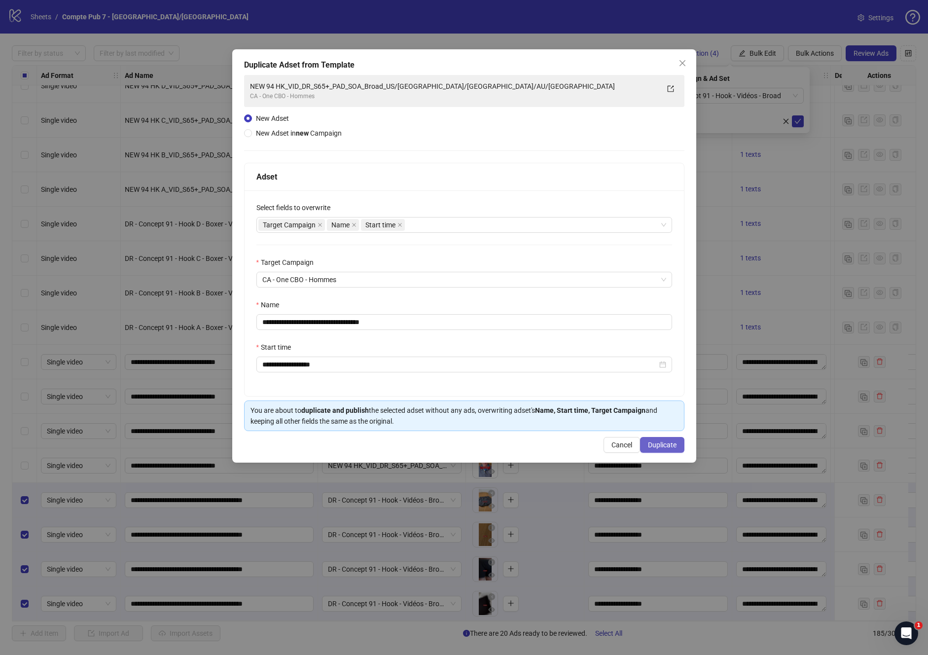
click at [661, 441] on span "Duplicate" at bounding box center [662, 445] width 29 height 8
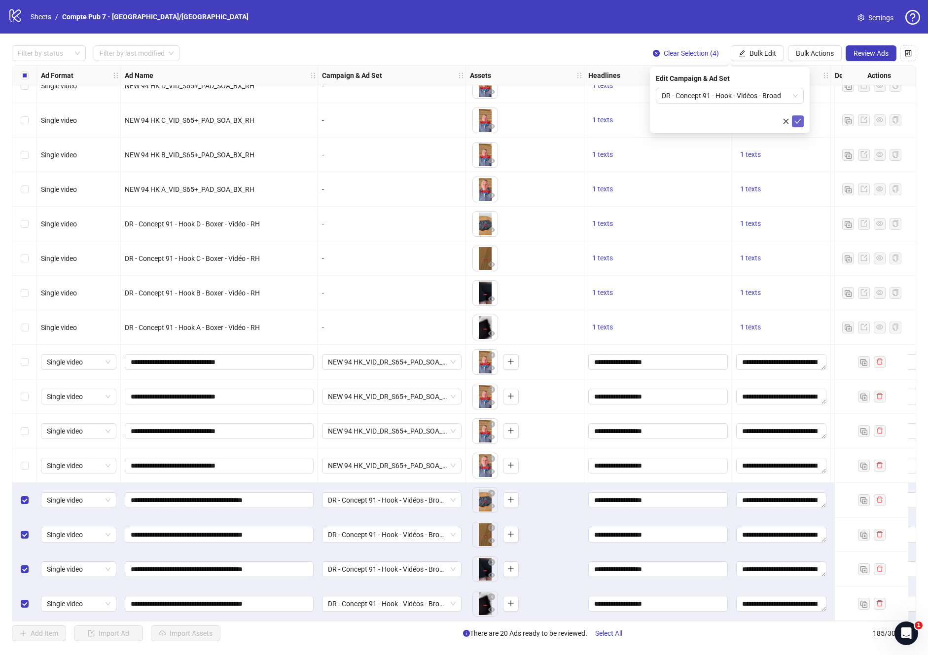
click at [798, 122] on icon "check" at bounding box center [798, 121] width 7 height 7
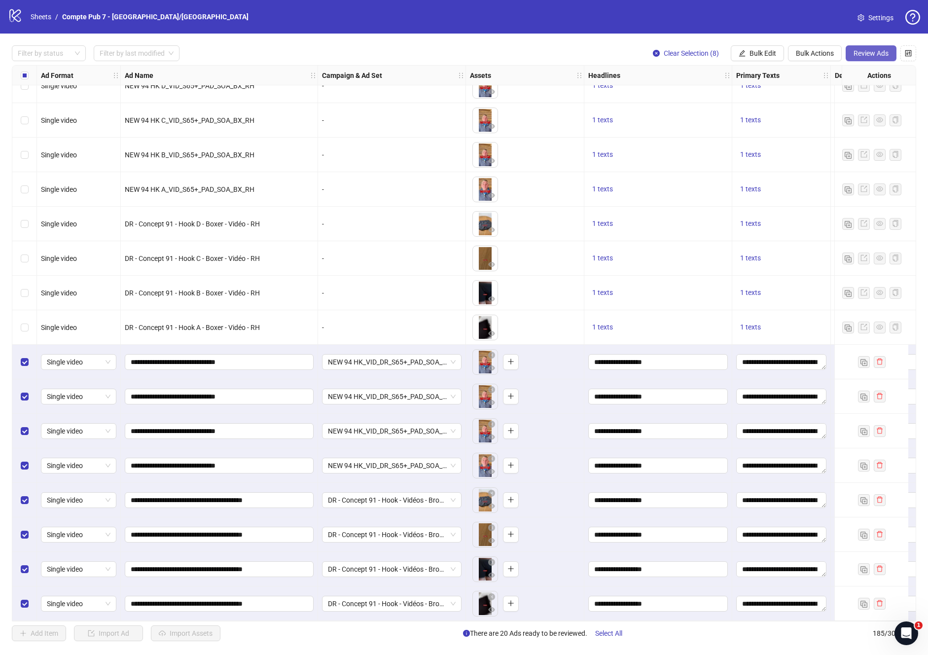
click at [869, 55] on span "Review Ads" at bounding box center [871, 53] width 35 height 8
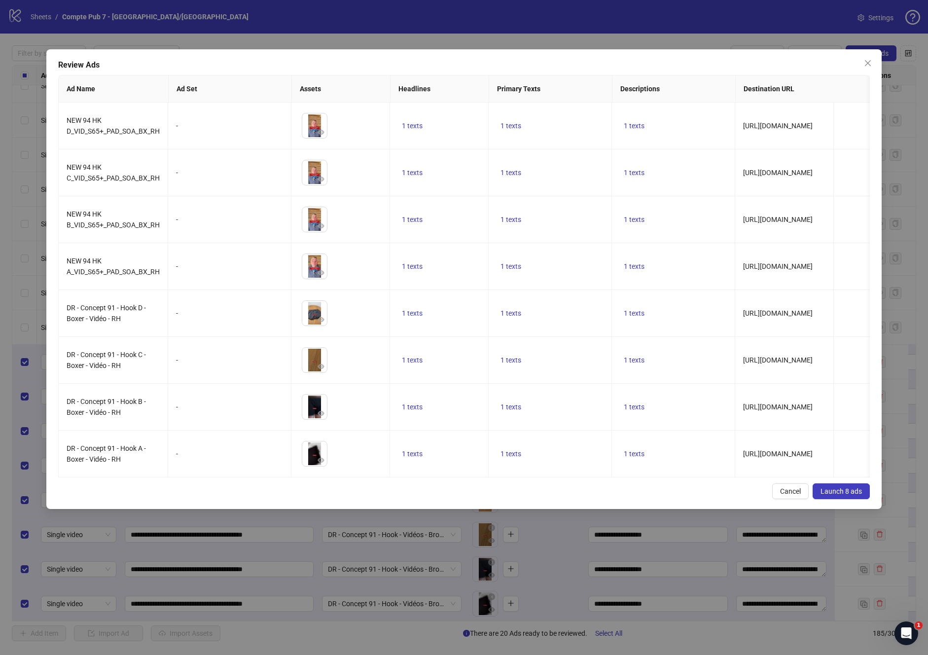
click at [854, 495] on span "Launch 8 ads" at bounding box center [841, 491] width 41 height 8
